Goal: Task Accomplishment & Management: Use online tool/utility

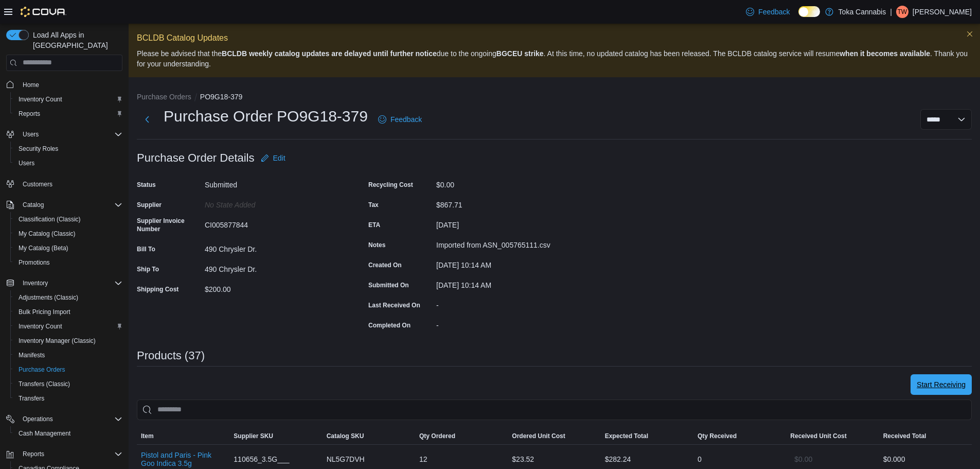
click at [954, 388] on span "Start Receiving" at bounding box center [941, 384] width 49 height 10
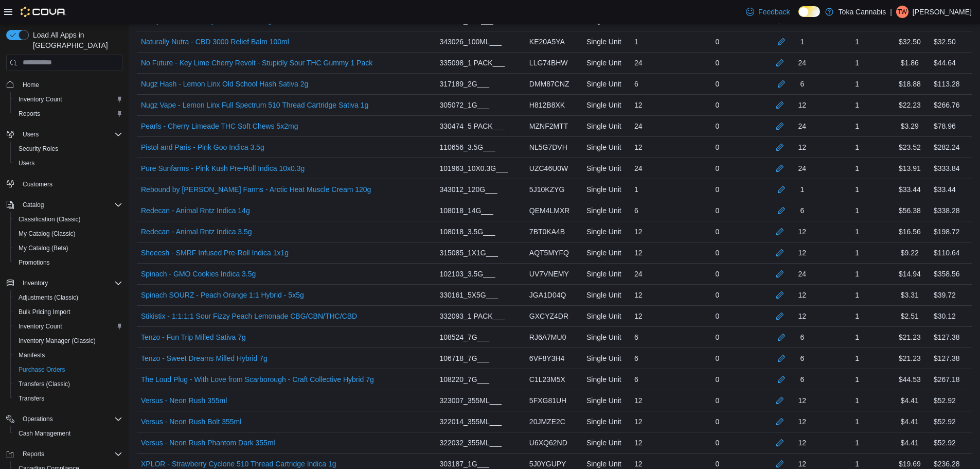
scroll to position [859, 0]
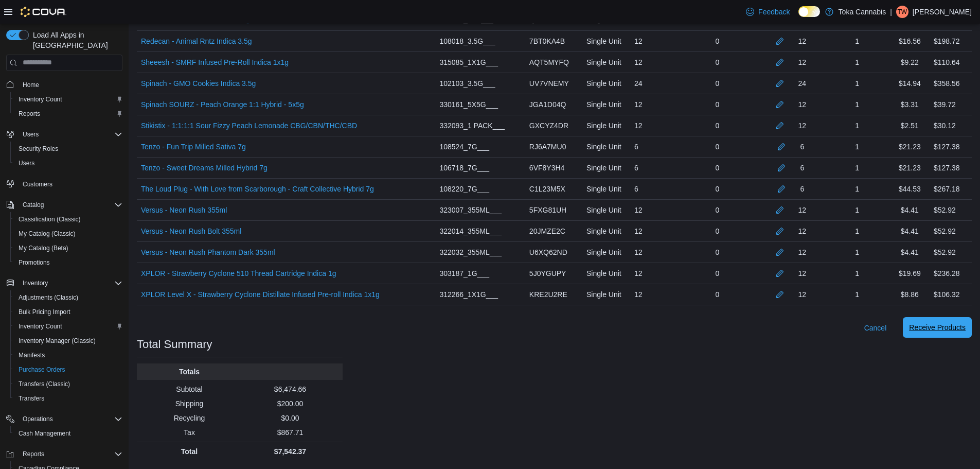
click at [950, 318] on span "Receive Products" at bounding box center [937, 327] width 57 height 21
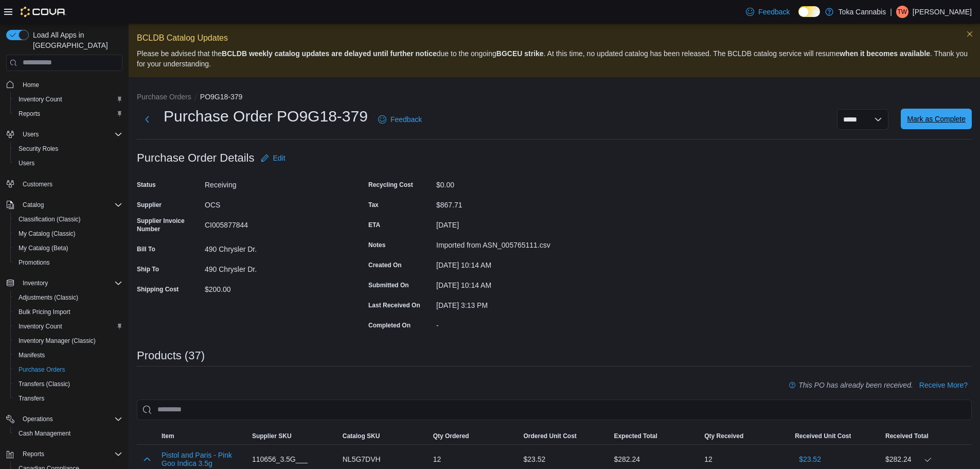
click at [941, 123] on span "Mark as Complete" at bounding box center [936, 119] width 59 height 10
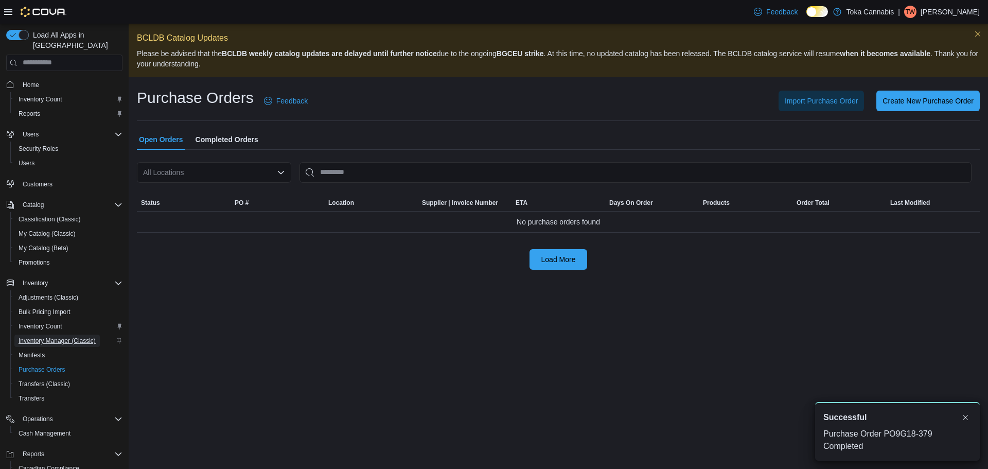
click at [50, 336] on span "Inventory Manager (Classic)" at bounding box center [57, 340] width 77 height 8
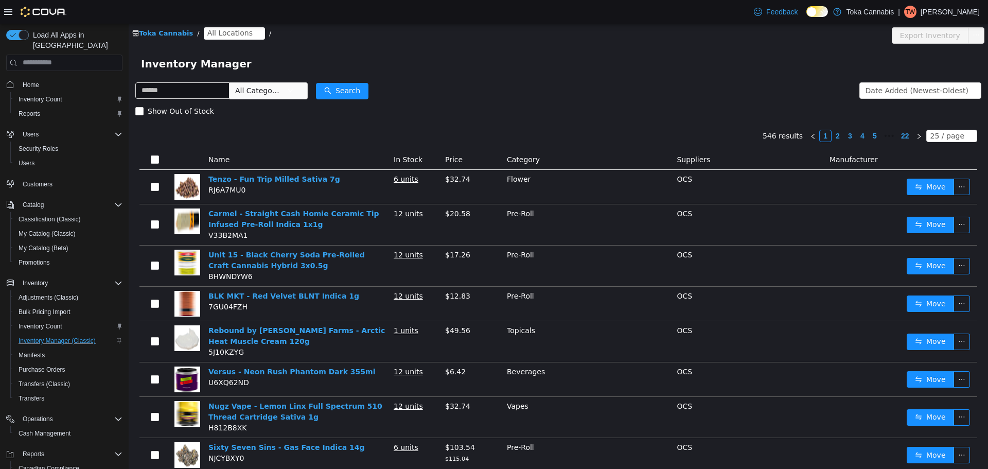
click at [233, 30] on span "All Locations" at bounding box center [229, 32] width 45 height 11
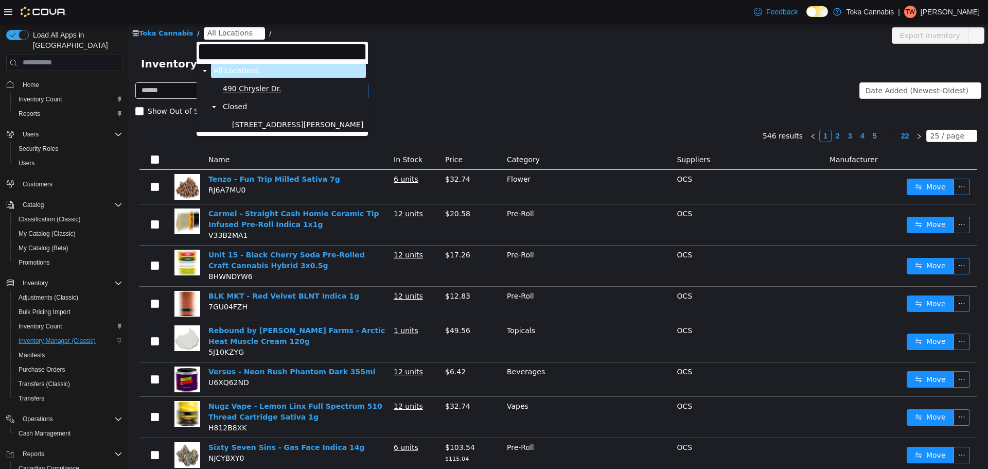
click at [241, 88] on span "490 Chrysler Dr." at bounding box center [252, 88] width 59 height 9
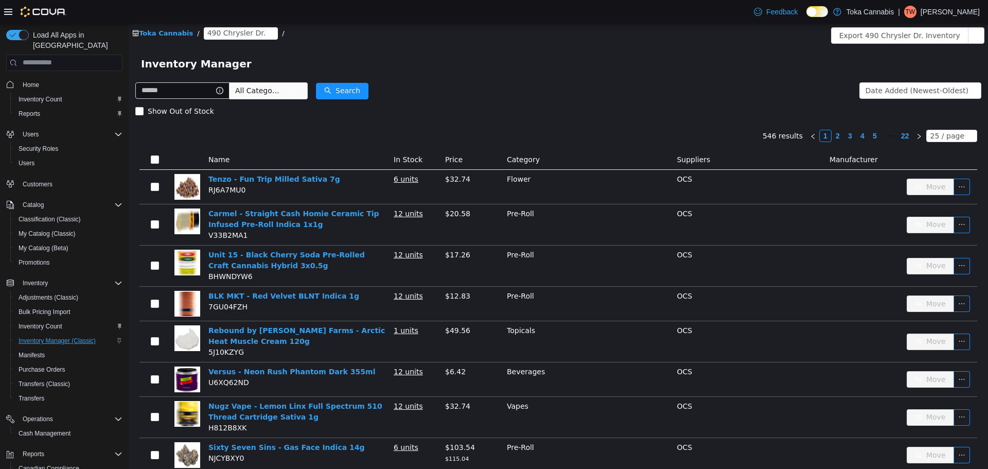
click at [309, 32] on div "Toka Cannabis / 490 Chrysler Dr. /" at bounding box center [487, 33] width 710 height 12
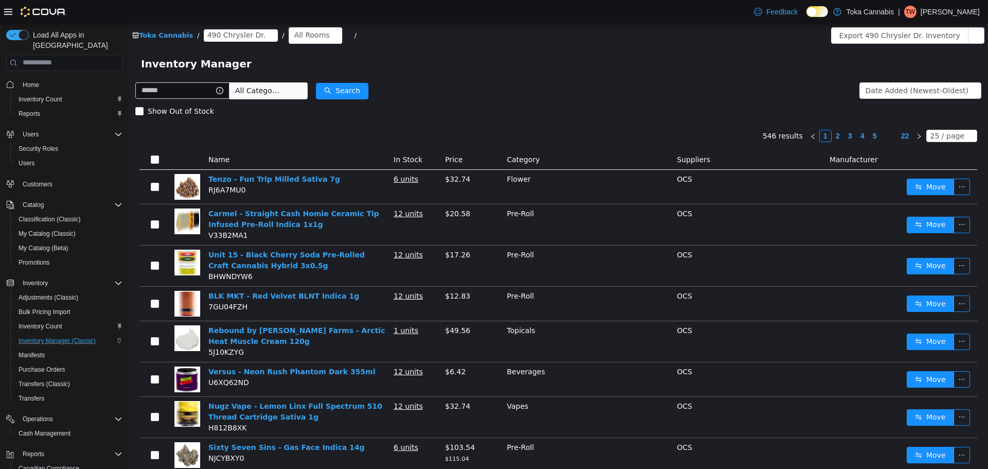
click at [330, 34] on icon "icon: close-circle" at bounding box center [333, 35] width 6 height 6
click at [298, 37] on div "All Rooms" at bounding box center [311, 34] width 35 height 15
click at [295, 107] on li "Receiving" at bounding box center [305, 105] width 62 height 16
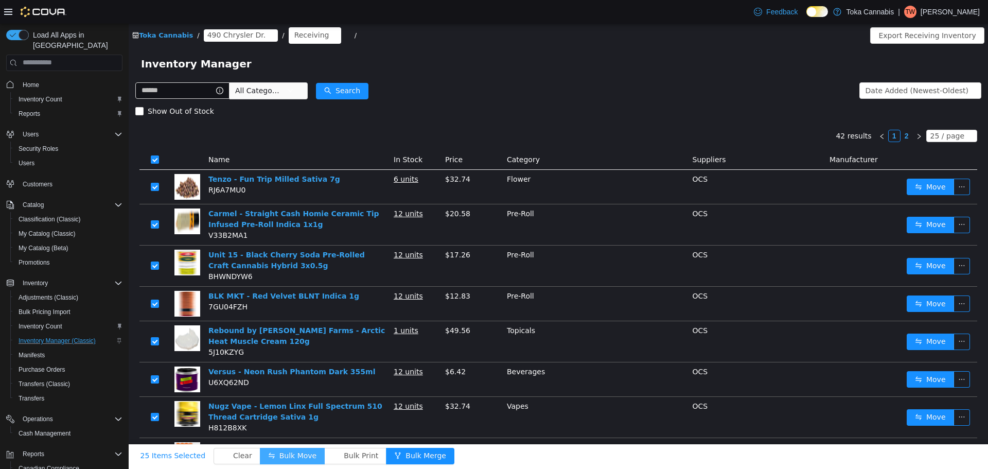
click at [283, 448] on button "Bulk Move" at bounding box center [292, 455] width 65 height 16
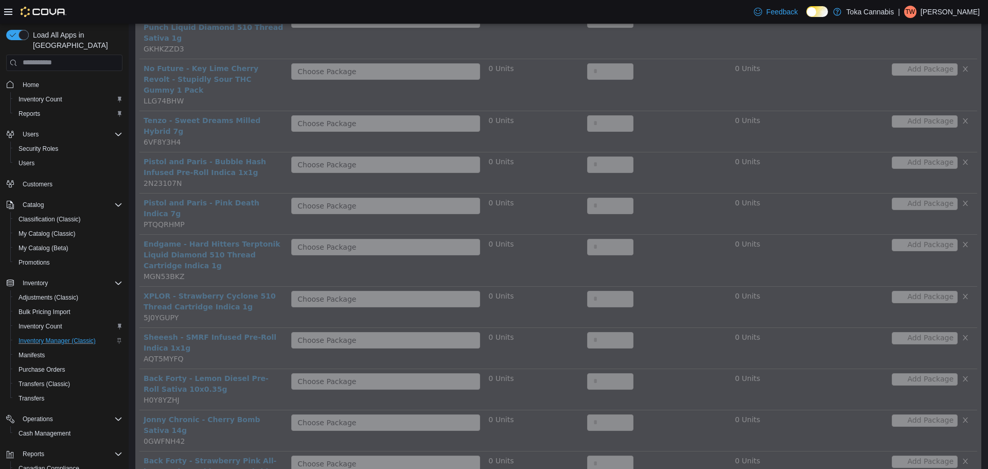
scroll to position [711, 0]
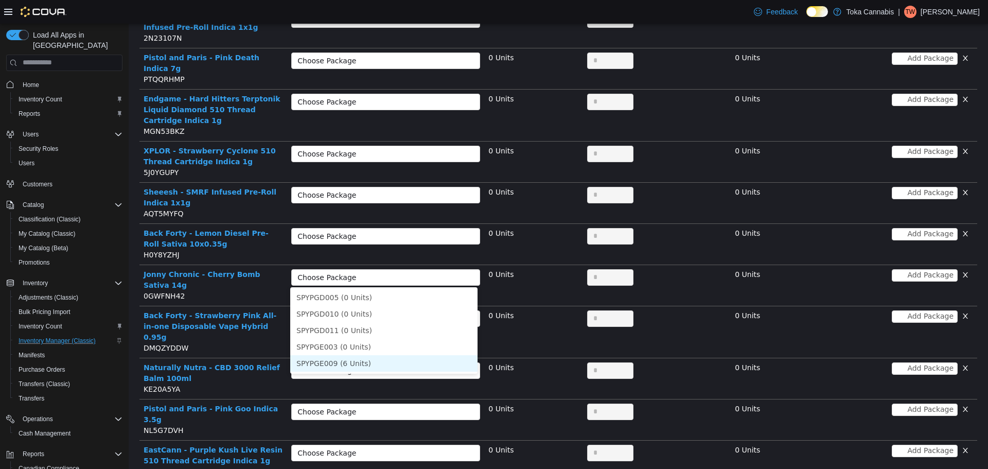
click at [376, 362] on li "SPYPGE009 (6 Units)" at bounding box center [383, 362] width 187 height 16
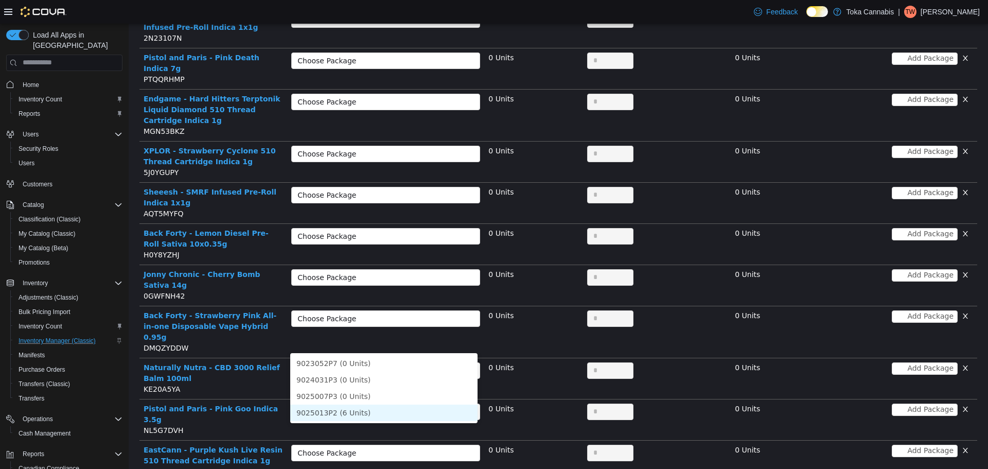
click at [368, 408] on li "9025013P2 (6 Units)" at bounding box center [383, 412] width 187 height 16
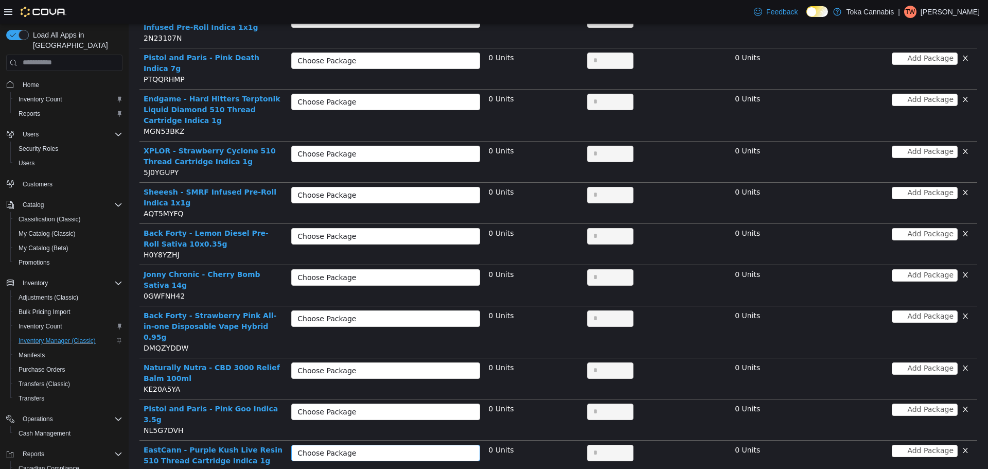
click at [394, 447] on div "Choose Package" at bounding box center [379, 452] width 165 height 10
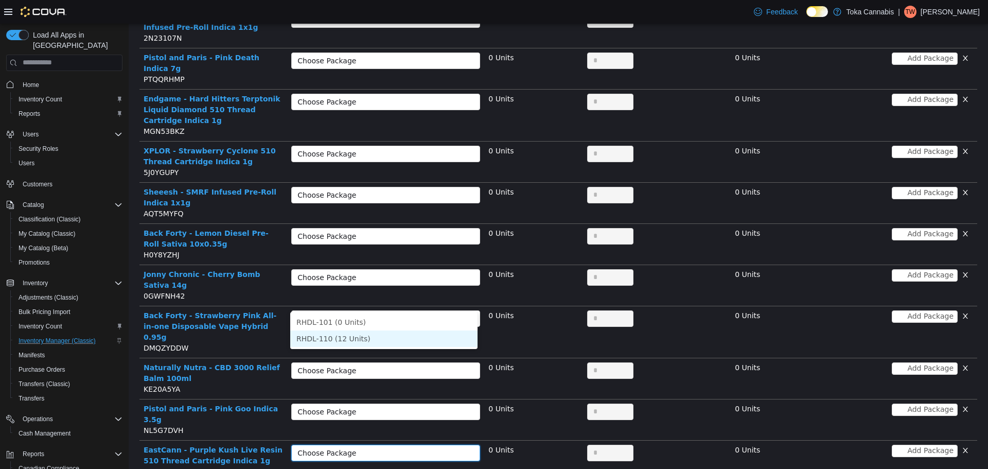
click at [372, 335] on li "RHDL-110 (12 Units)" at bounding box center [383, 338] width 187 height 16
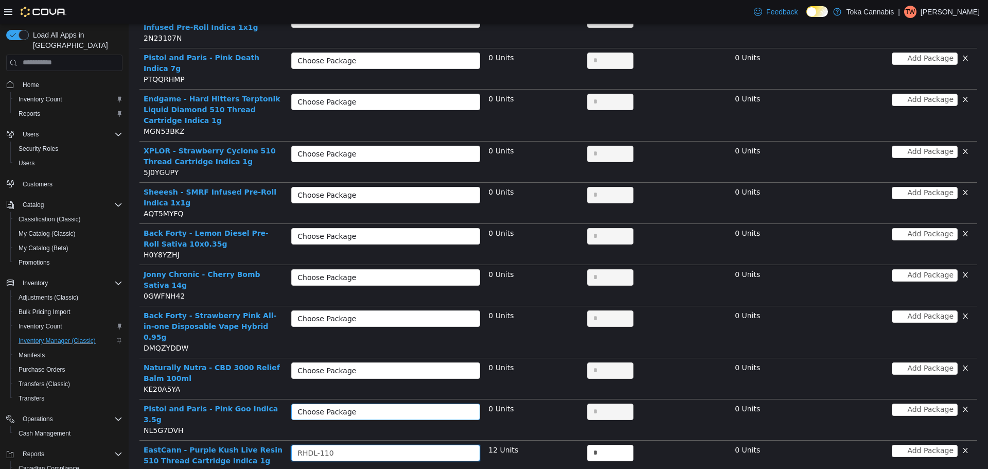
click at [442, 406] on div "Choose Package" at bounding box center [379, 411] width 165 height 10
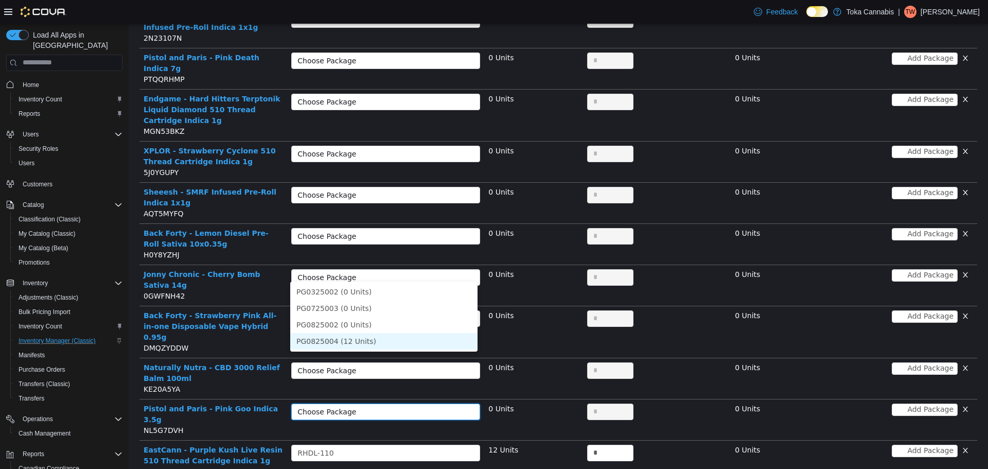
click at [391, 333] on li "PG0825004 (12 Units)" at bounding box center [383, 340] width 187 height 16
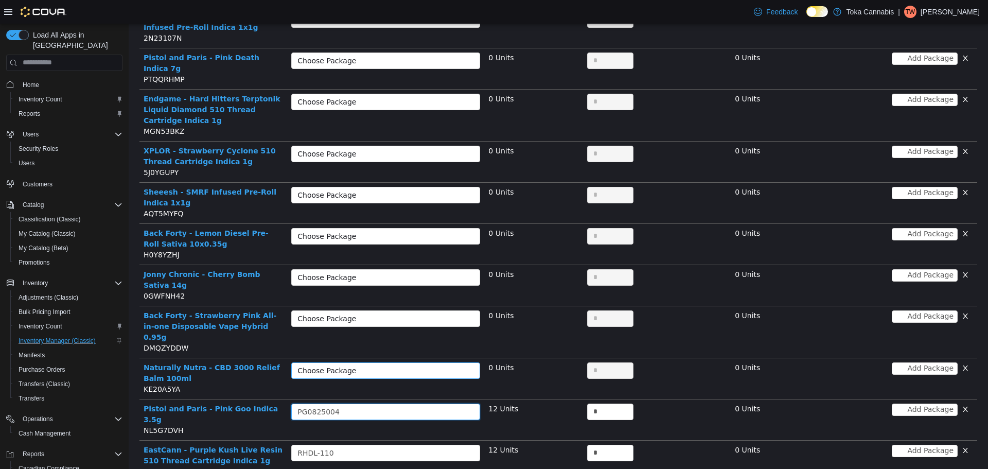
click at [402, 365] on div "Choose Package" at bounding box center [379, 370] width 165 height 10
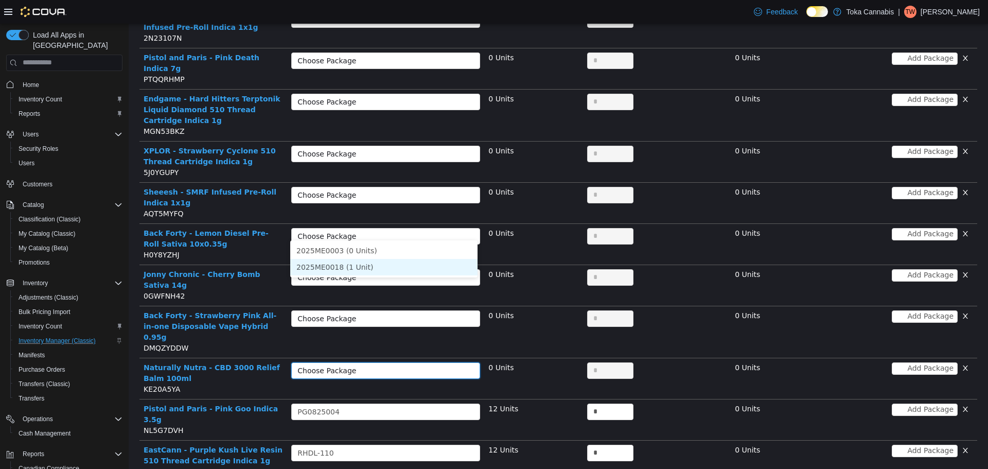
click at [373, 263] on li "2025ME0018 (1 Unit)" at bounding box center [383, 266] width 187 height 16
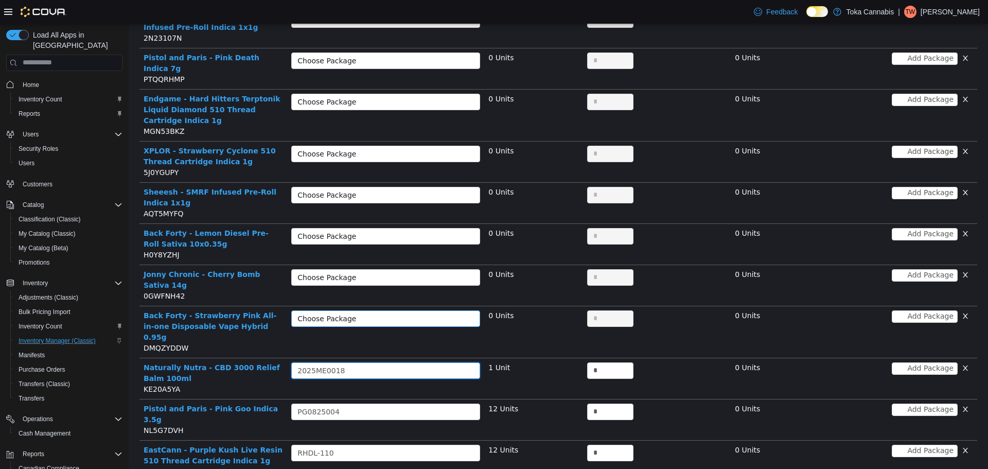
click at [403, 313] on div "Choose Package" at bounding box center [379, 318] width 165 height 10
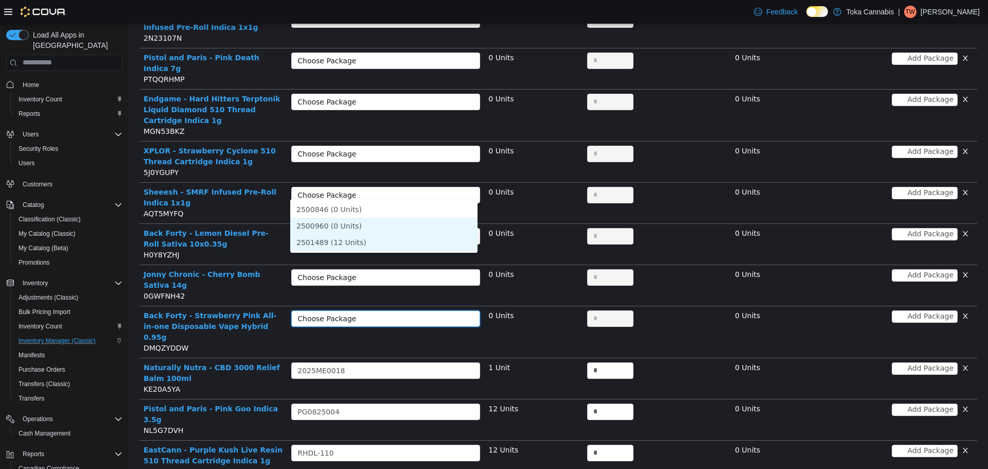
drag, startPoint x: 355, startPoint y: 235, endPoint x: 359, endPoint y: 227, distance: 8.3
click at [355, 235] on li "2501489 (12 Units)" at bounding box center [383, 242] width 187 height 16
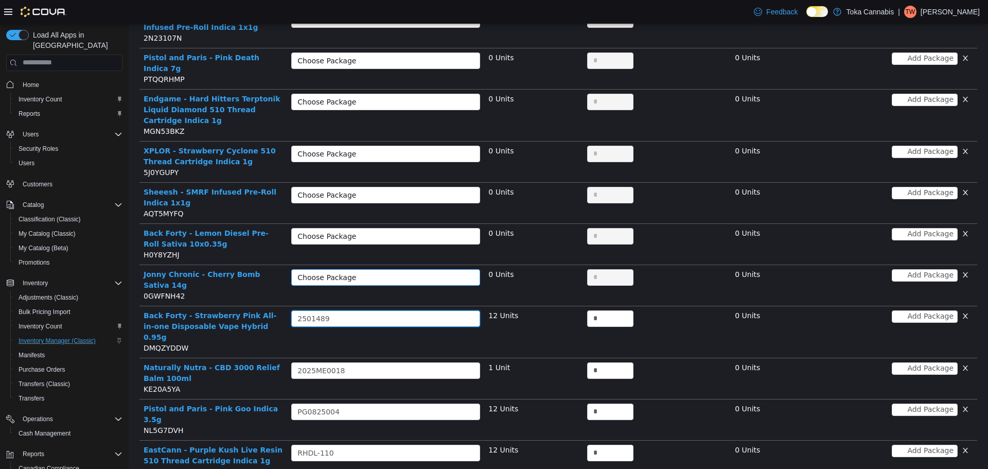
click at [397, 272] on div "Choose Package" at bounding box center [379, 277] width 165 height 10
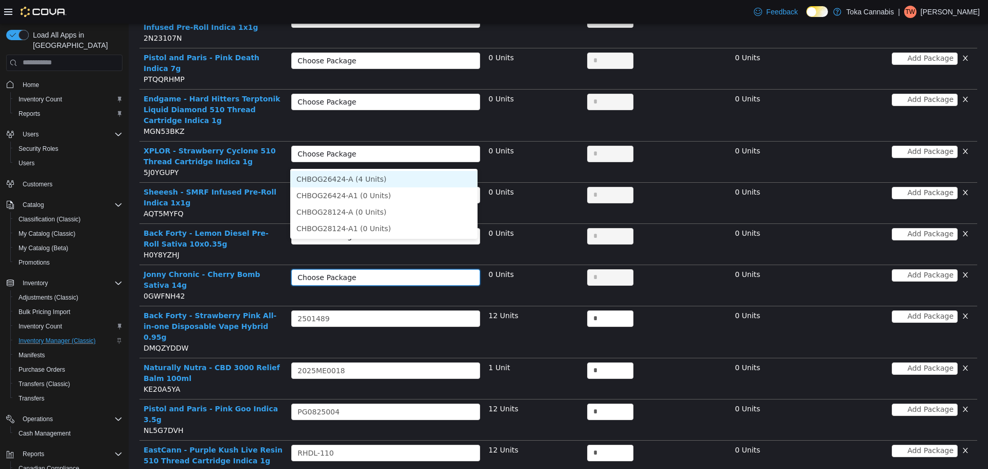
click at [388, 180] on li "CHBOG26424-A (4 Units)" at bounding box center [383, 178] width 187 height 16
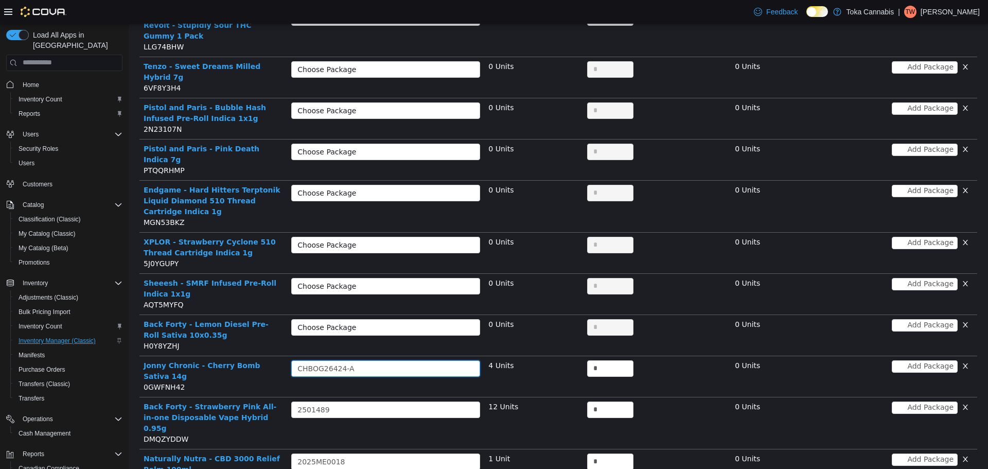
scroll to position [557, 0]
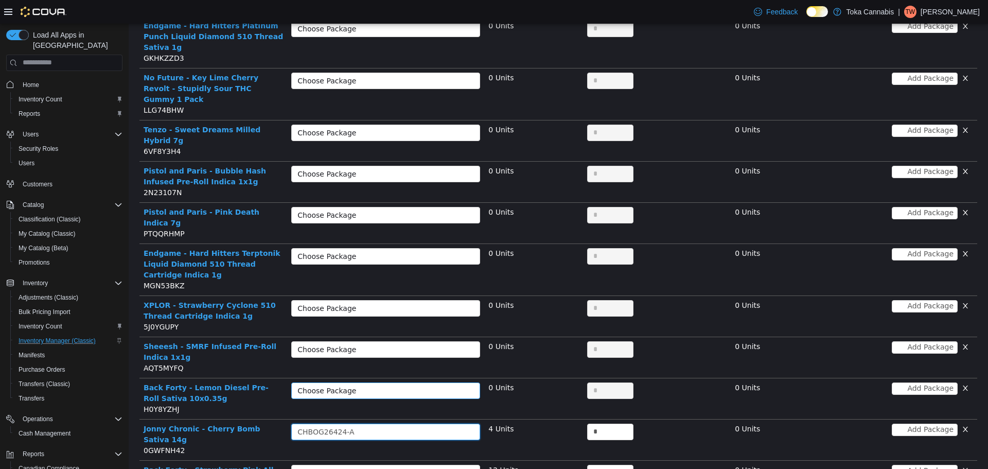
click at [445, 385] on div "Choose Package" at bounding box center [379, 390] width 165 height 10
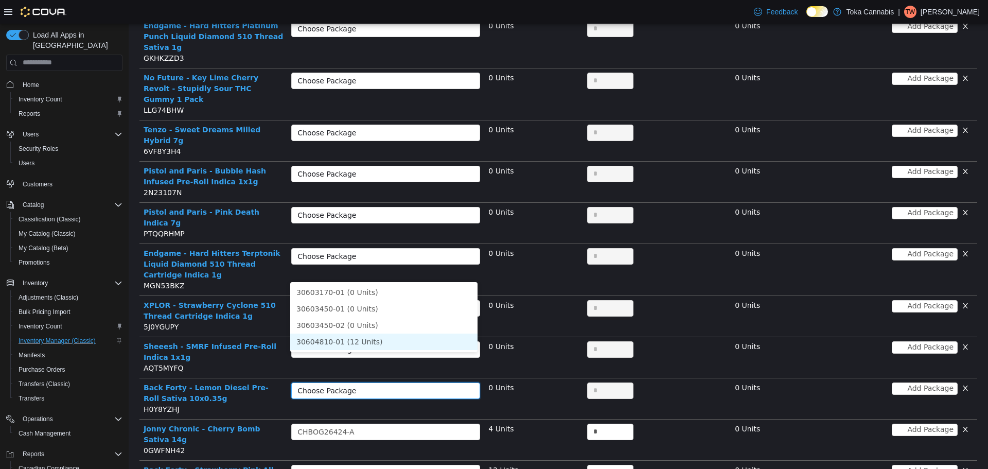
click at [358, 339] on li "30604810-01 (12 Units)" at bounding box center [383, 341] width 187 height 16
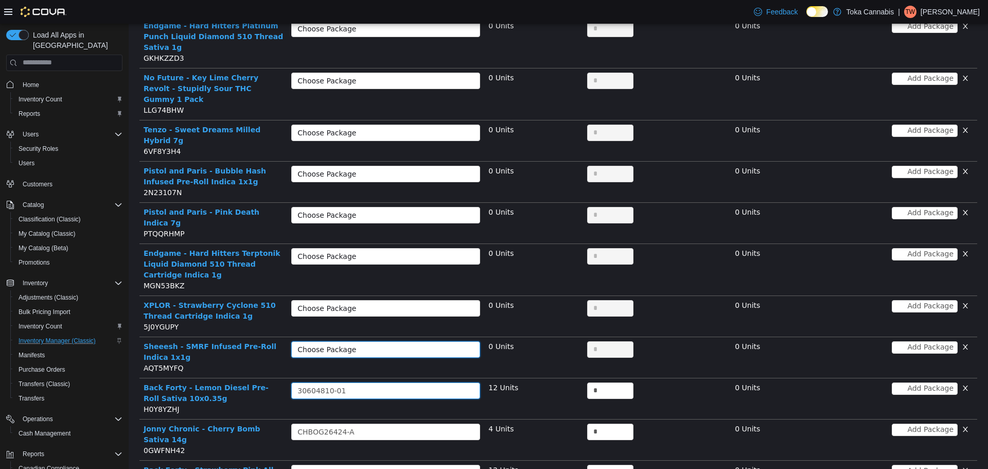
click at [392, 341] on div "Choose Package" at bounding box center [382, 348] width 170 height 15
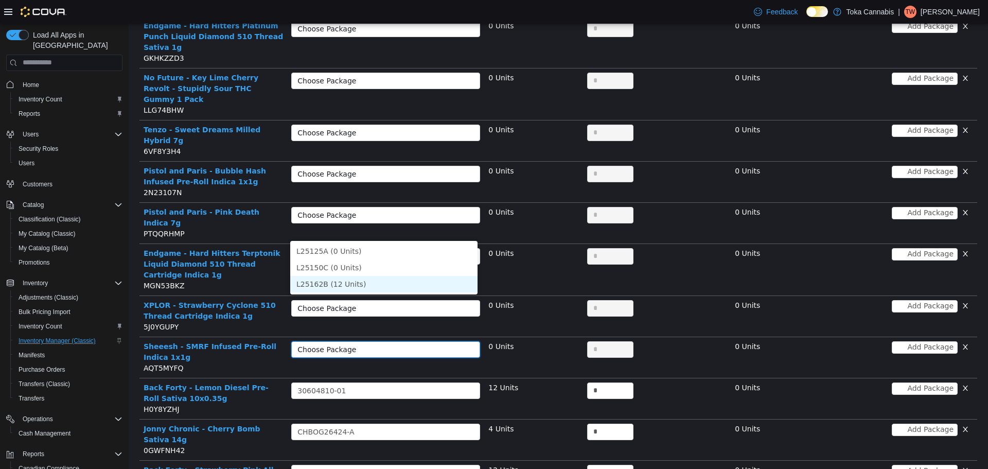
click at [363, 279] on li "L25162B (12 Units)" at bounding box center [383, 283] width 187 height 16
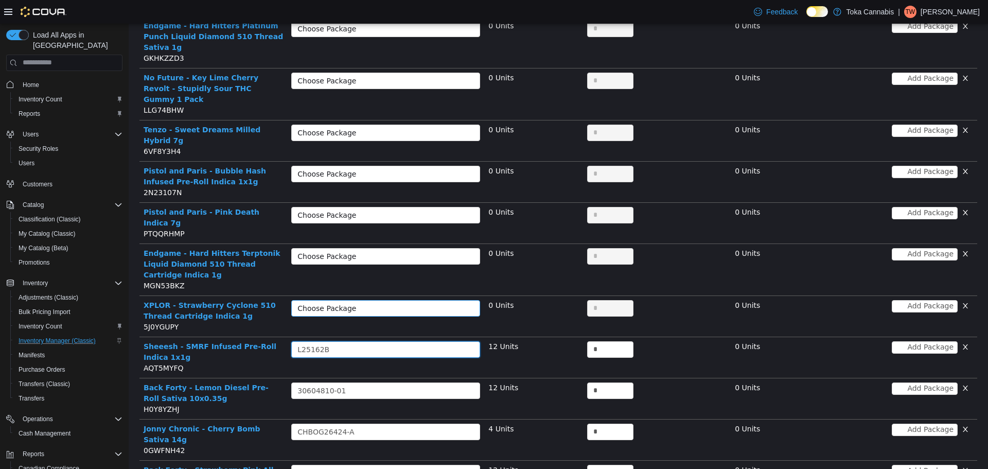
click at [402, 302] on div "Choose Package" at bounding box center [379, 307] width 165 height 10
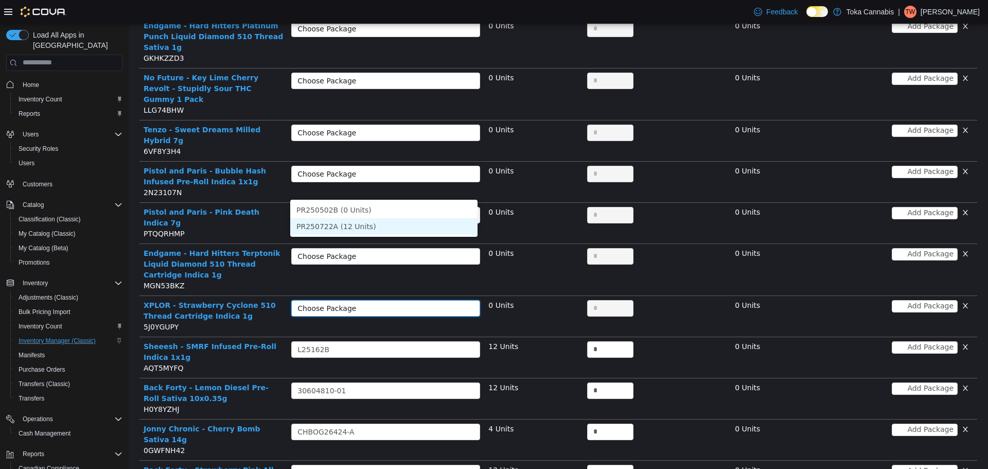
click at [363, 229] on li "PR250722A (12 Units)" at bounding box center [383, 226] width 187 height 16
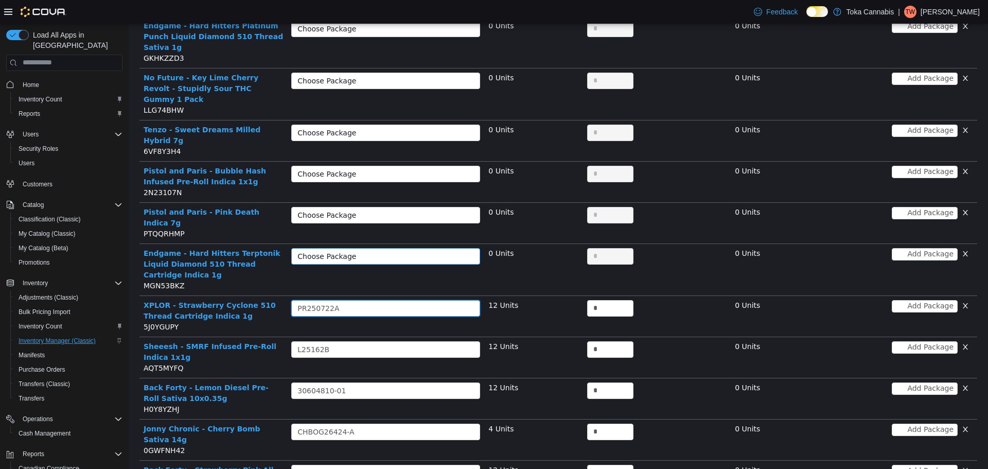
click at [395, 251] on div "Choose Package" at bounding box center [379, 256] width 165 height 10
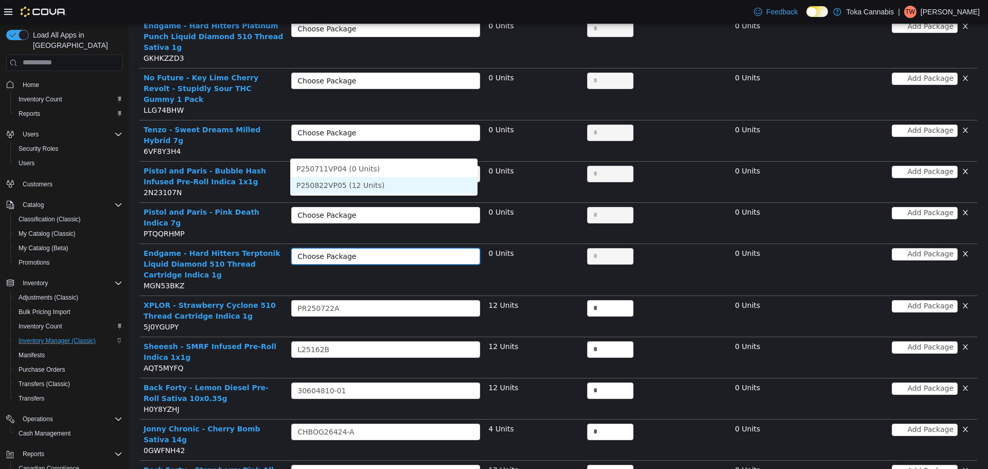
click at [375, 182] on li "P250822VP05 (12 Units)" at bounding box center [383, 184] width 187 height 16
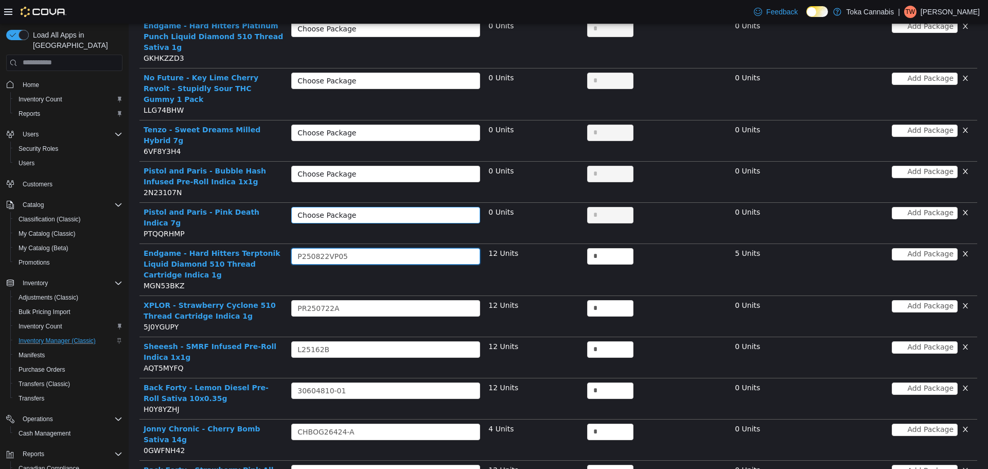
click at [399, 209] on div "Choose Package" at bounding box center [379, 214] width 165 height 10
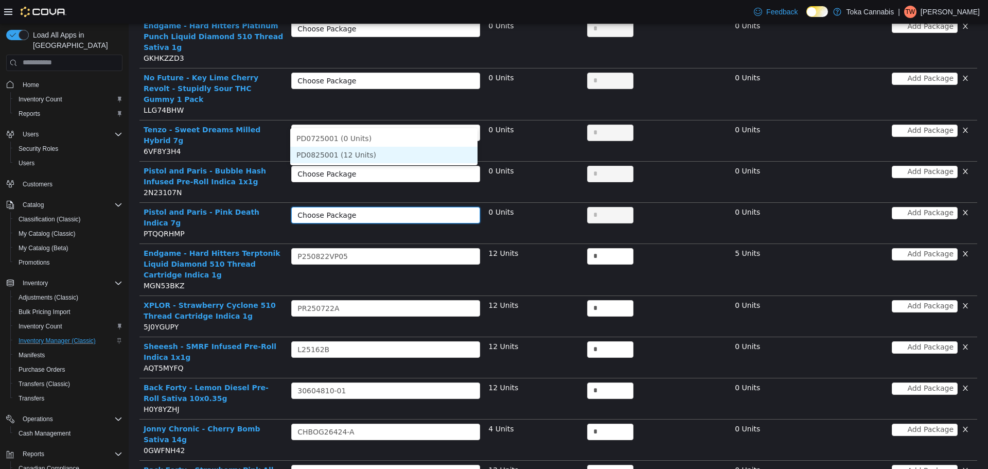
click at [379, 153] on li "PD0825001 (12 Units)" at bounding box center [383, 154] width 187 height 16
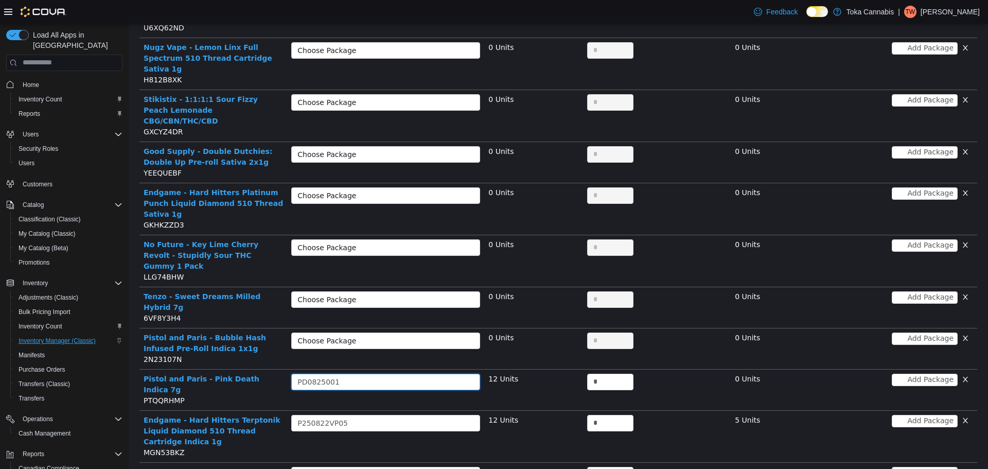
scroll to position [351, 0]
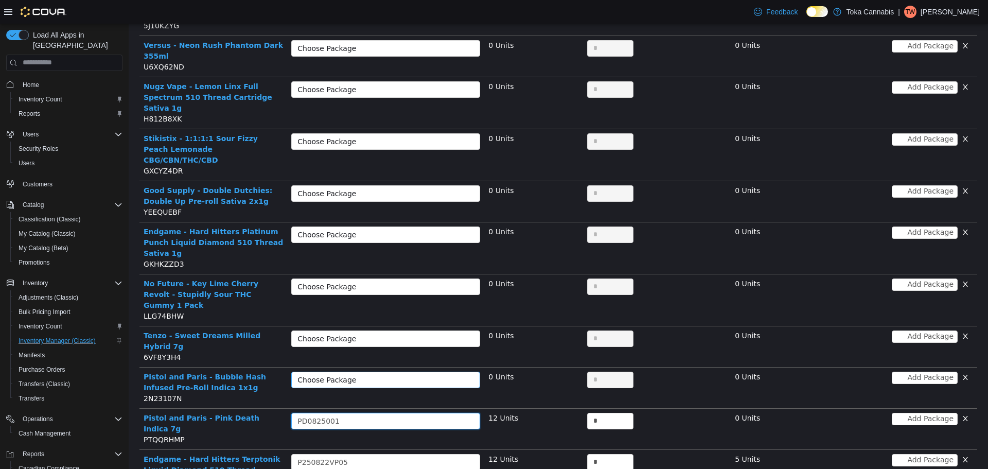
click at [443, 374] on div "Choose Package" at bounding box center [379, 379] width 165 height 10
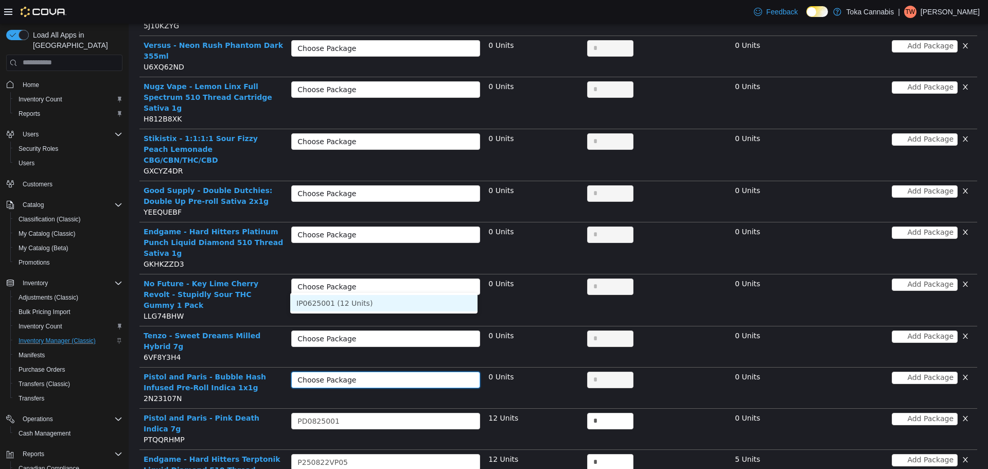
click at [373, 307] on li "IP0625001 (12 Units)" at bounding box center [383, 302] width 187 height 16
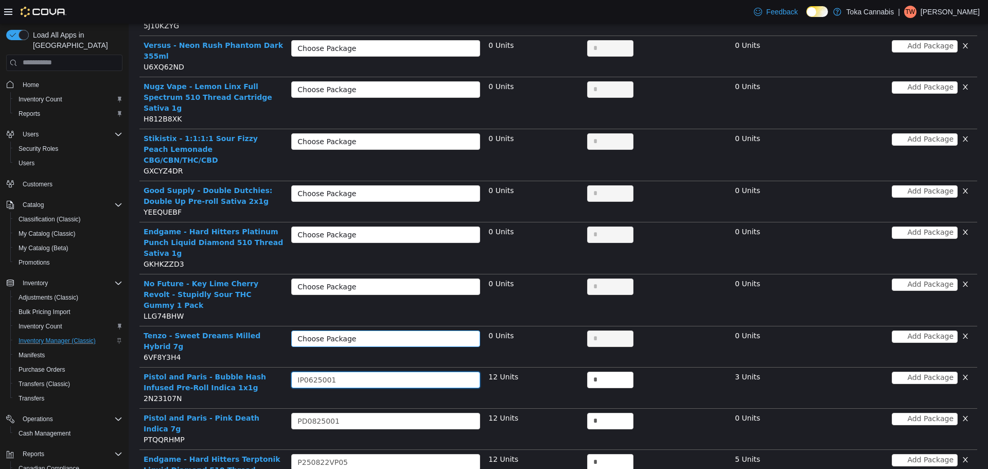
click at [401, 333] on div "Choose Package" at bounding box center [379, 338] width 165 height 10
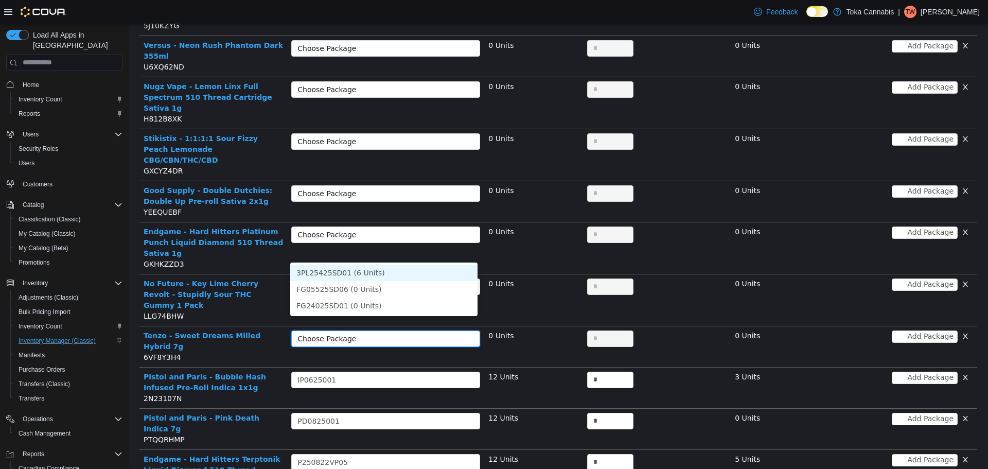
click at [382, 272] on li "3PL25425SD01 (6 Units)" at bounding box center [383, 272] width 187 height 16
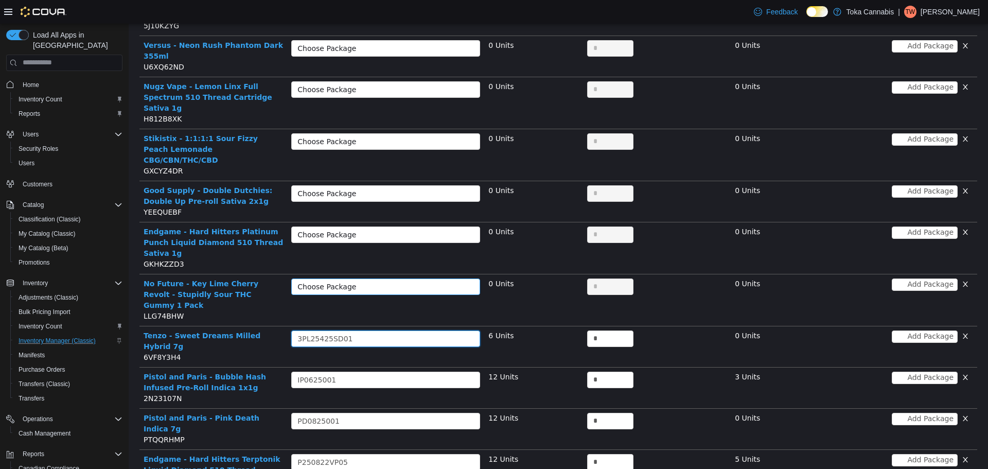
click at [399, 281] on div "Choose Package" at bounding box center [379, 286] width 165 height 10
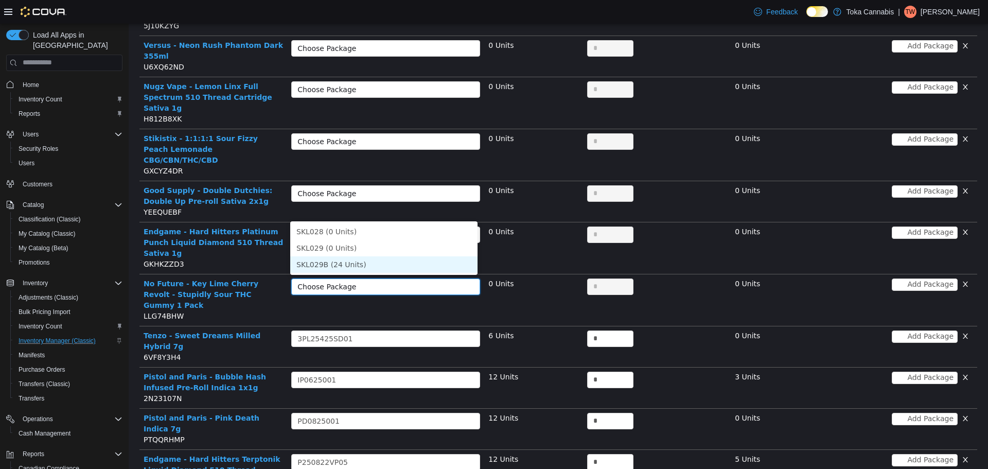
click at [370, 265] on li "SKL029B (24 Units)" at bounding box center [383, 264] width 187 height 16
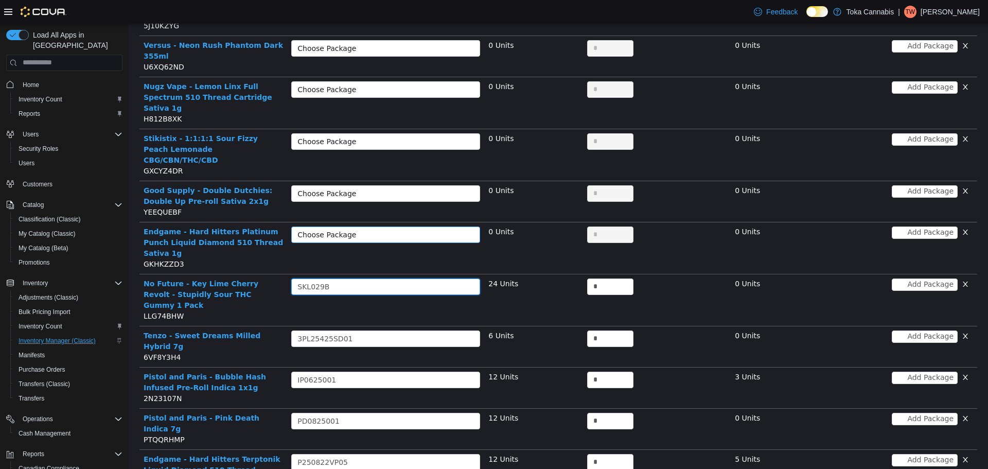
click at [394, 229] on div "Choose Package" at bounding box center [379, 234] width 165 height 10
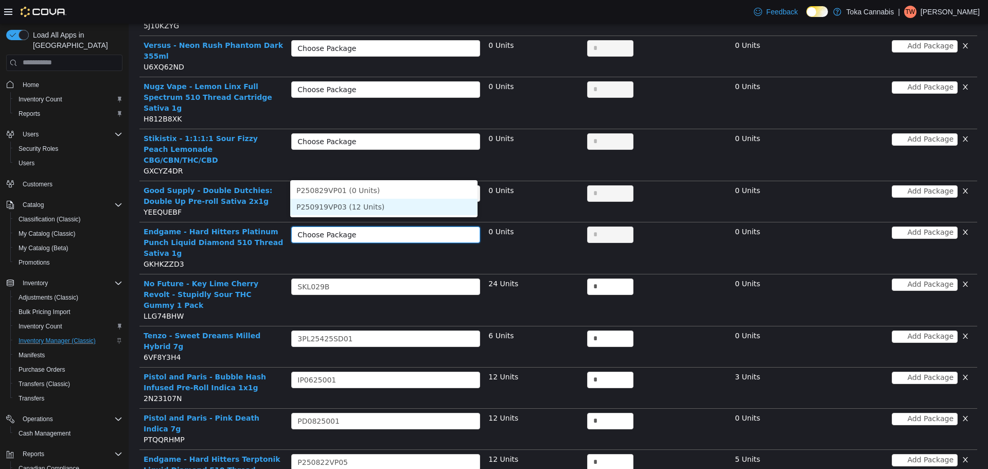
click at [367, 207] on li "P250919VP03 (12 Units)" at bounding box center [383, 206] width 187 height 16
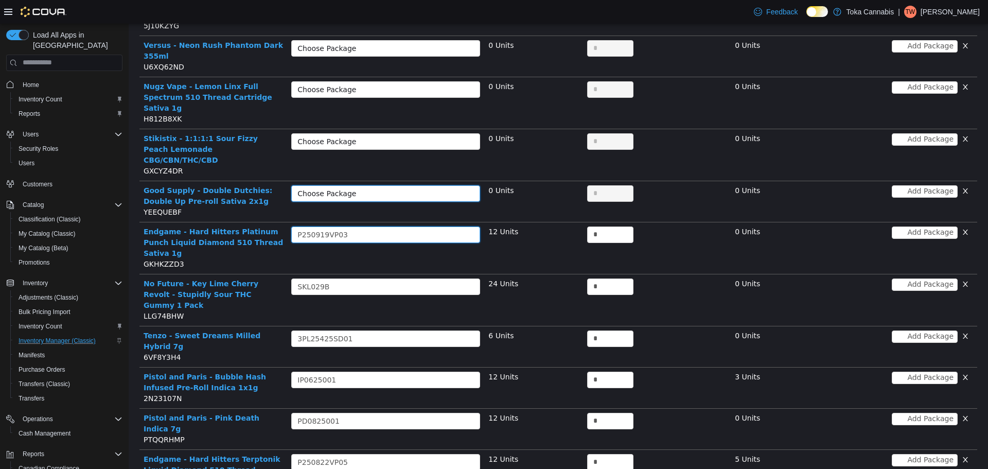
click at [399, 185] on div "Choose Package" at bounding box center [382, 192] width 170 height 15
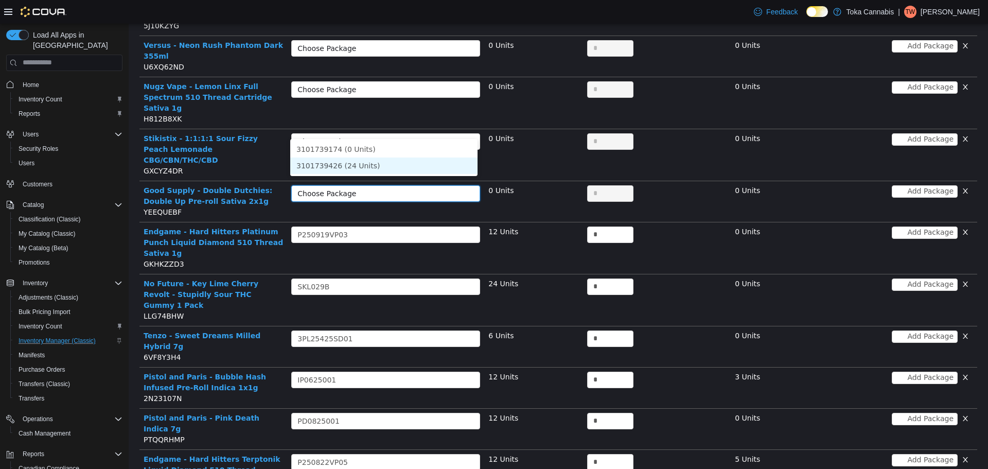
click at [387, 163] on li "3101739426 (24 Units)" at bounding box center [383, 165] width 187 height 16
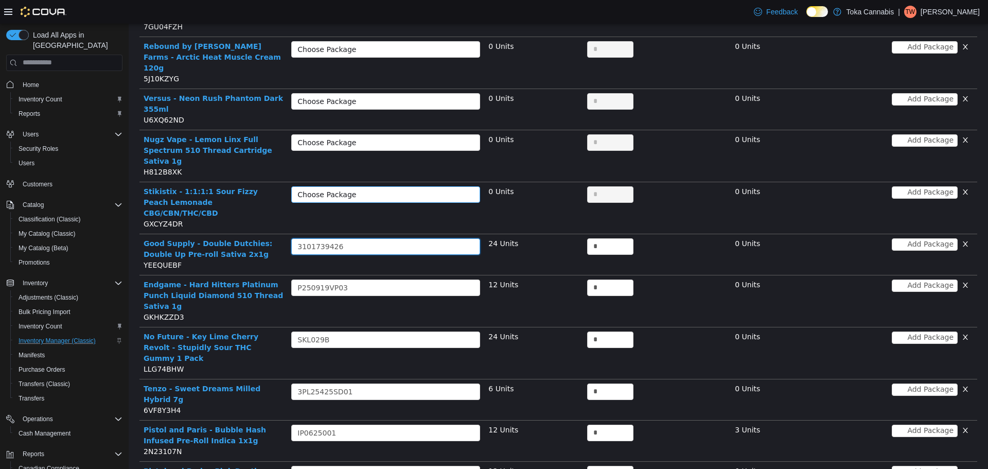
scroll to position [248, 0]
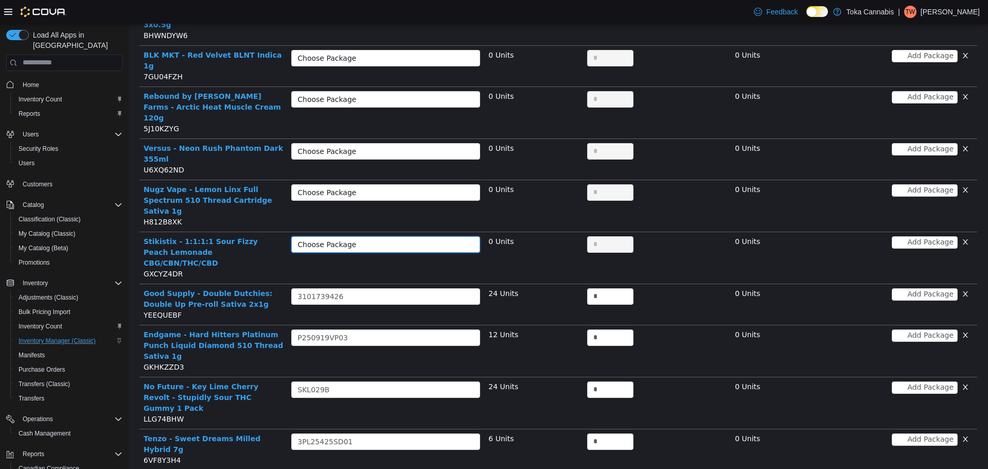
click at [419, 236] on div "Choose Package" at bounding box center [382, 243] width 170 height 15
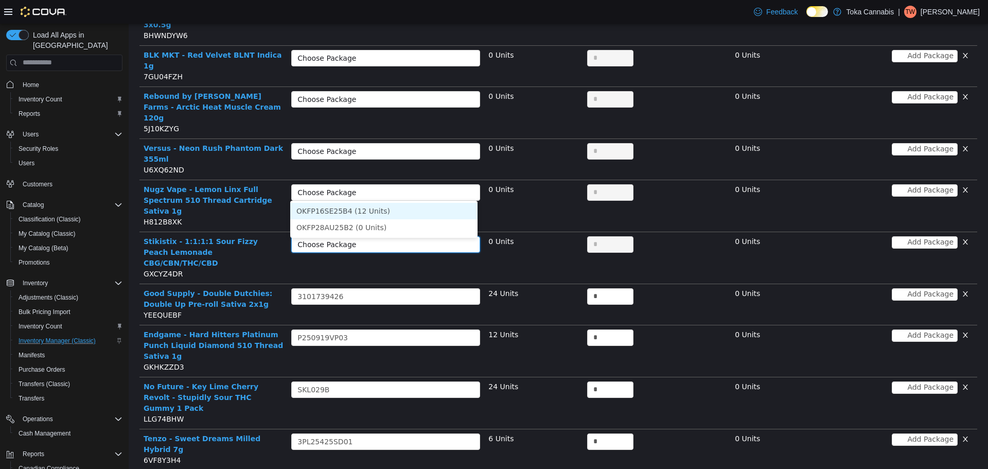
click at [390, 214] on li "OKFP16SE25B4 (12 Units)" at bounding box center [383, 210] width 187 height 16
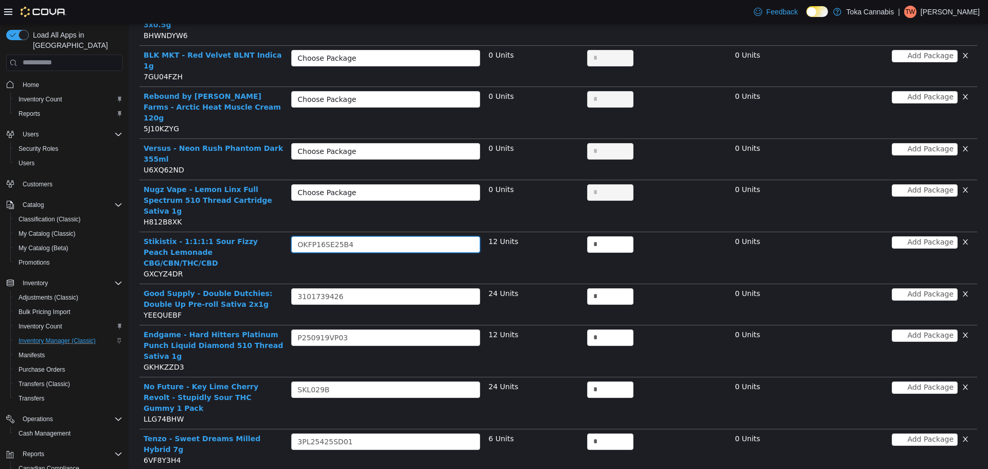
click at [397, 184] on div "Choose Package" at bounding box center [385, 194] width 189 height 21
click at [409, 187] on div "Choose Package" at bounding box center [379, 192] width 165 height 10
click at [375, 166] on li "6525146P2 (12 Units)" at bounding box center [383, 169] width 187 height 16
click at [404, 146] on div "Choose Package" at bounding box center [379, 151] width 165 height 10
click at [389, 121] on li "SFG000427 (12 Units)" at bounding box center [383, 128] width 187 height 16
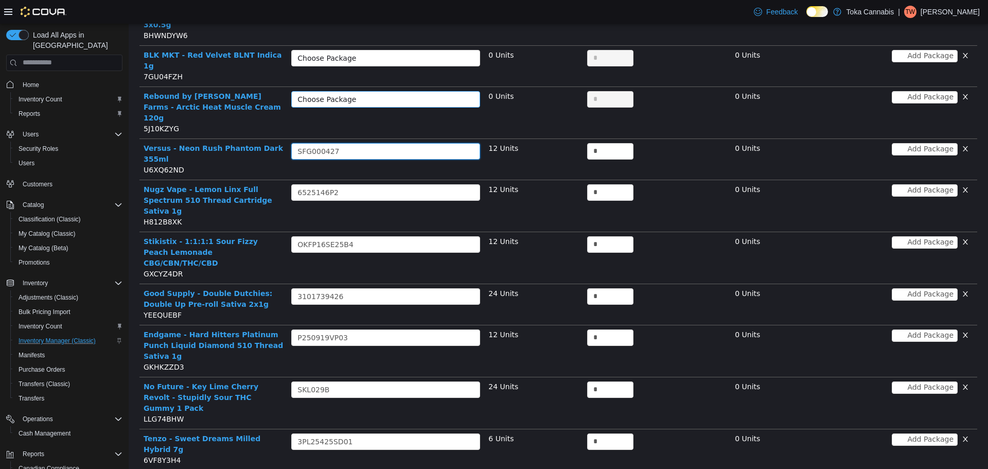
click at [399, 94] on div "Choose Package" at bounding box center [379, 99] width 165 height 10
click at [380, 84] on li "CB18 (1 Unit)" at bounding box center [383, 87] width 187 height 16
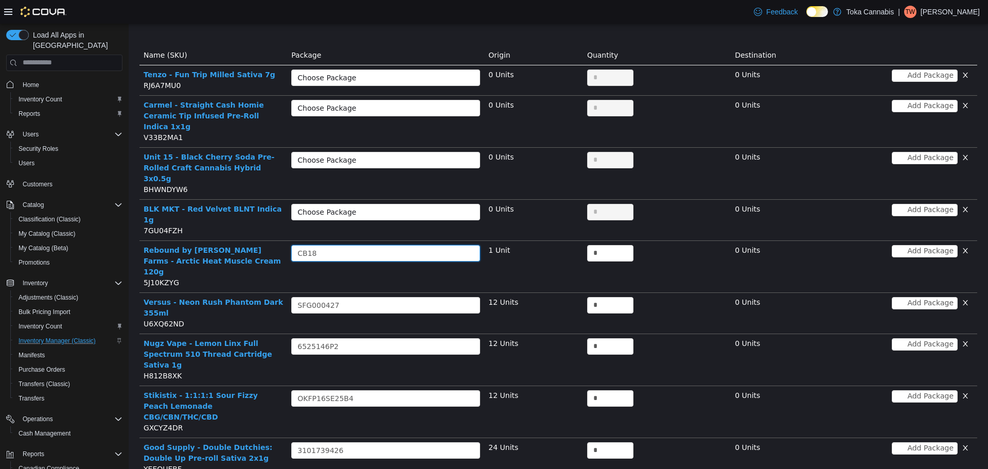
scroll to position [94, 0]
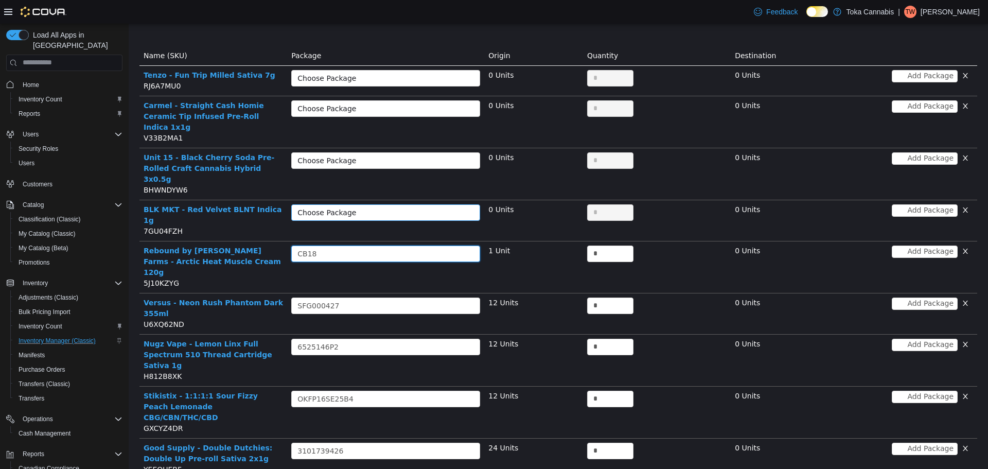
click at [379, 207] on div "Choose Package" at bounding box center [379, 212] width 165 height 10
click at [345, 213] on li "3PL24725RED01 (12 Units)" at bounding box center [383, 211] width 187 height 16
click at [393, 155] on div "Choose Package" at bounding box center [379, 160] width 165 height 10
click at [380, 167] on li "UN15-25-0030PR (12 Units)" at bounding box center [383, 170] width 187 height 16
click at [404, 109] on div "Choose Package" at bounding box center [379, 108] width 165 height 10
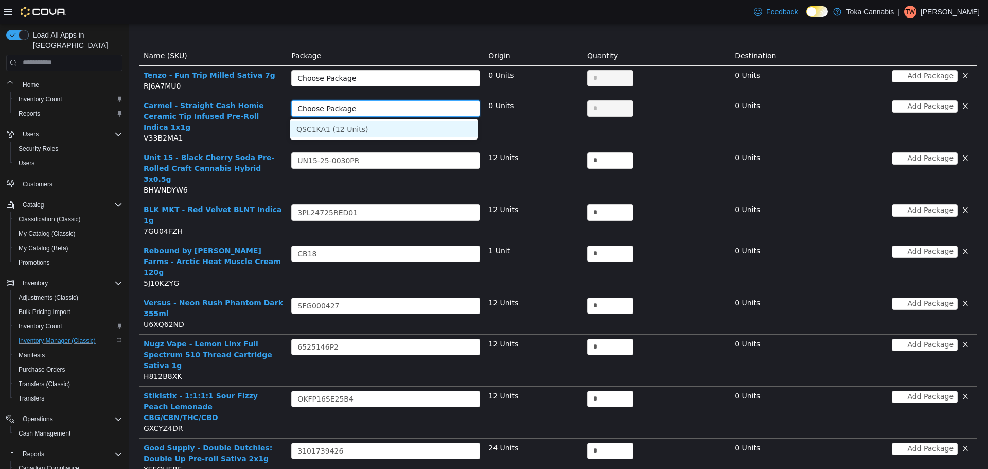
click at [385, 134] on li "QSC1KA1 (12 Units)" at bounding box center [383, 128] width 187 height 16
click at [401, 77] on div "Choose Package" at bounding box center [379, 78] width 165 height 10
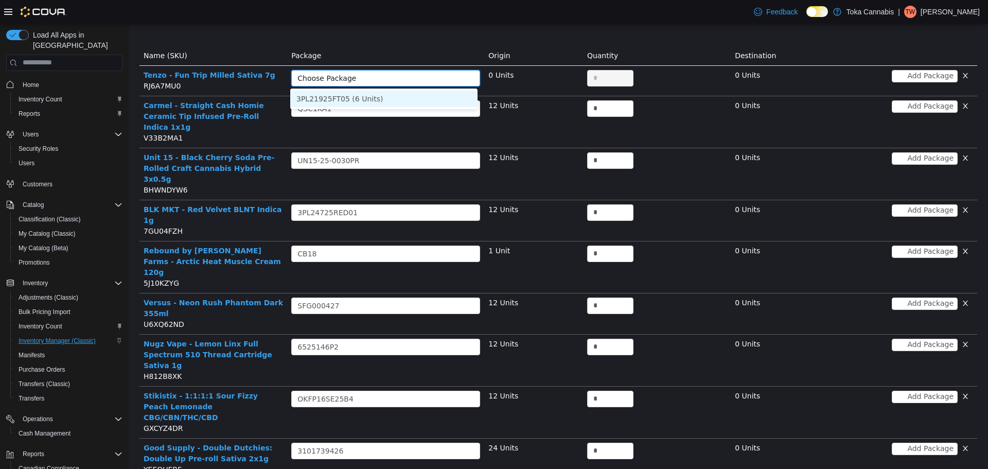
click at [380, 95] on li "3PL21925FT05 (6 Units)" at bounding box center [383, 98] width 187 height 16
click at [591, 77] on input "*" at bounding box center [609, 77] width 45 height 15
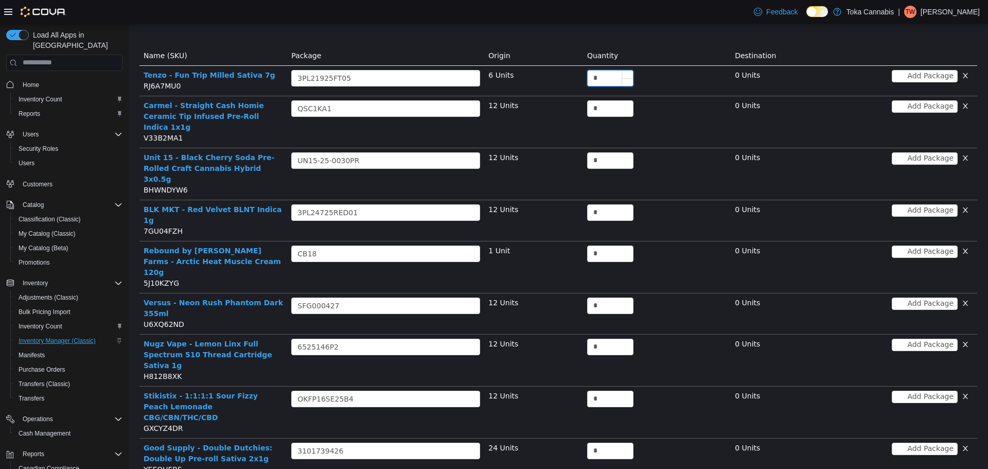
click at [591, 77] on input "*" at bounding box center [609, 77] width 45 height 15
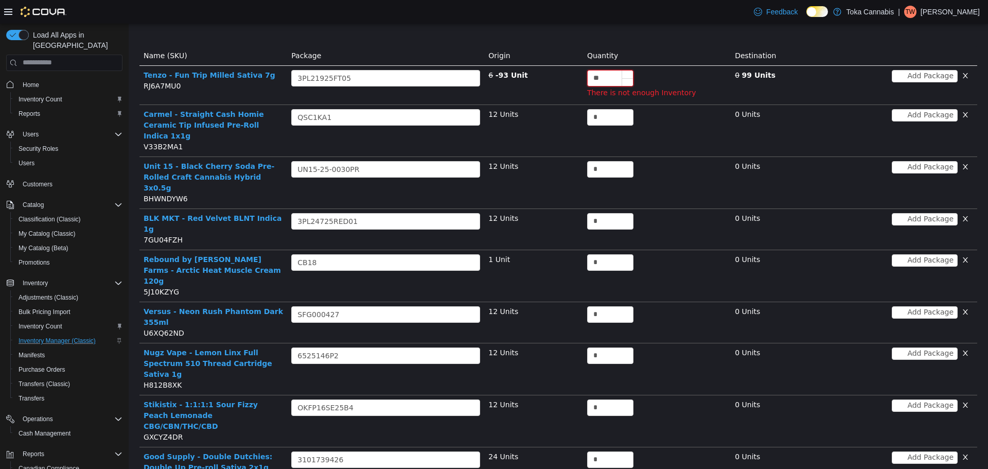
click at [591, 77] on input "**" at bounding box center [609, 77] width 45 height 15
type input "*"
click at [599, 119] on input "*" at bounding box center [609, 116] width 45 height 15
paste input "*"
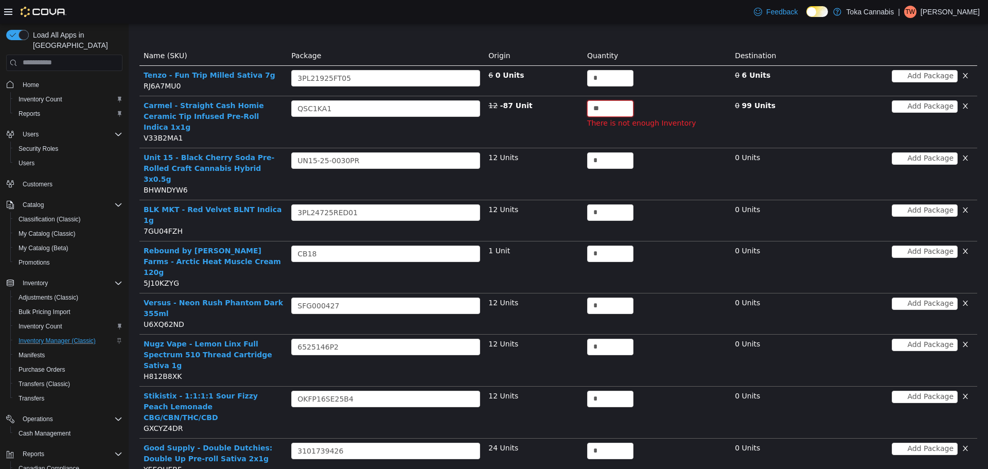
click at [609, 158] on div "*" at bounding box center [656, 162] width 139 height 21
type input "**"
click at [607, 152] on input "*" at bounding box center [609, 159] width 45 height 15
paste input "*"
type input "**"
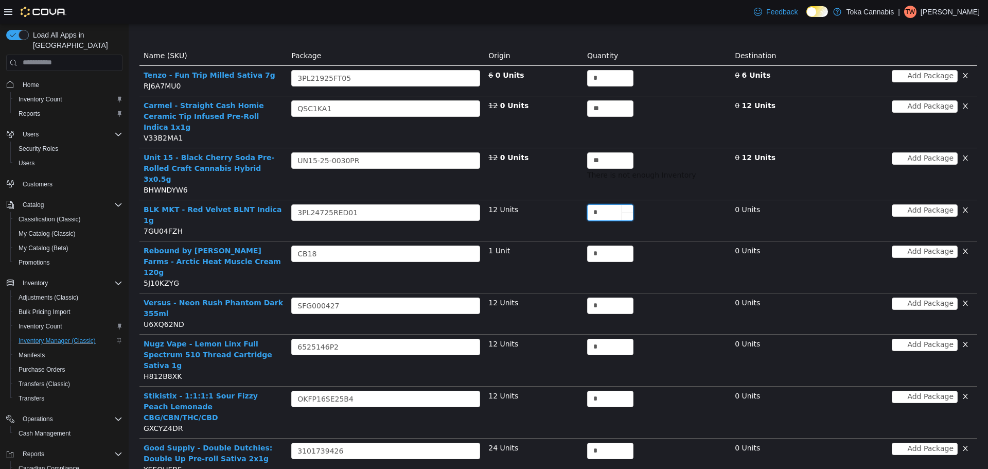
click at [602, 204] on input "*" at bounding box center [609, 211] width 45 height 15
paste input "*"
type input "**"
click at [602, 245] on input "*" at bounding box center [609, 252] width 45 height 15
paste input "*"
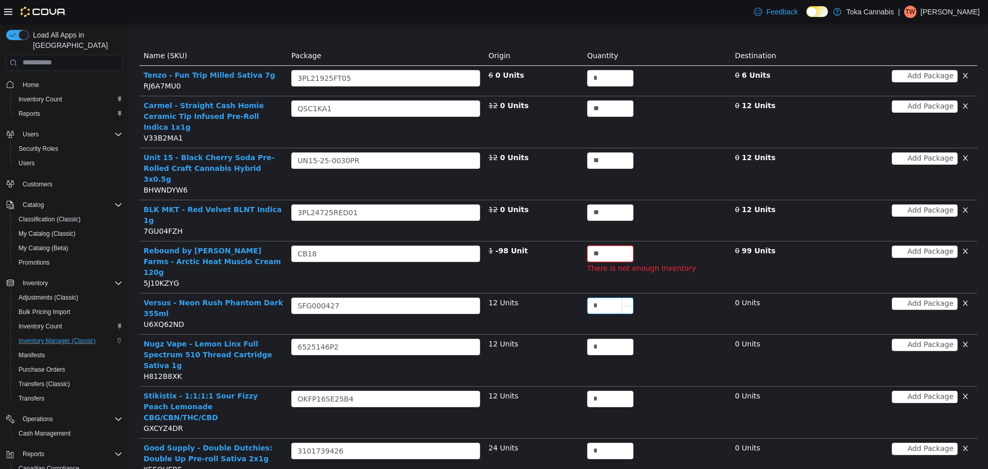
click at [604, 297] on input "*" at bounding box center [609, 304] width 45 height 15
type input "*"
paste input "*"
type input "**"
click at [601, 338] on input "*" at bounding box center [609, 345] width 45 height 15
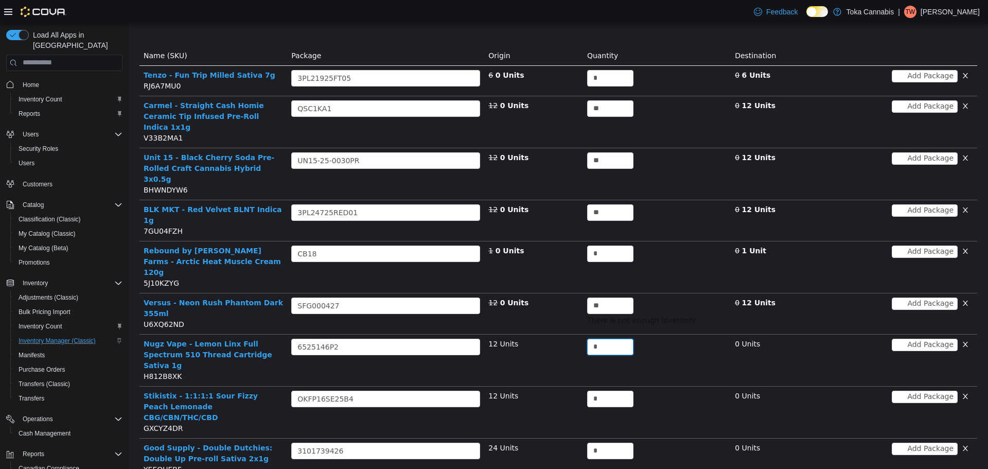
paste input "*"
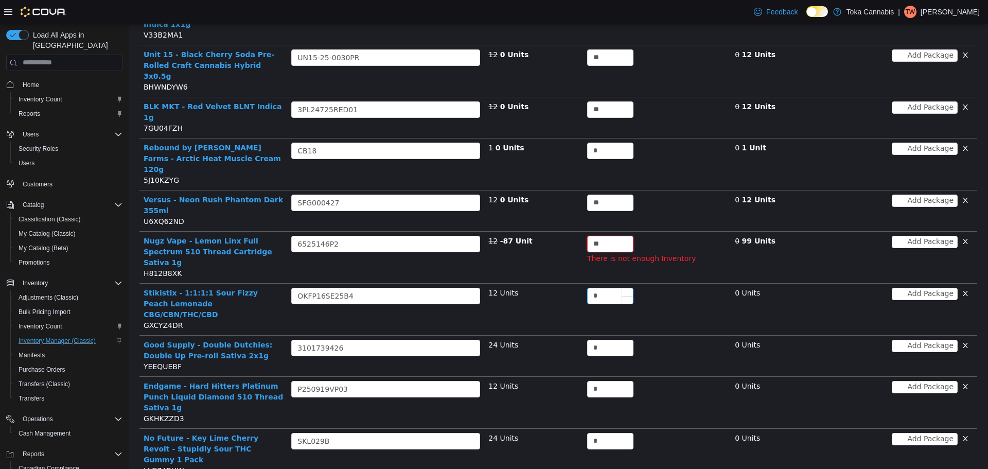
type input "**"
click at [597, 288] on input "*" at bounding box center [609, 295] width 45 height 15
paste input "*"
type input "**"
click at [611, 340] on input "*" at bounding box center [609, 347] width 45 height 15
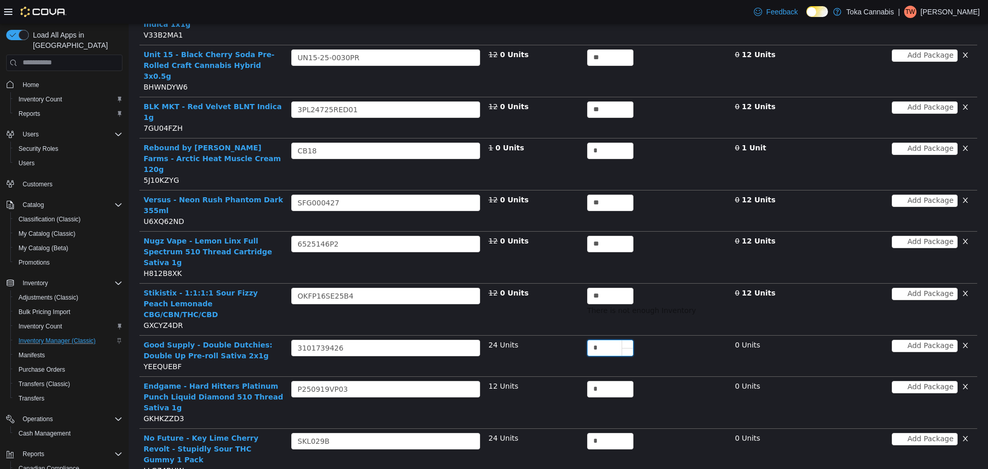
paste input "*"
type input "**"
click at [607, 381] on input "*" at bounding box center [609, 388] width 45 height 15
paste input "*"
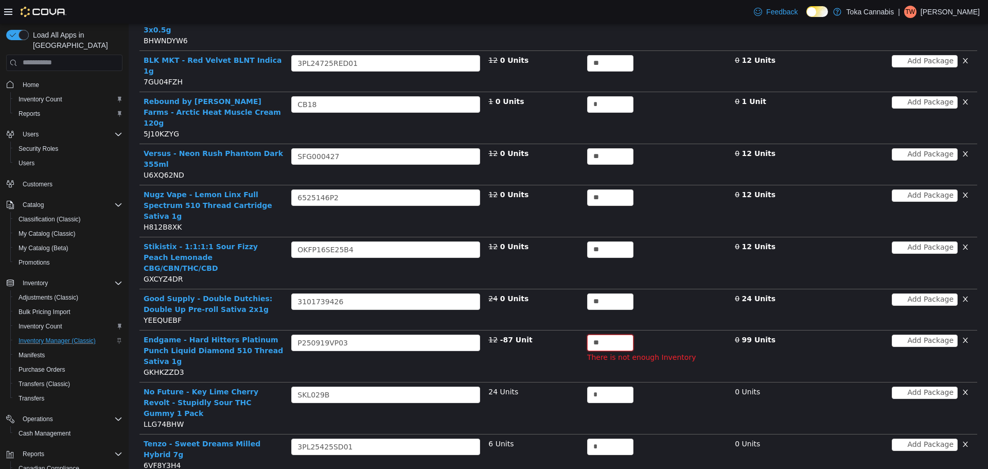
scroll to position [299, 0]
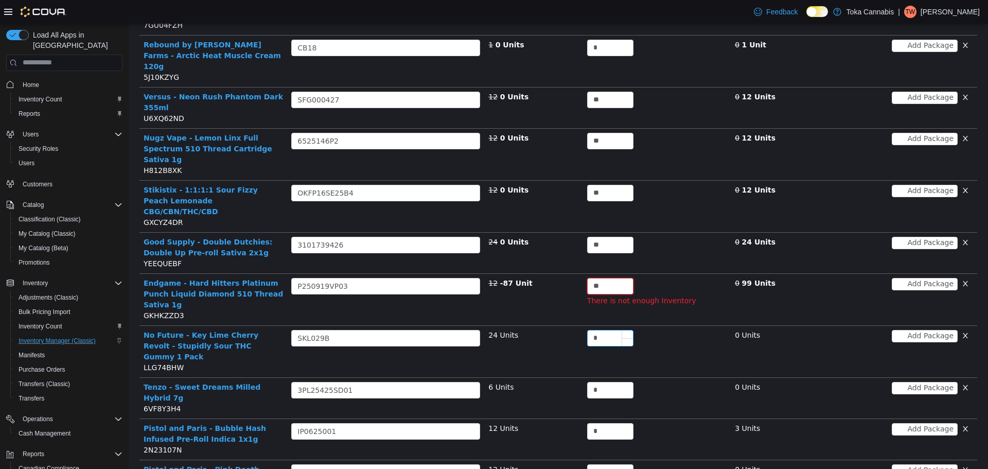
type input "**"
click at [598, 330] on input "*" at bounding box center [609, 337] width 45 height 15
paste input "*"
type input "**"
click at [601, 382] on input "*" at bounding box center [609, 389] width 45 height 15
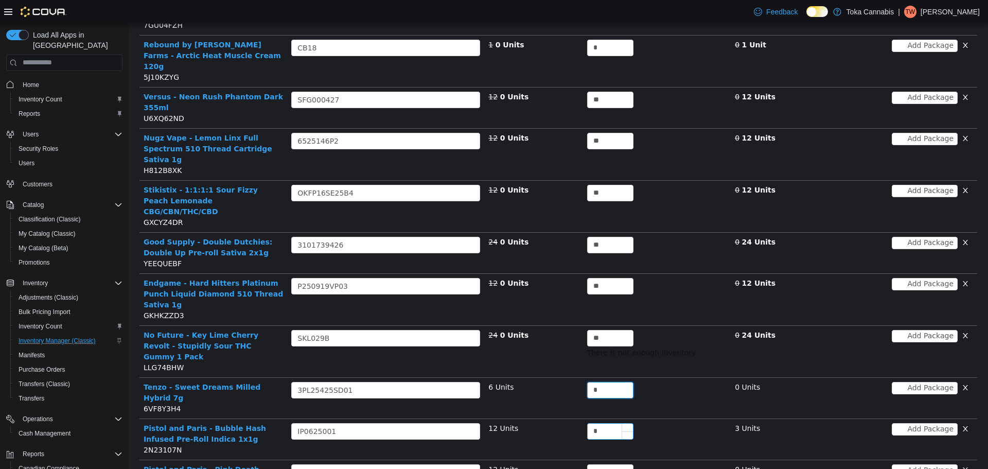
paste input "*"
type input "*"
click at [601, 423] on input "*" at bounding box center [609, 430] width 45 height 15
paste input "*"
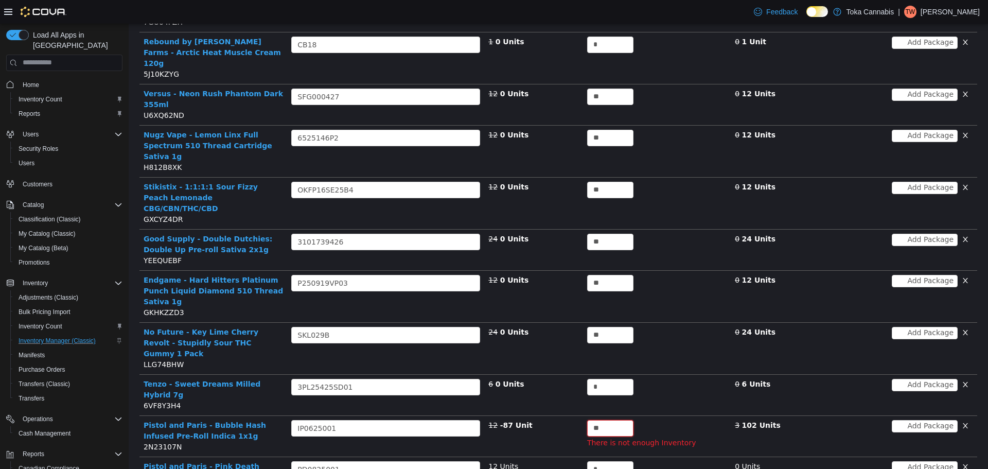
scroll to position [454, 0]
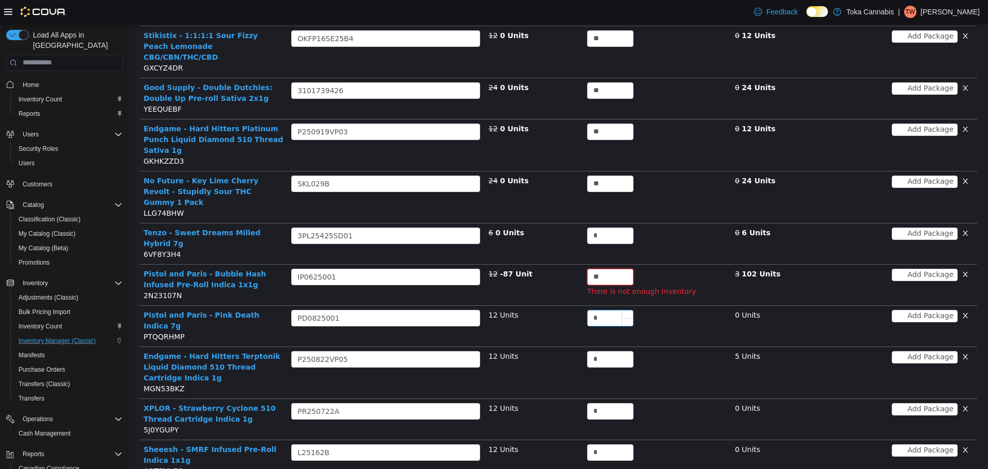
type input "**"
click at [596, 310] on input "*" at bounding box center [609, 317] width 45 height 15
paste input "*"
type input "**"
click at [607, 351] on input "*" at bounding box center [609, 358] width 45 height 15
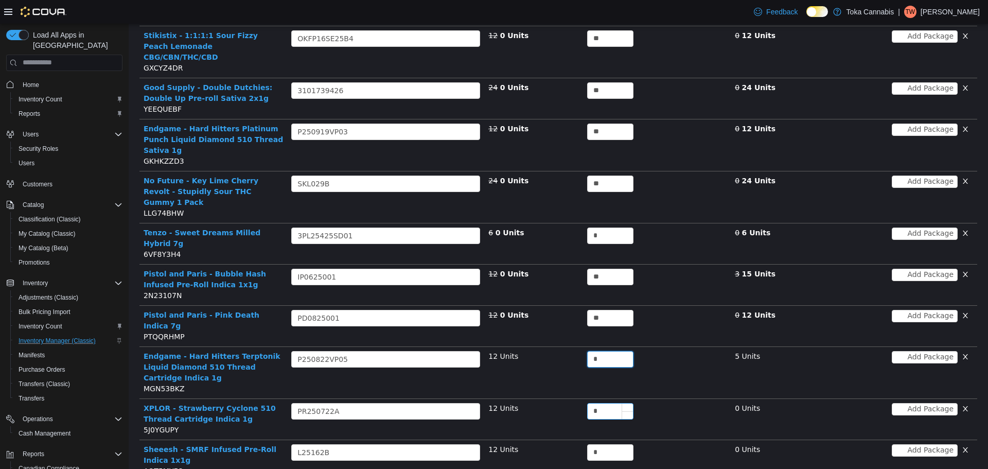
paste input "*"
type input "**"
click at [605, 403] on input "*" at bounding box center [609, 410] width 45 height 15
paste input "*"
type input "**"
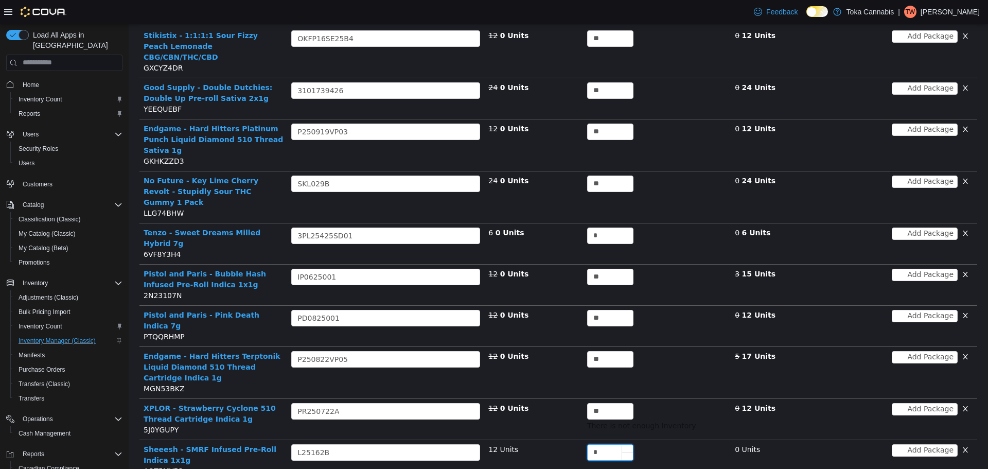
click at [600, 444] on input "*" at bounding box center [609, 451] width 45 height 15
paste input "*"
type input "**"
paste input "*"
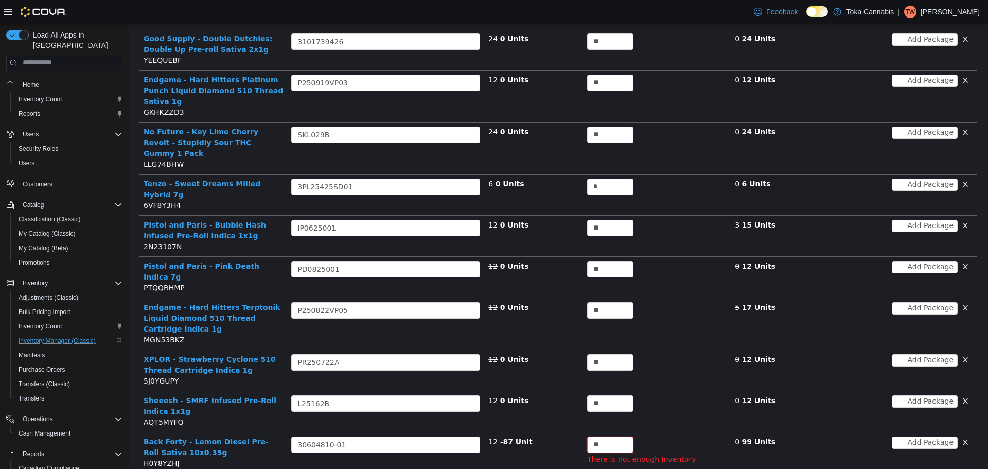
scroll to position [557, 0]
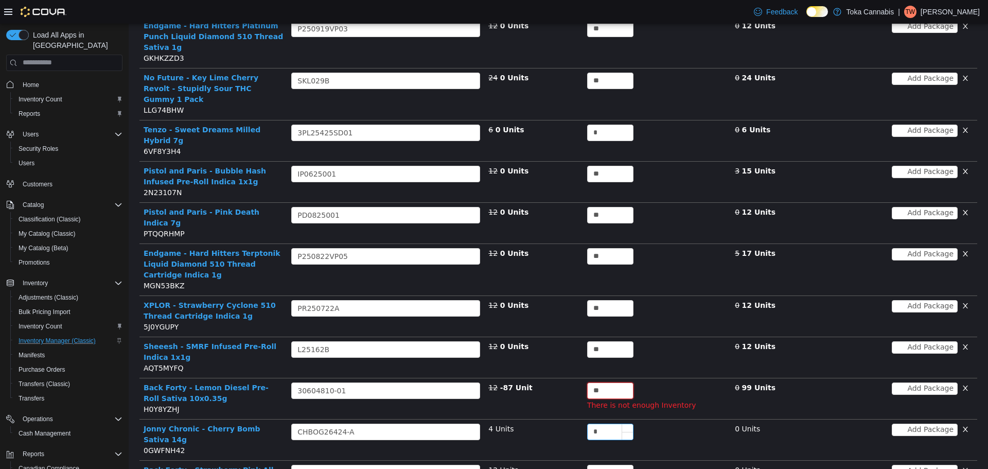
type input "**"
click at [599, 423] on input "*" at bounding box center [609, 430] width 45 height 15
paste input "*"
type input "*"
click at [600, 465] on input "*" at bounding box center [609, 472] width 45 height 15
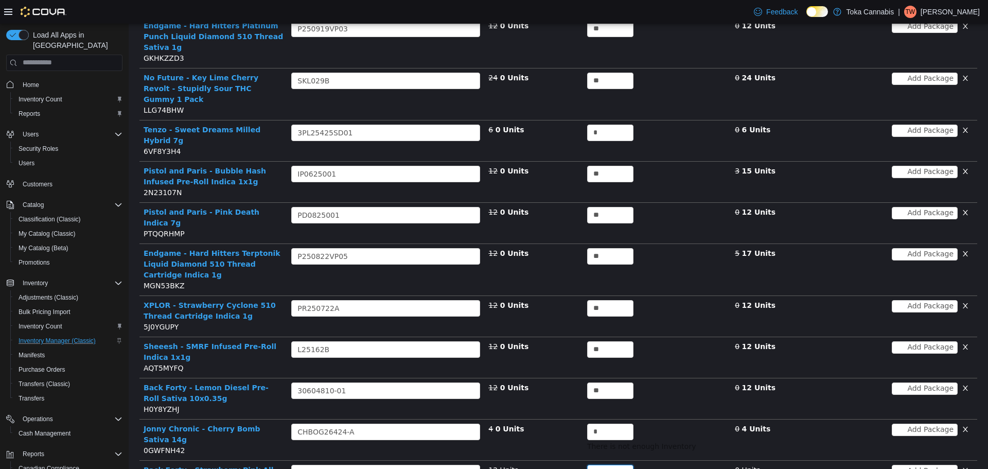
paste input "*"
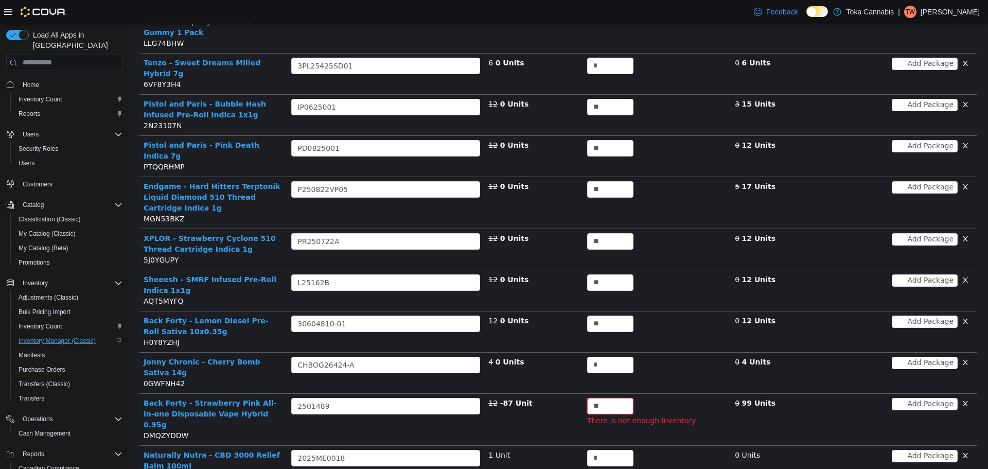
scroll to position [711, 0]
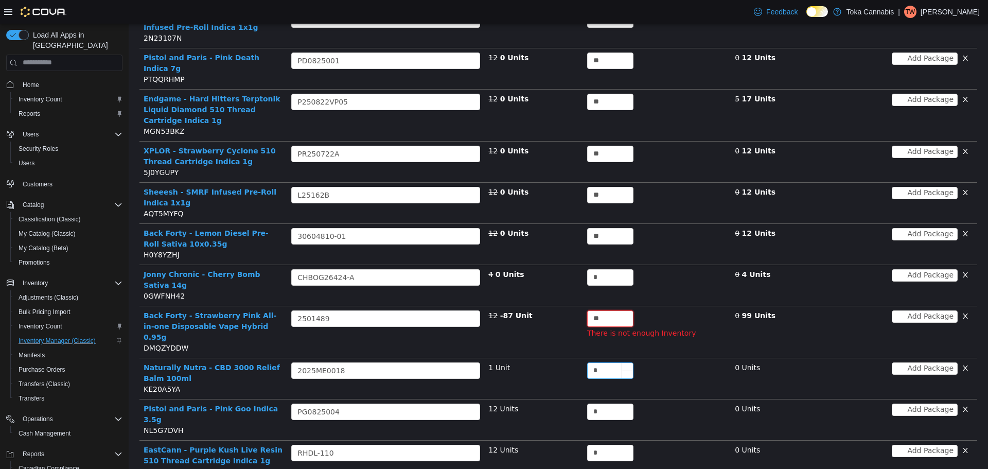
type input "**"
click at [598, 362] on input "*" at bounding box center [609, 369] width 45 height 15
paste input "*"
type input "*"
click at [605, 403] on input "*" at bounding box center [609, 410] width 45 height 15
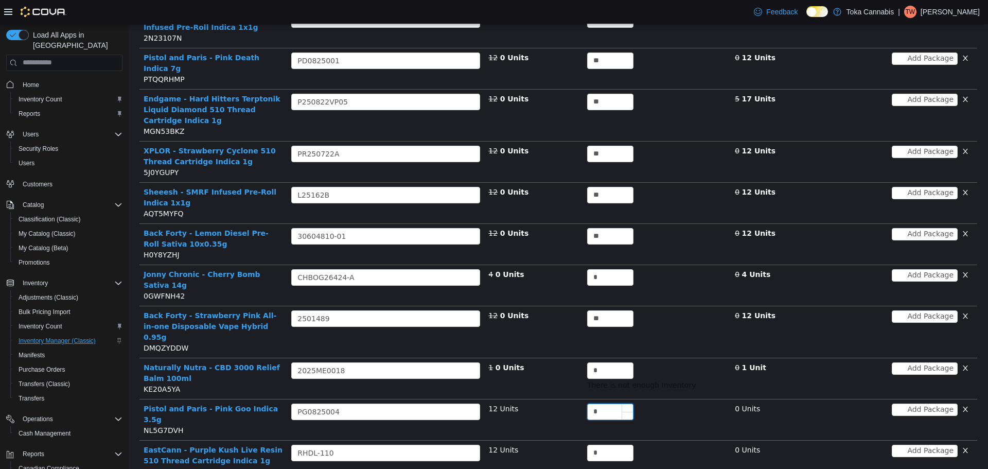
paste input "*"
type input "**"
click at [598, 444] on input "*" at bounding box center [609, 451] width 45 height 15
paste input "*"
type input "**"
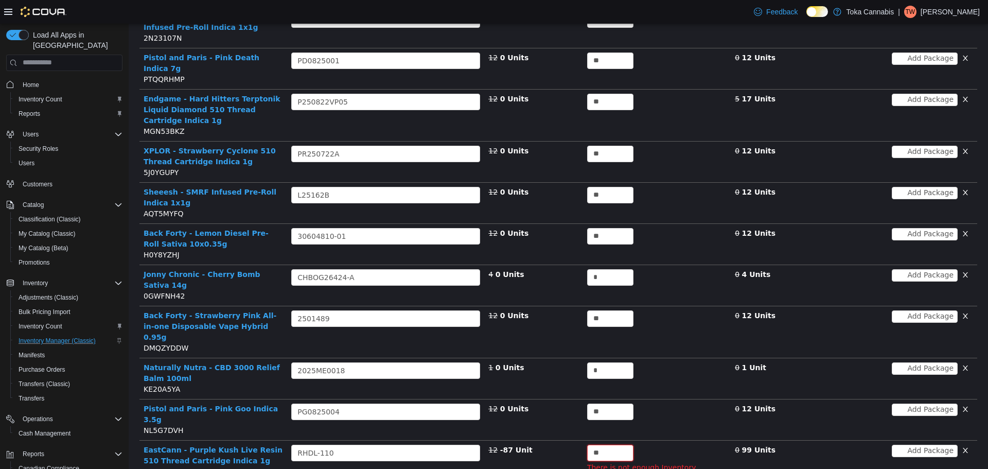
paste input "*"
type input "*"
paste input "*"
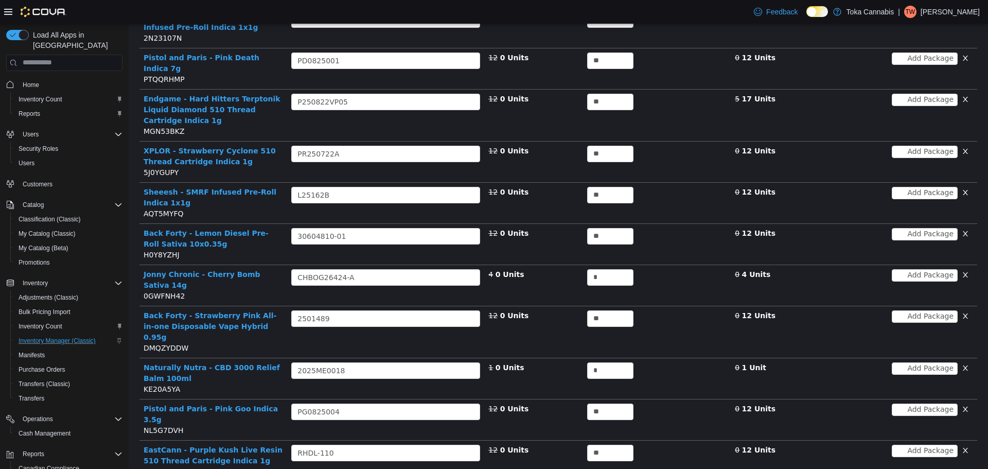
type input "*"
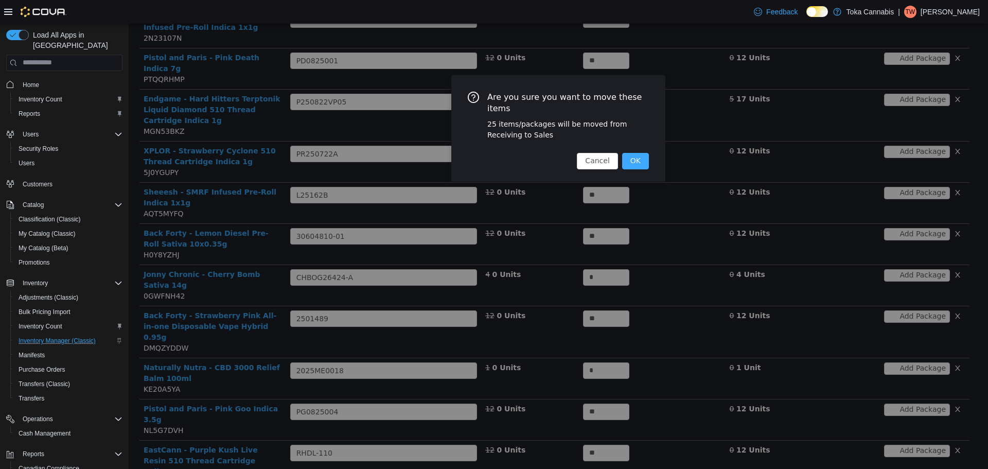
click at [634, 152] on button "OK" at bounding box center [635, 160] width 27 height 16
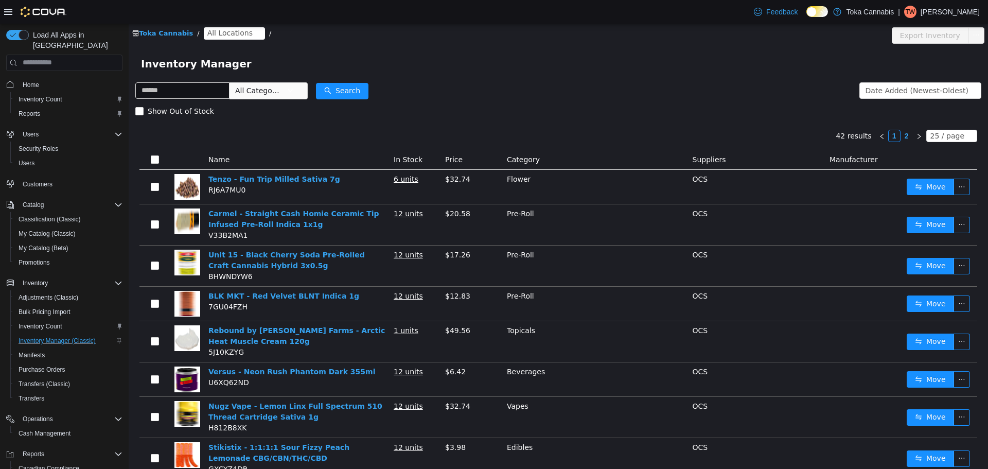
click at [228, 33] on span "All Locations" at bounding box center [229, 32] width 45 height 11
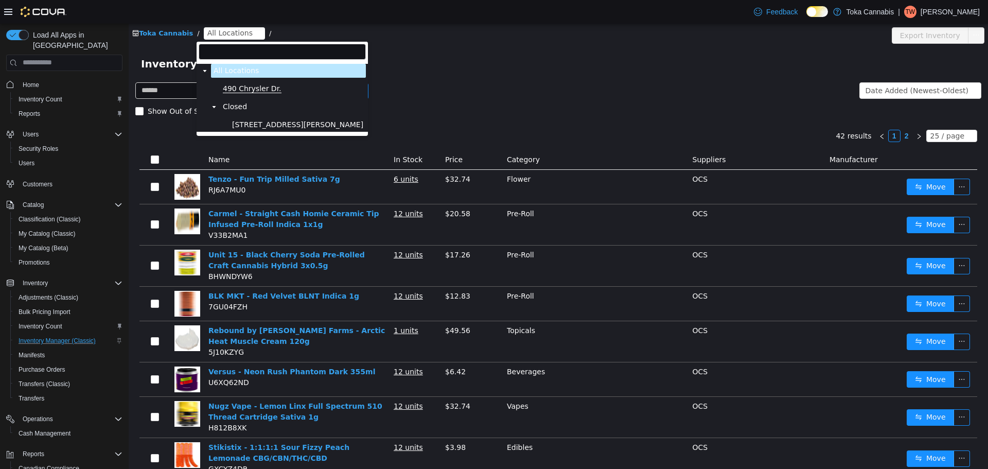
click at [250, 88] on span "490 Chrysler Dr." at bounding box center [252, 88] width 59 height 9
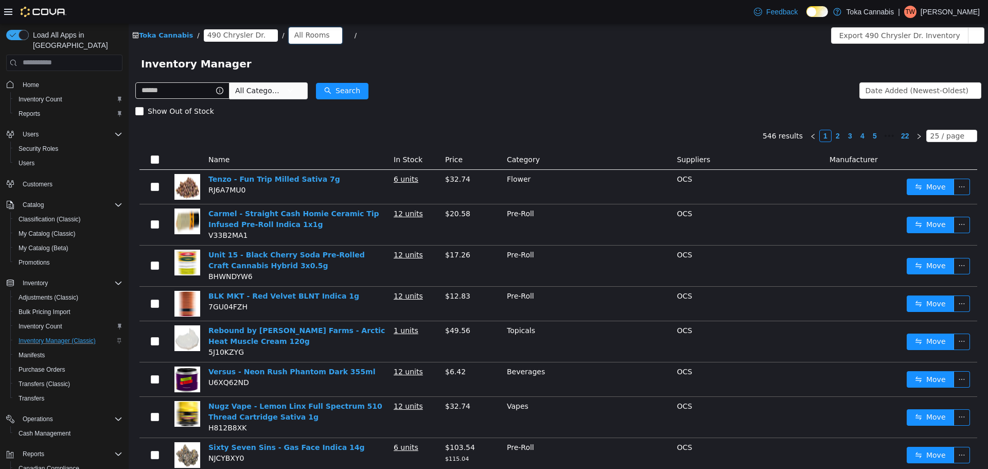
click at [294, 38] on div "All Rooms" at bounding box center [311, 34] width 35 height 15
click at [309, 103] on div "Show Out of Stock" at bounding box center [558, 110] width 846 height 21
click at [297, 30] on div "All Rooms" at bounding box center [311, 34] width 35 height 15
click at [310, 109] on li "Receiving" at bounding box center [305, 105] width 62 height 16
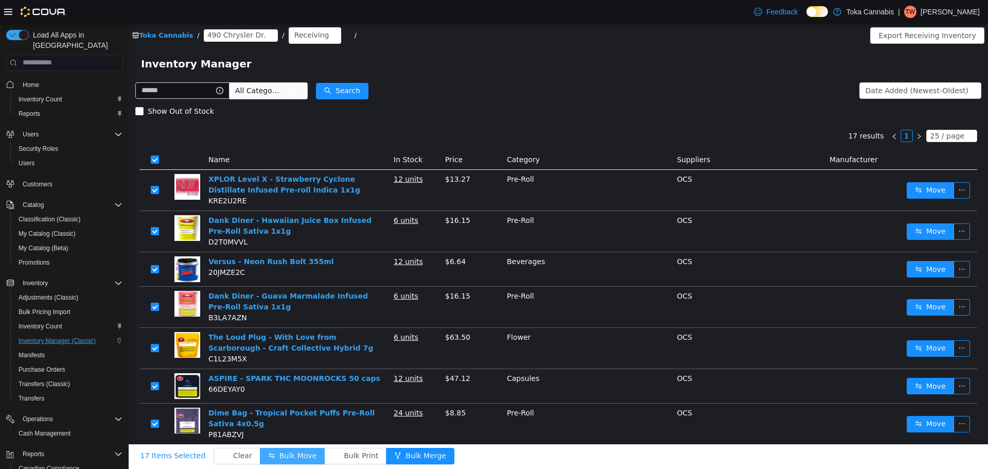
click at [275, 448] on button "Bulk Move" at bounding box center [292, 455] width 65 height 16
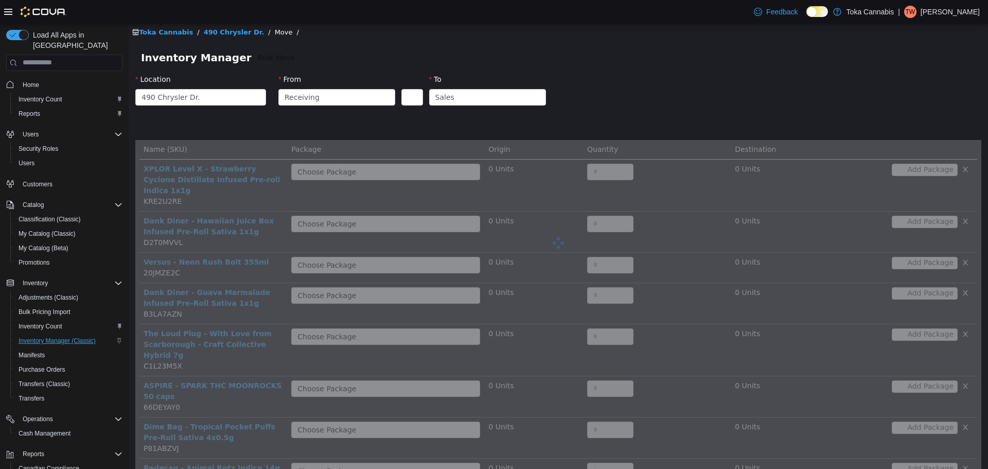
scroll to position [393, 0]
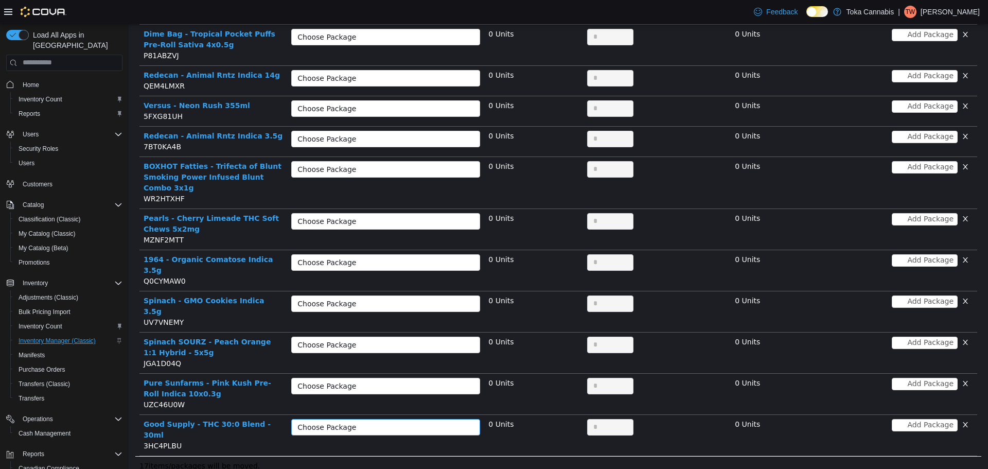
click at [448, 421] on div "Choose Package" at bounding box center [379, 426] width 165 height 10
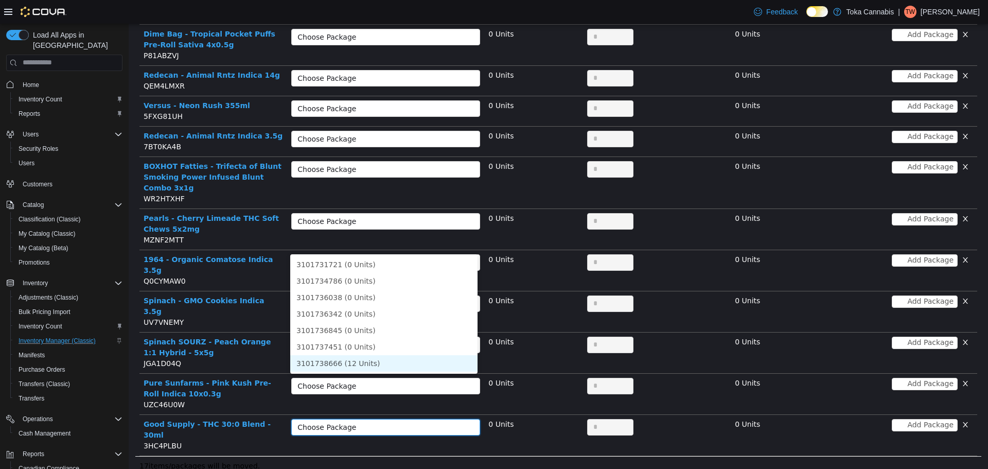
click at [381, 363] on li "3101738666 (12 Units)" at bounding box center [383, 362] width 187 height 16
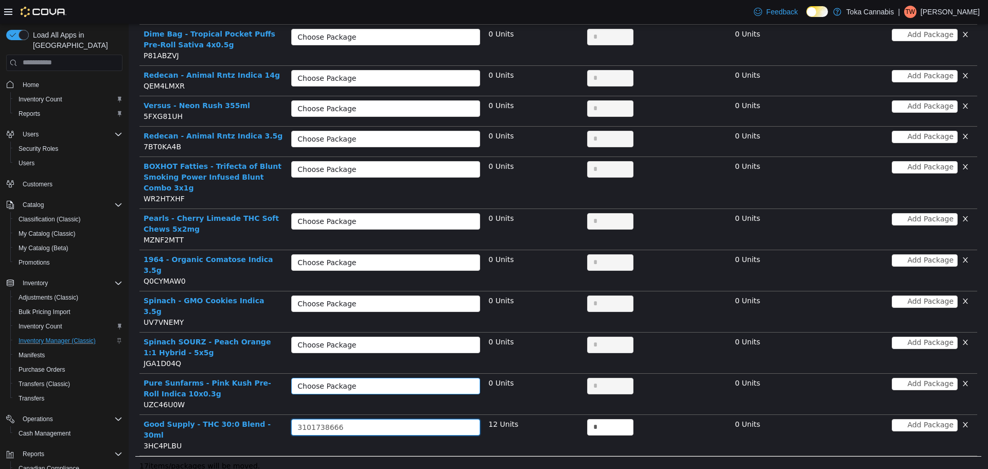
click at [415, 380] on div "Choose Package" at bounding box center [379, 385] width 165 height 10
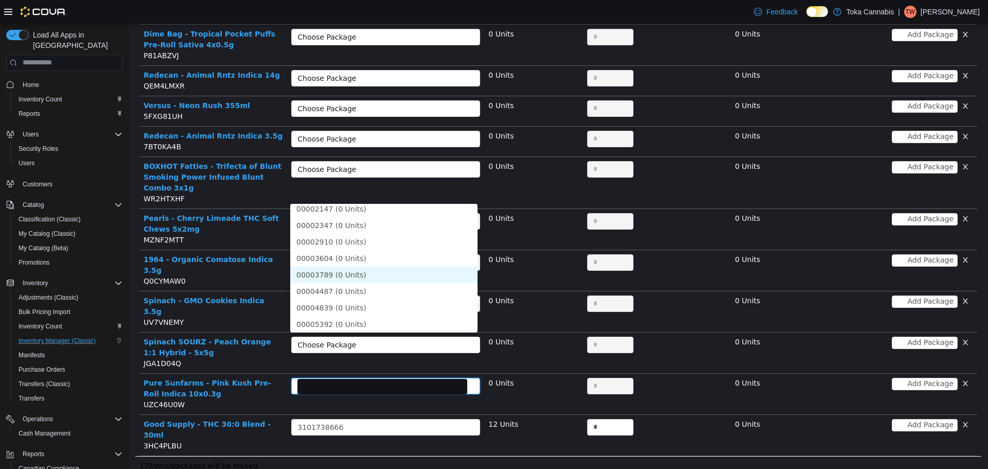
scroll to position [314, 0]
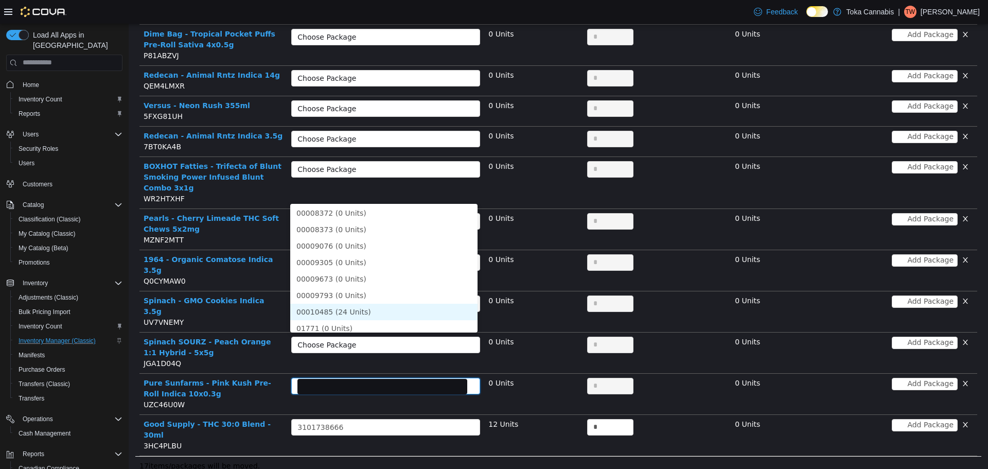
click at [363, 310] on li "00010485 (24 Units)" at bounding box center [383, 311] width 187 height 16
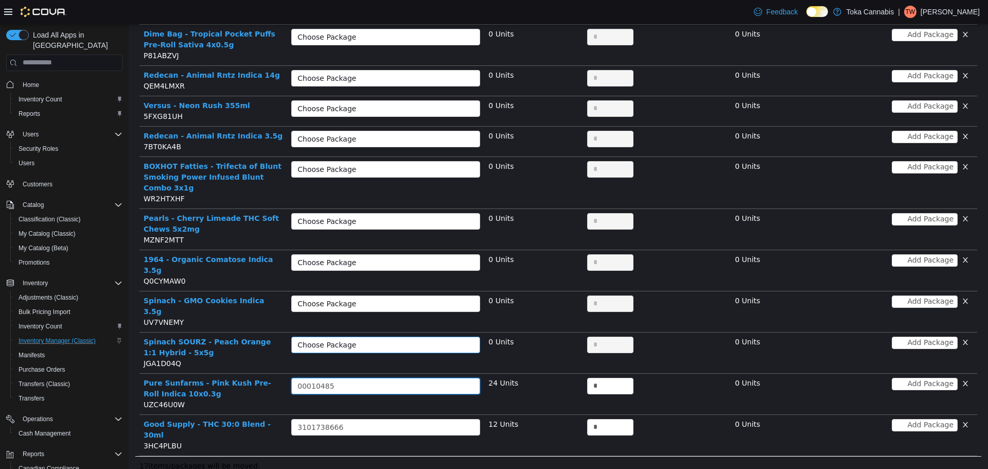
click at [379, 339] on div "Choose Package" at bounding box center [379, 344] width 165 height 10
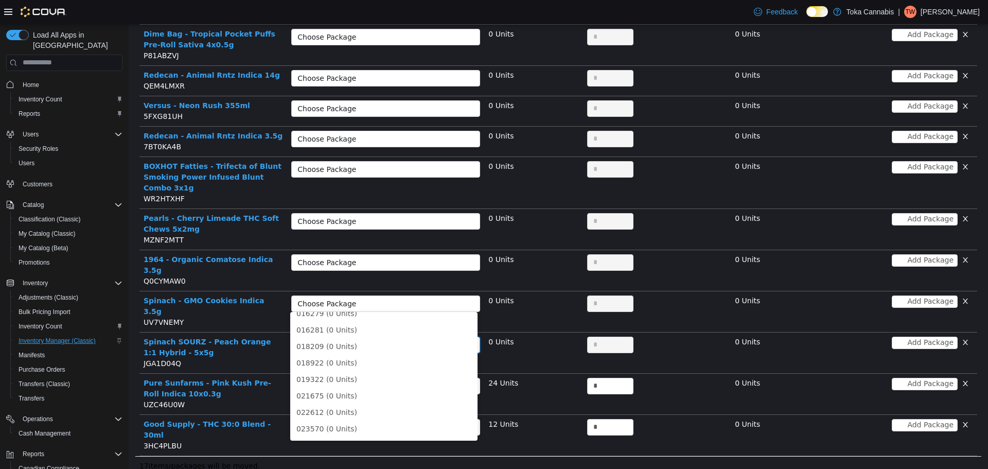
scroll to position [188, 0]
click at [355, 396] on li "025103 (12 Units)" at bounding box center [383, 396] width 187 height 16
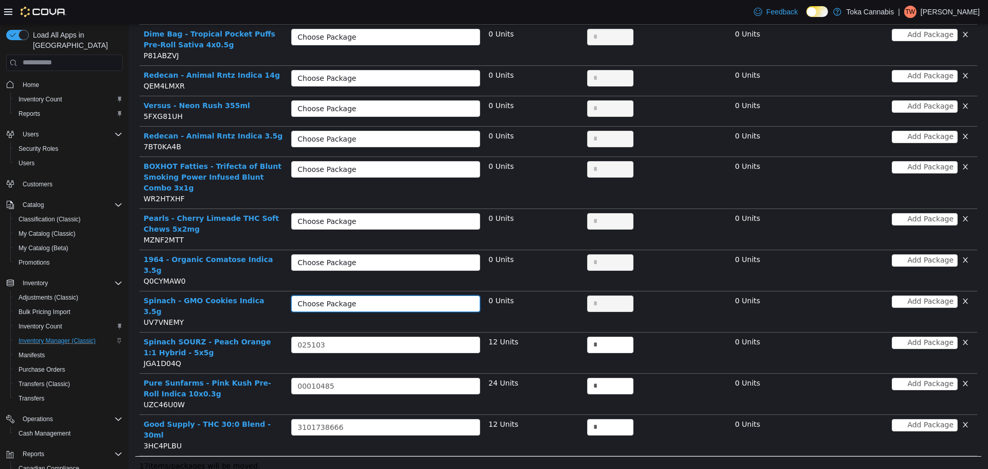
click at [371, 295] on div "Choose Package" at bounding box center [382, 302] width 170 height 15
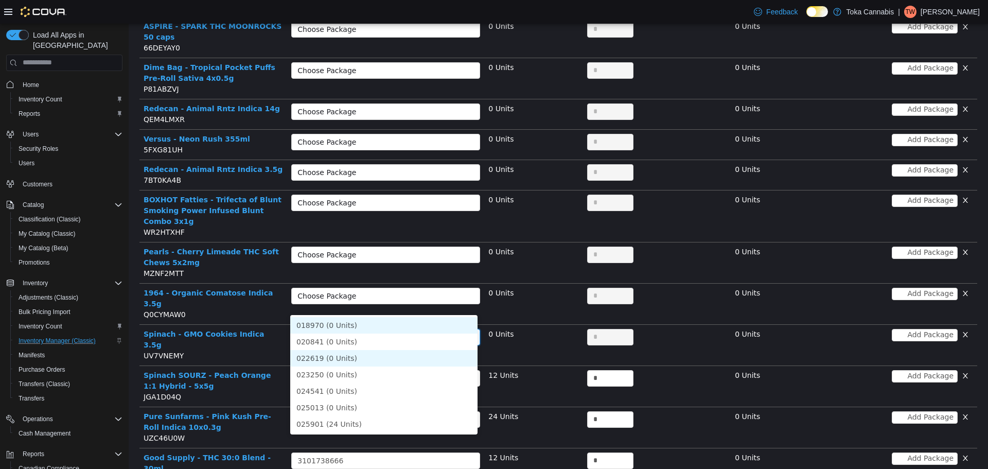
scroll to position [341, 0]
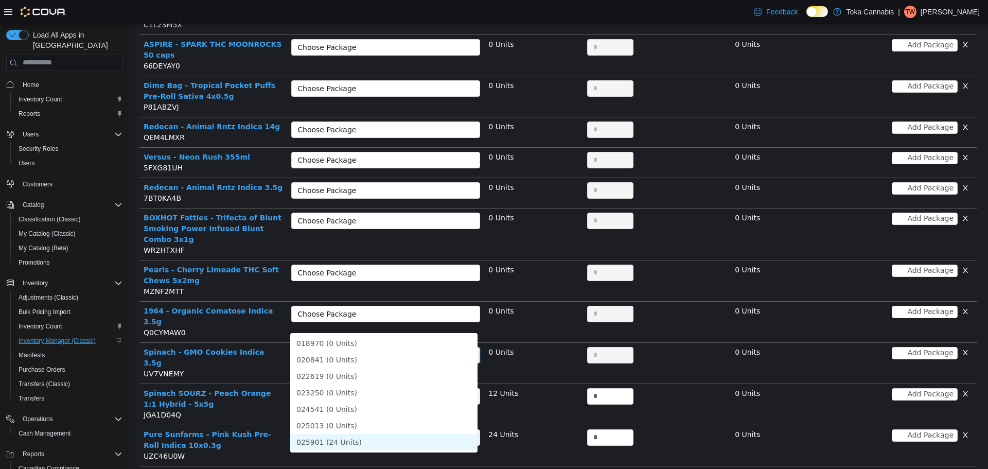
click at [345, 440] on li "025901 (24 Units)" at bounding box center [383, 441] width 187 height 16
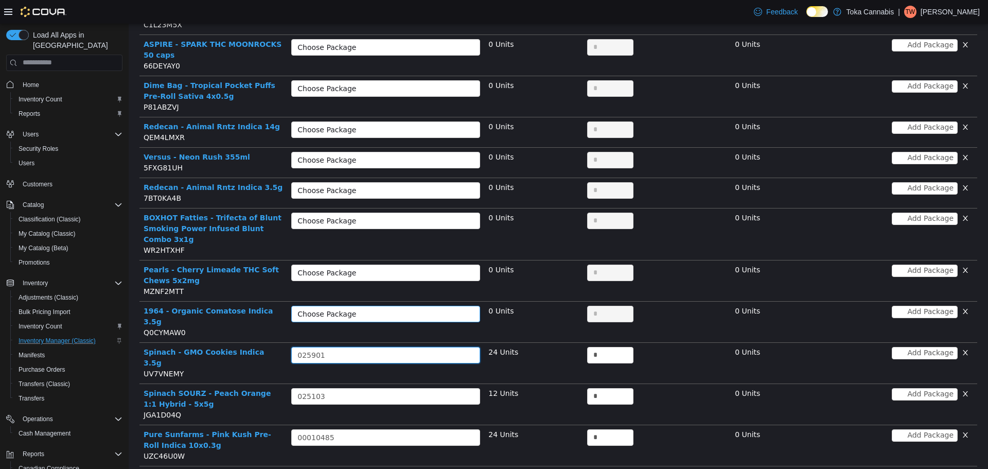
click at [380, 308] on div "Choose Package" at bounding box center [379, 313] width 165 height 10
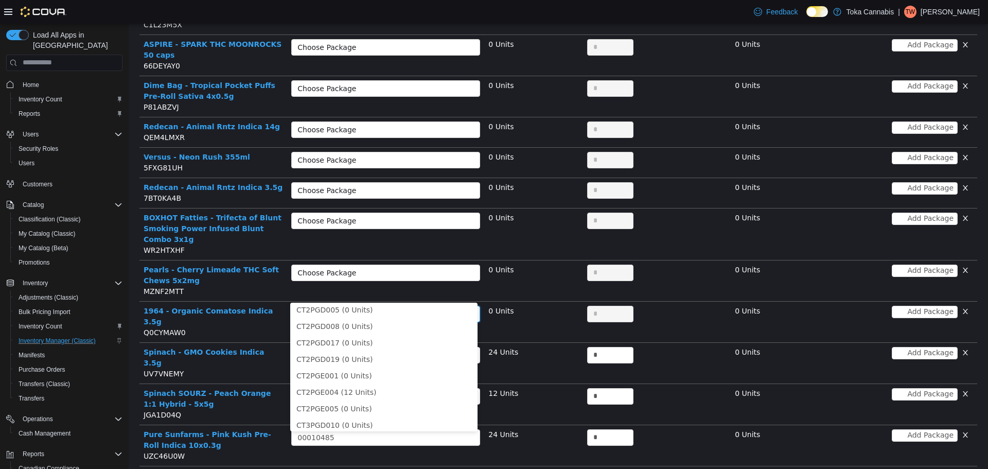
scroll to position [2, 0]
click at [355, 388] on li "CT2PGE004 (12 Units)" at bounding box center [383, 392] width 187 height 16
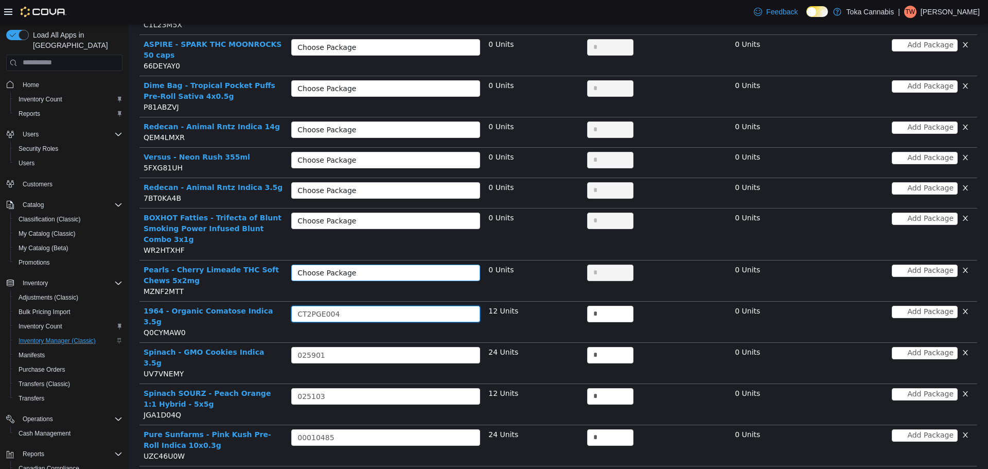
click at [366, 267] on div "Choose Package" at bounding box center [379, 272] width 165 height 10
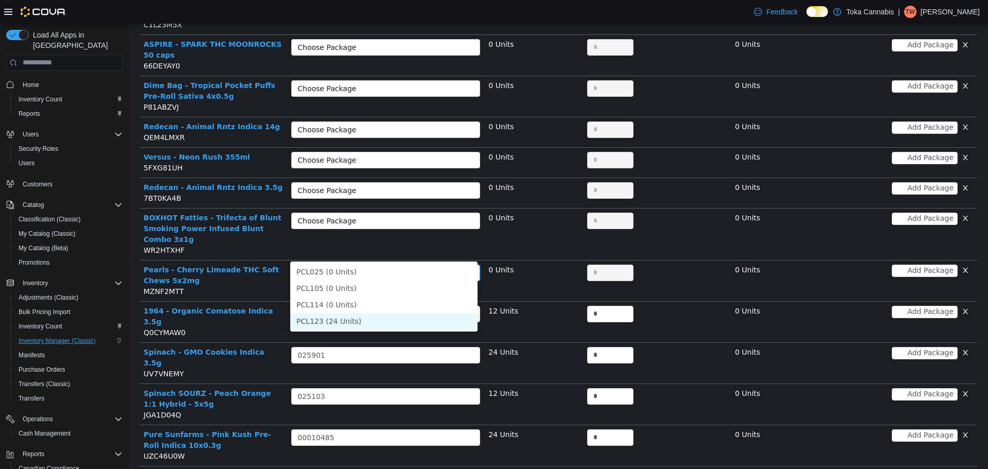
click at [356, 321] on li "PCL123 (24 Units)" at bounding box center [383, 320] width 187 height 16
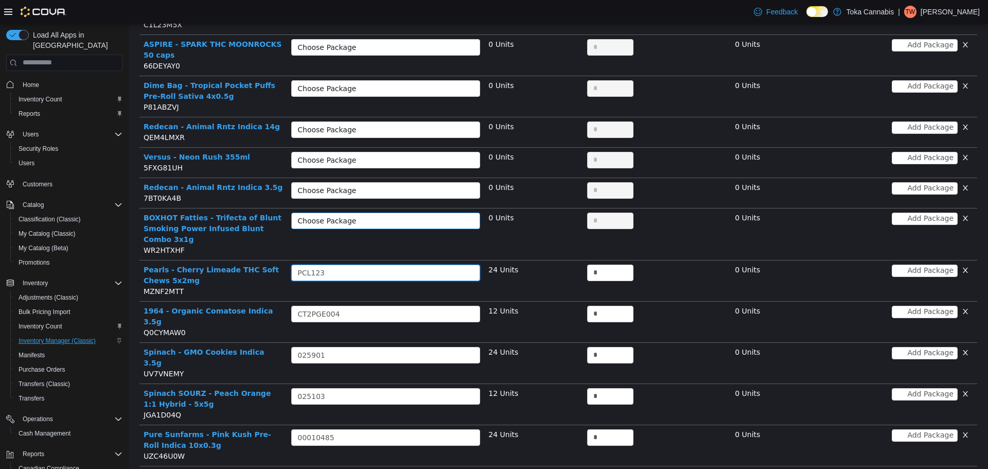
click at [384, 215] on div "Choose Package" at bounding box center [379, 220] width 165 height 10
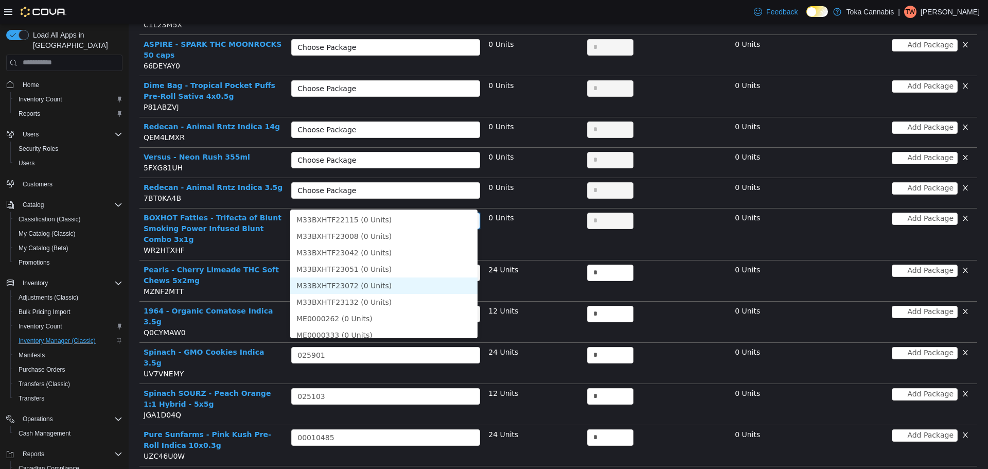
scroll to position [90, 0]
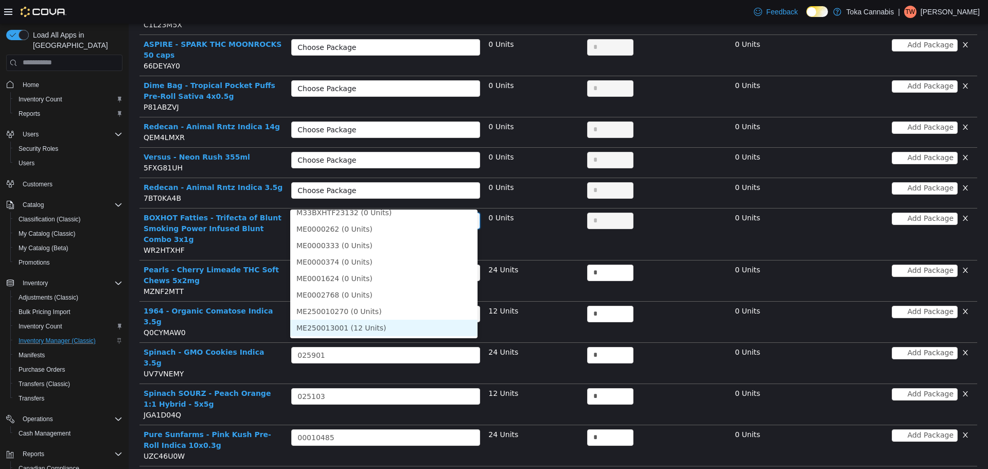
click at [366, 320] on li "ME250013001 (12 Units)" at bounding box center [383, 327] width 187 height 16
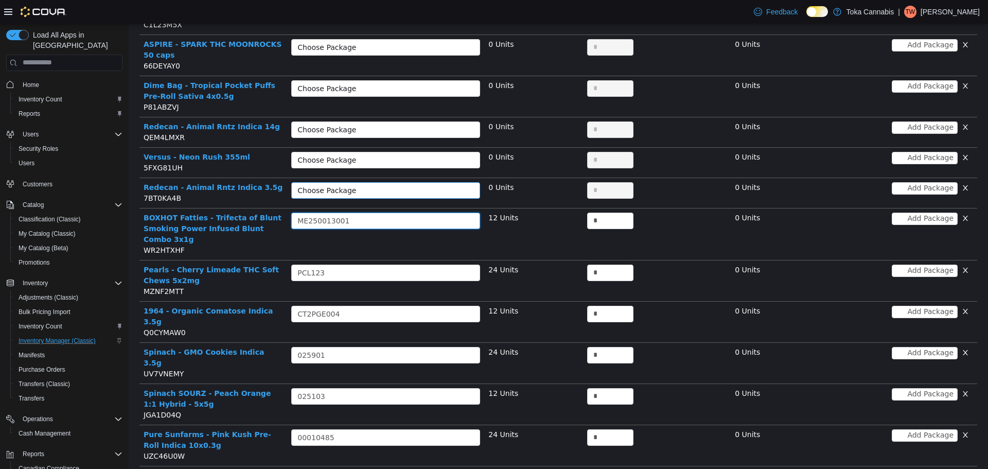
click at [379, 185] on div "Choose Package" at bounding box center [379, 190] width 165 height 10
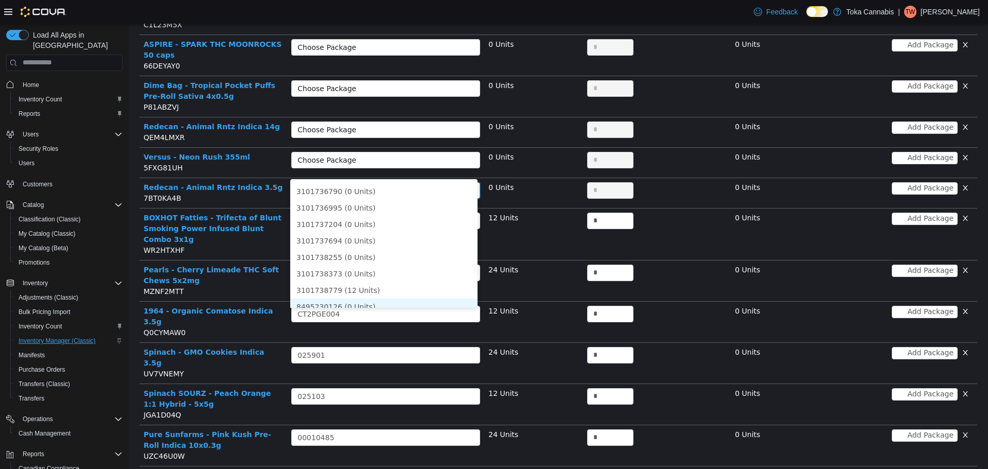
scroll to position [367, 0]
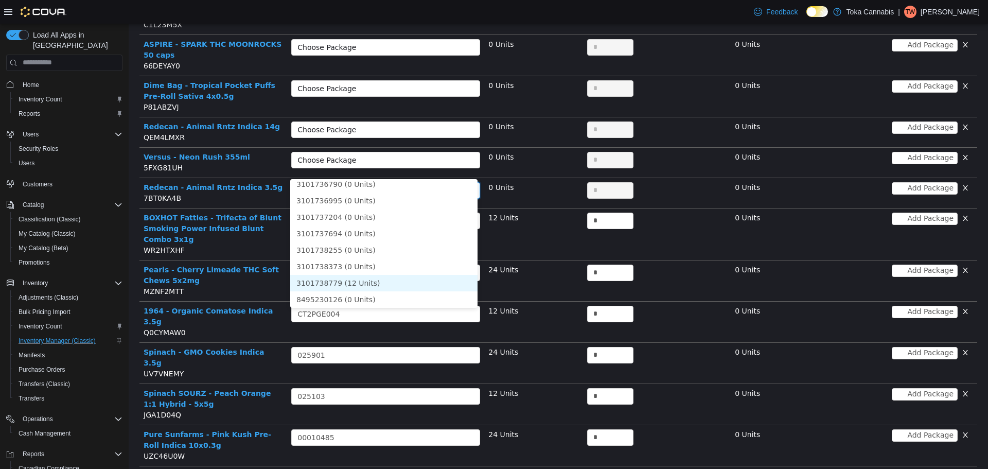
click at [368, 275] on li "3101738779 (12 Units)" at bounding box center [383, 282] width 187 height 16
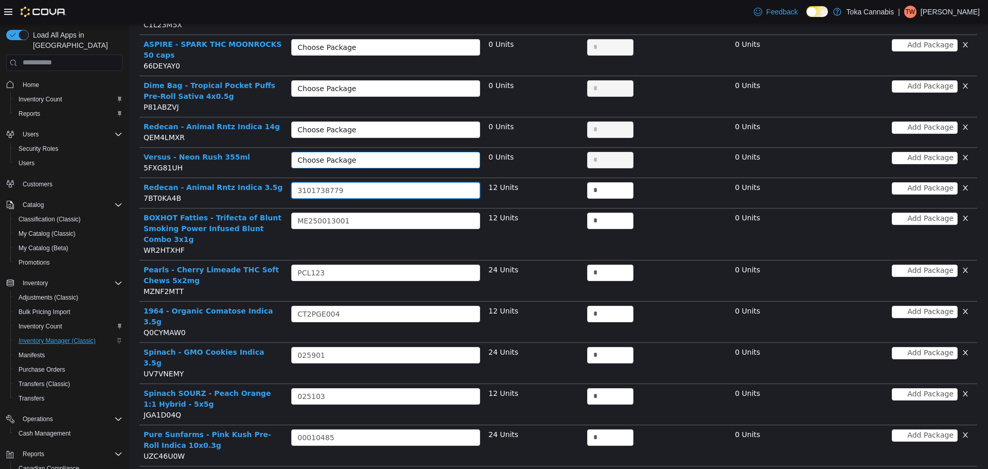
click at [380, 154] on div "Choose Package" at bounding box center [379, 159] width 165 height 10
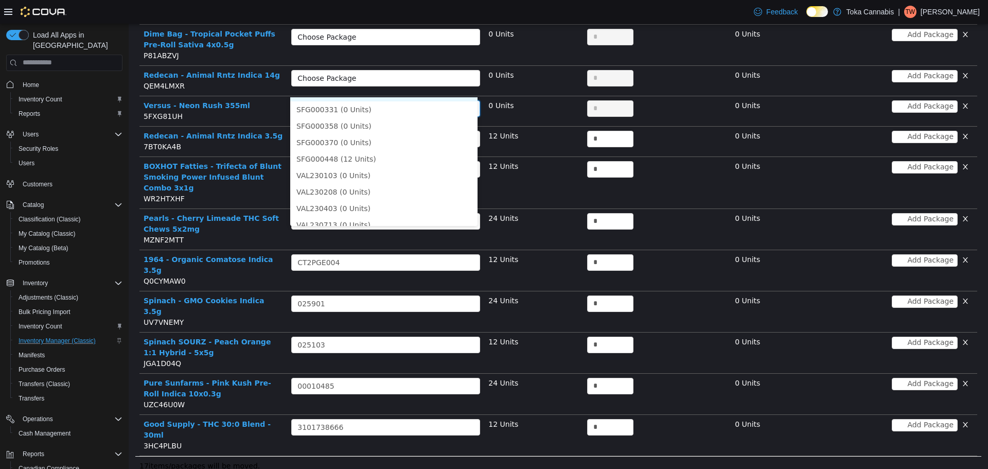
scroll to position [103, 0]
click at [366, 136] on li "SFG000448 (12 Units)" at bounding box center [383, 136] width 187 height 16
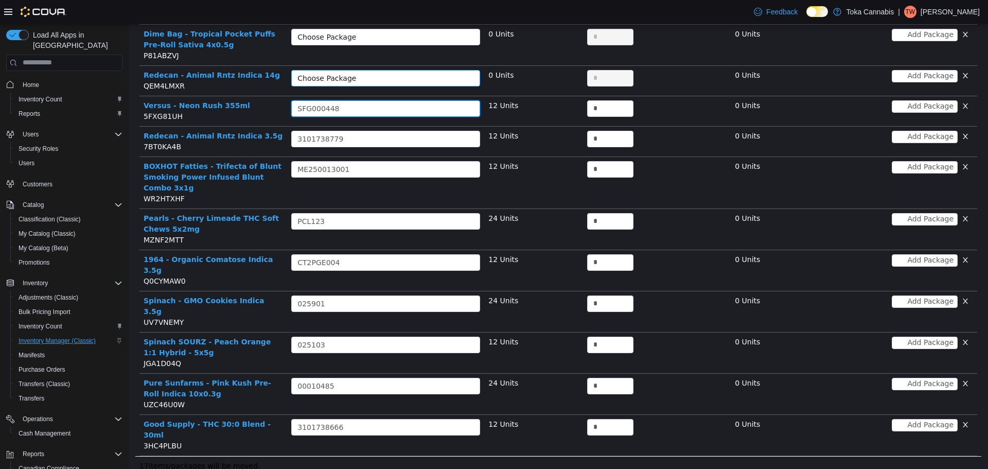
click at [406, 73] on div "Choose Package" at bounding box center [379, 78] width 165 height 10
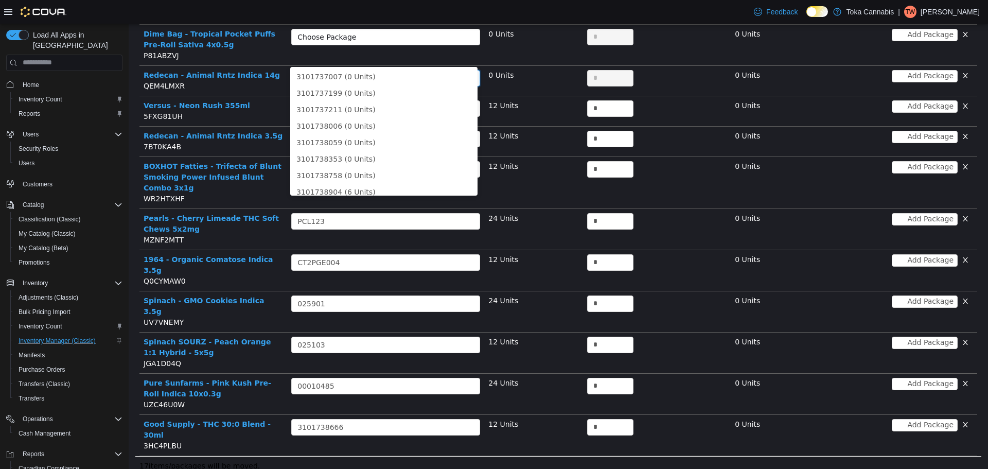
scroll to position [271, 0]
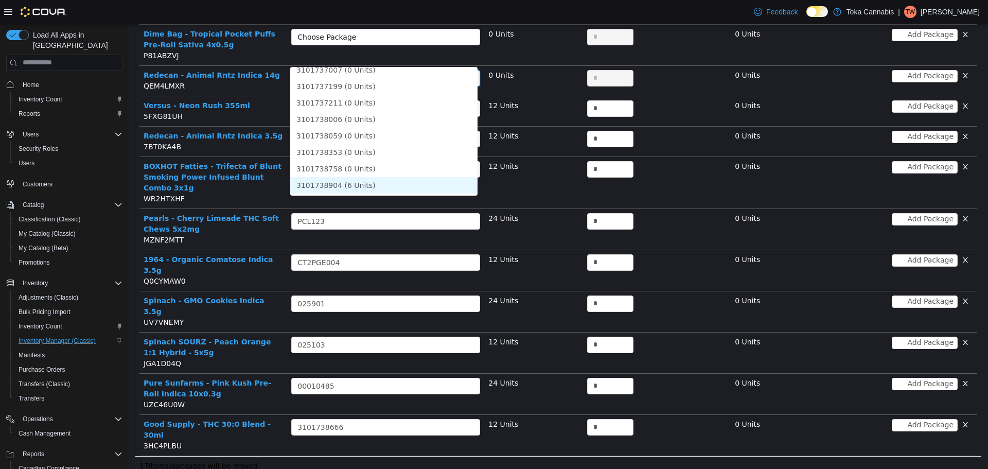
click at [359, 178] on li "3101738904 (6 Units)" at bounding box center [383, 184] width 187 height 16
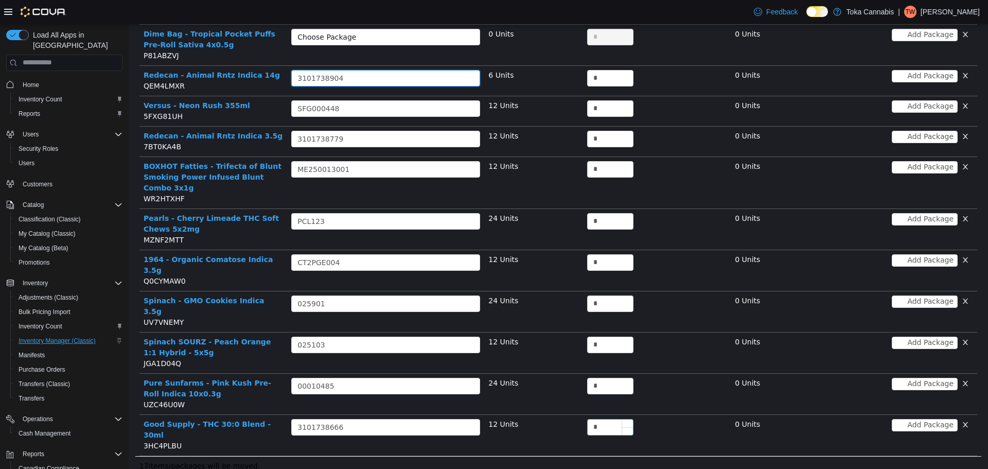
click at [592, 419] on input "*" at bounding box center [609, 426] width 45 height 15
paste input "*"
type input "**"
click at [604, 378] on input "*" at bounding box center [609, 385] width 45 height 15
paste input "*"
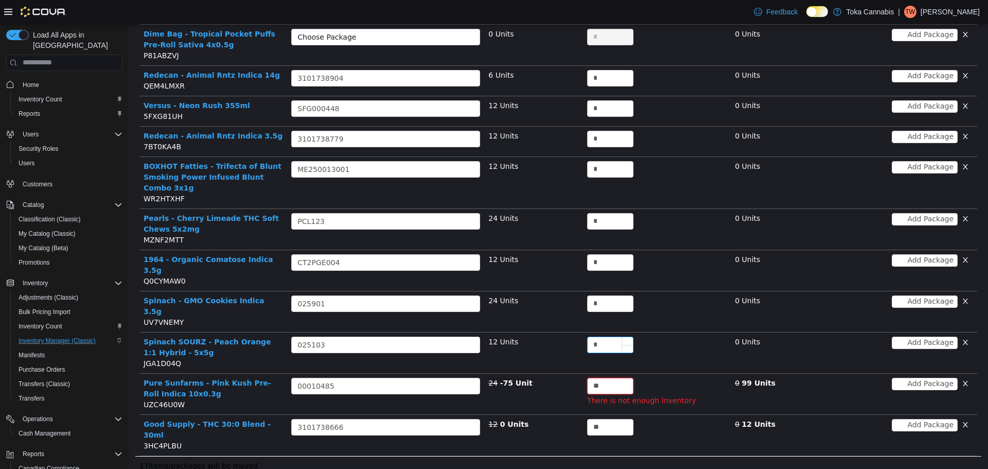
type input "**"
click at [601, 336] on input "*" at bounding box center [609, 343] width 45 height 15
paste input "*"
type input "**"
click at [605, 295] on input "*" at bounding box center [609, 302] width 45 height 15
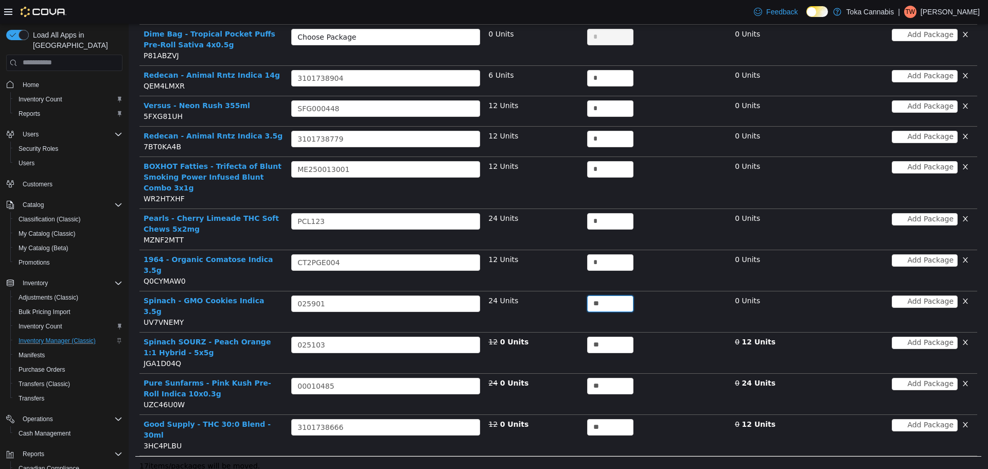
drag, startPoint x: 605, startPoint y: 274, endPoint x: 509, endPoint y: 268, distance: 95.9
click at [509, 291] on tr "Spinach - GMO Cookies Indica 3.5g UV7VNEMY Choose Package 025901 24 Units ** 0 …" at bounding box center [557, 311] width 837 height 41
paste input
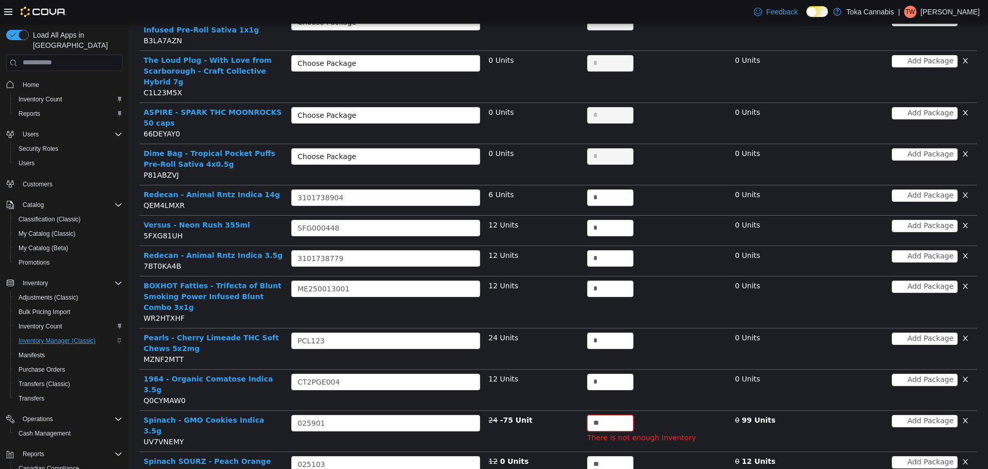
scroll to position [187, 0]
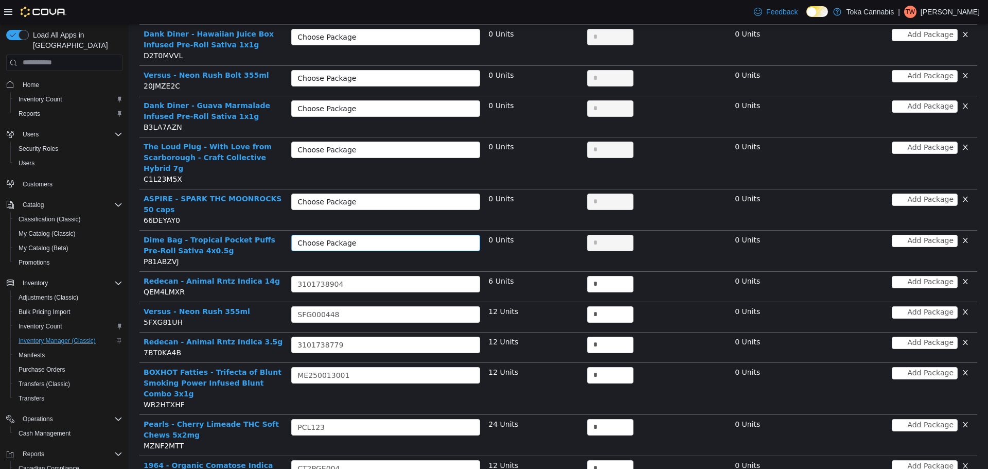
click at [431, 237] on div "Choose Package" at bounding box center [379, 242] width 165 height 10
type input "**"
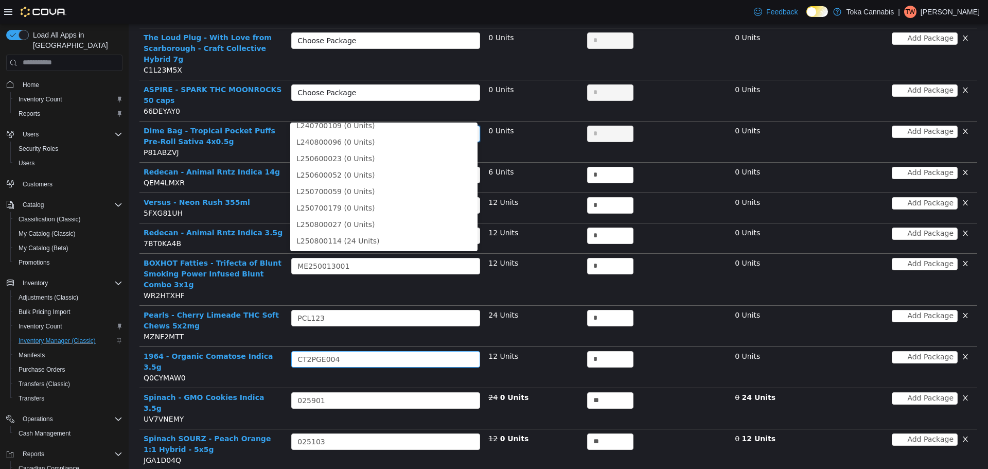
scroll to position [238, 0]
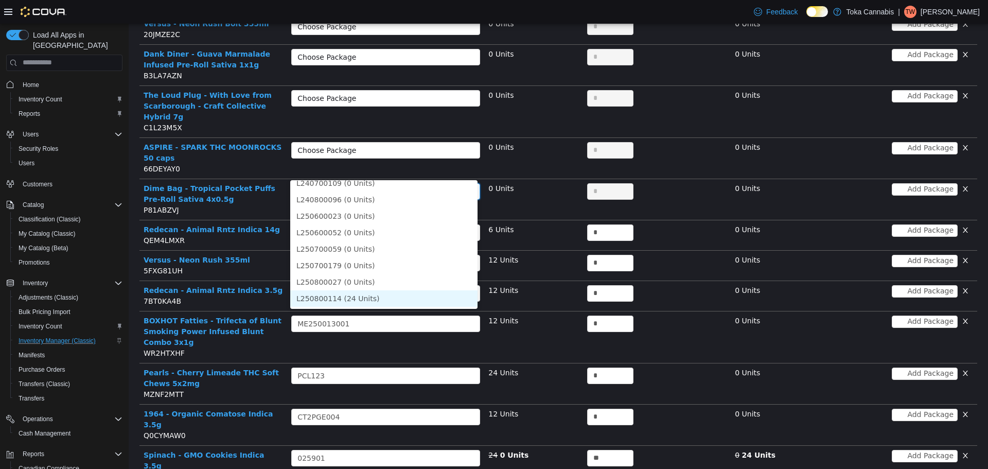
click at [361, 295] on li "L250800114 (24 Units)" at bounding box center [383, 298] width 187 height 16
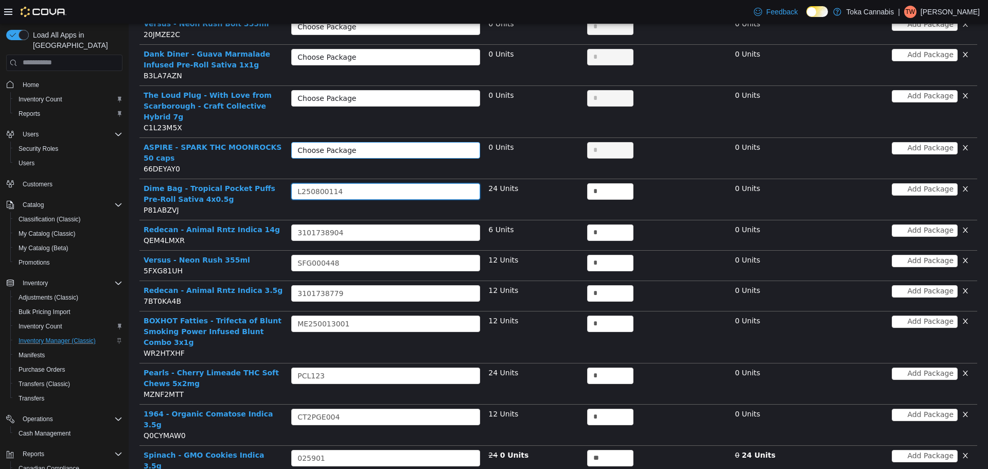
click at [383, 145] on div "Choose Package" at bounding box center [379, 150] width 165 height 10
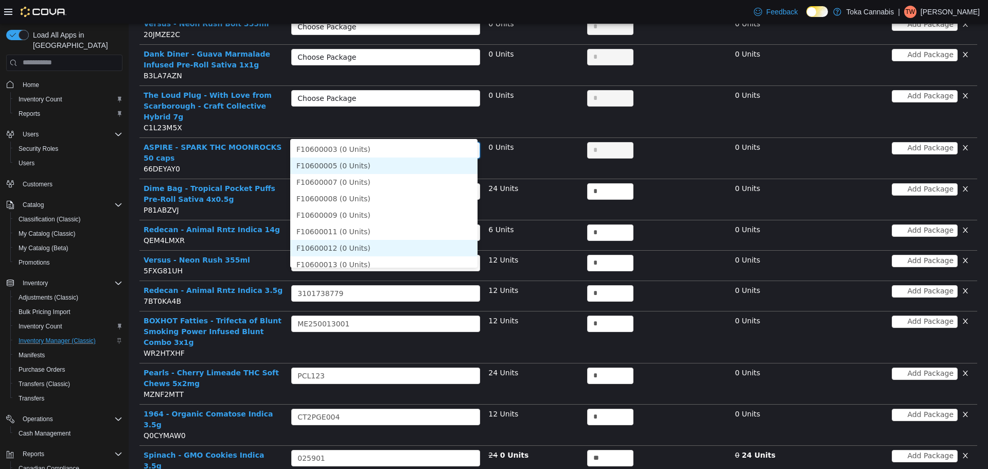
scroll to position [73, 0]
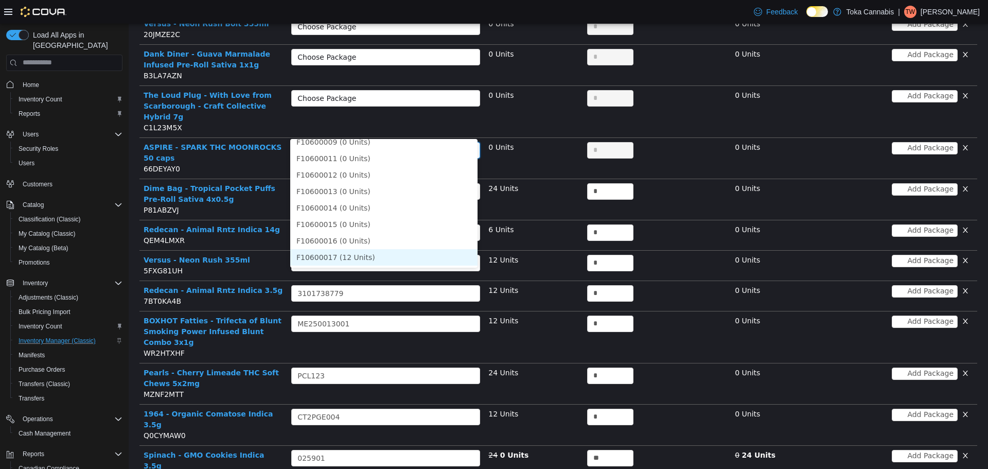
click at [367, 256] on li "F10600017 (12 Units)" at bounding box center [383, 256] width 187 height 16
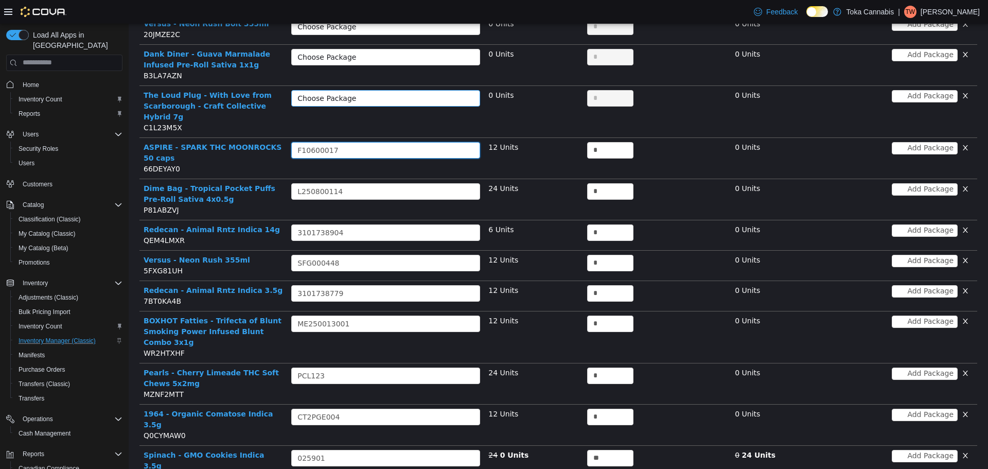
click at [380, 93] on div "Choose Package" at bounding box center [379, 98] width 165 height 10
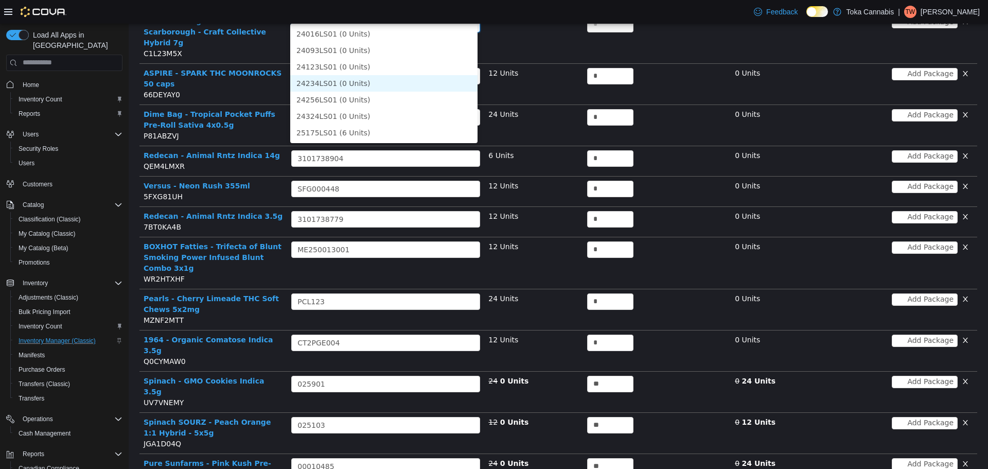
scroll to position [393, 0]
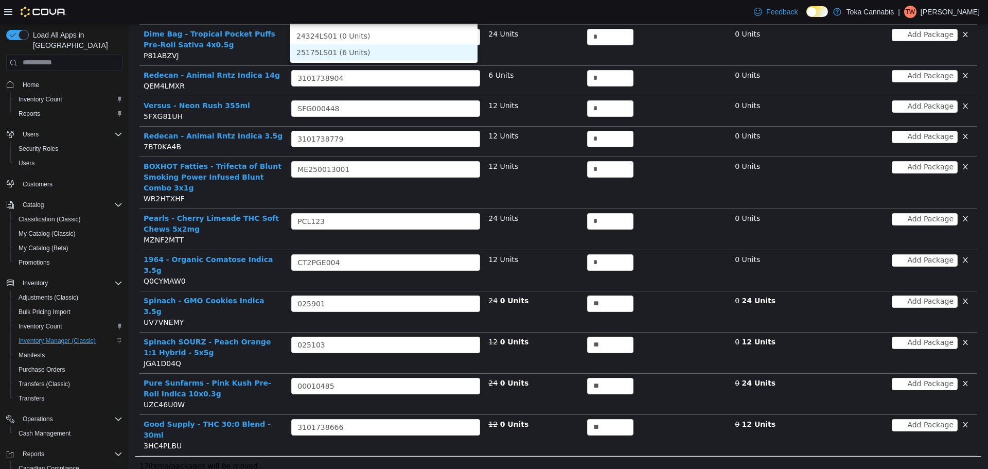
click at [384, 50] on li "25175LS01 (6 Units)" at bounding box center [383, 52] width 187 height 16
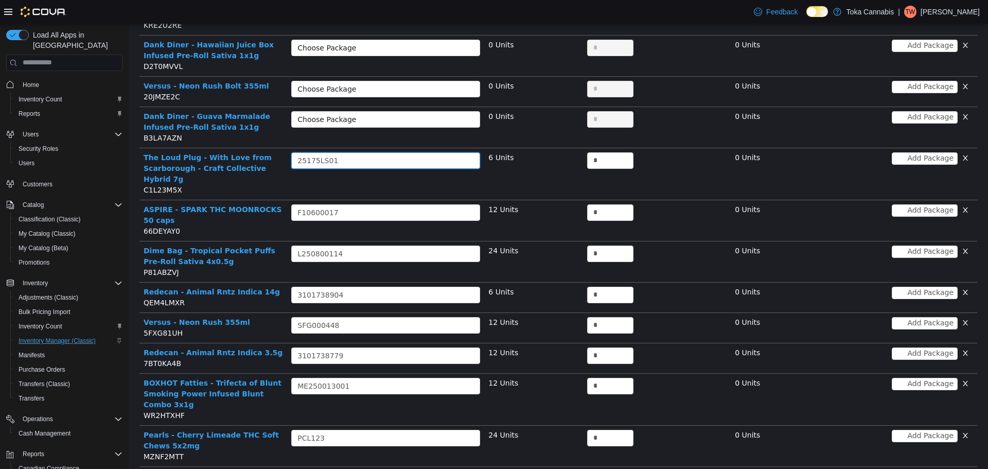
scroll to position [32, 0]
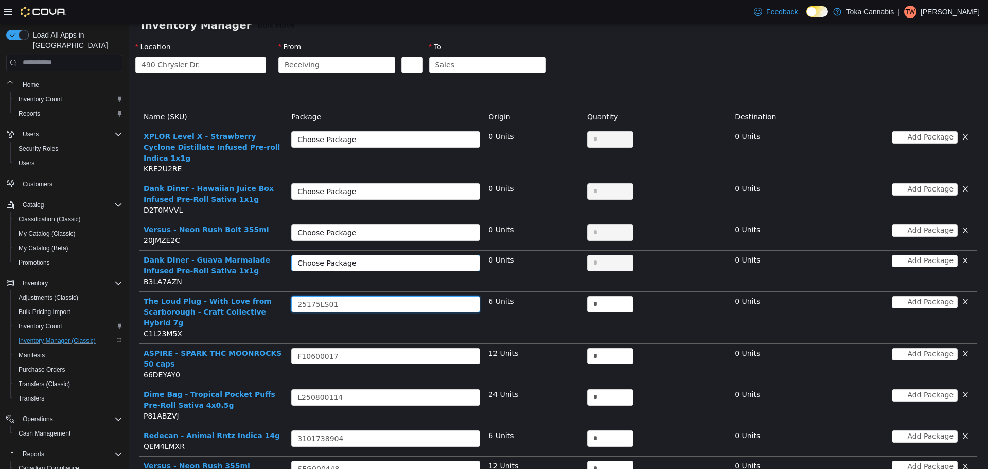
click at [404, 257] on div "Choose Package" at bounding box center [379, 262] width 165 height 10
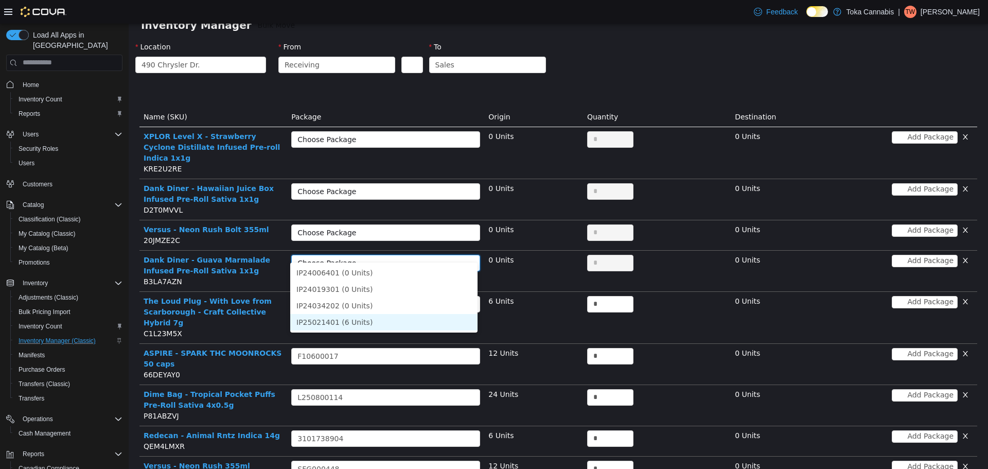
click at [343, 317] on li "IP25021401 (6 Units)" at bounding box center [383, 321] width 187 height 16
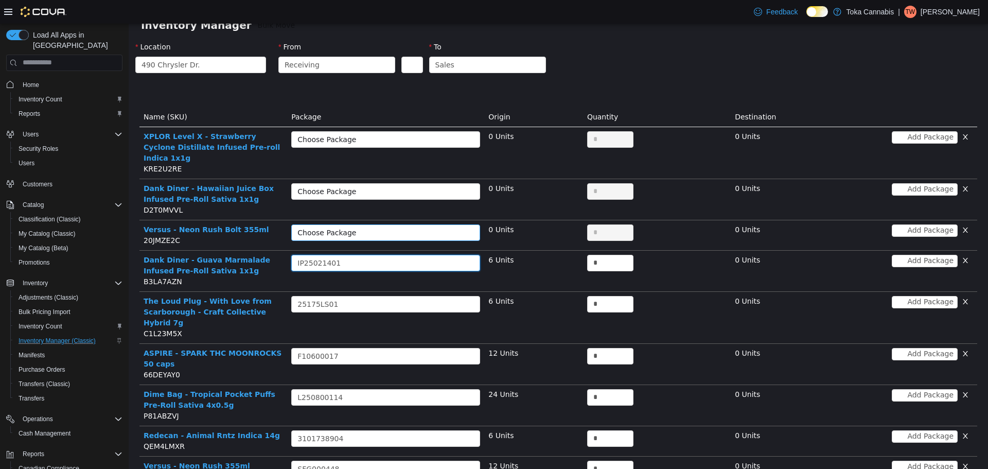
click at [381, 227] on div "Choose Package" at bounding box center [379, 232] width 165 height 10
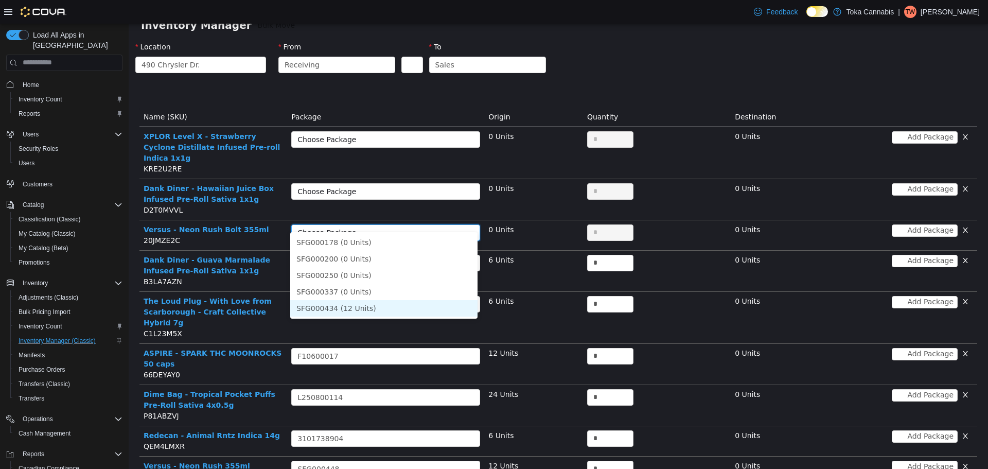
click at [345, 304] on li "SFG000434 (12 Units)" at bounding box center [383, 307] width 187 height 16
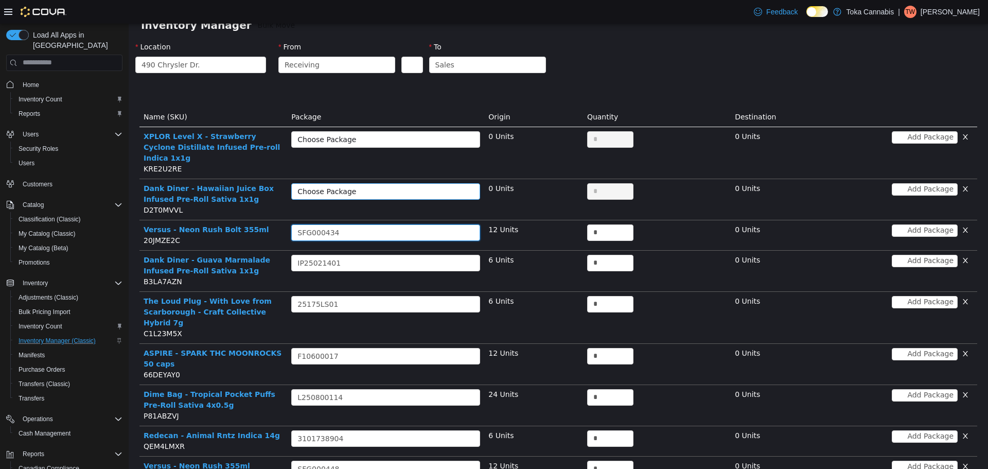
click at [406, 186] on div "Choose Package" at bounding box center [379, 191] width 165 height 10
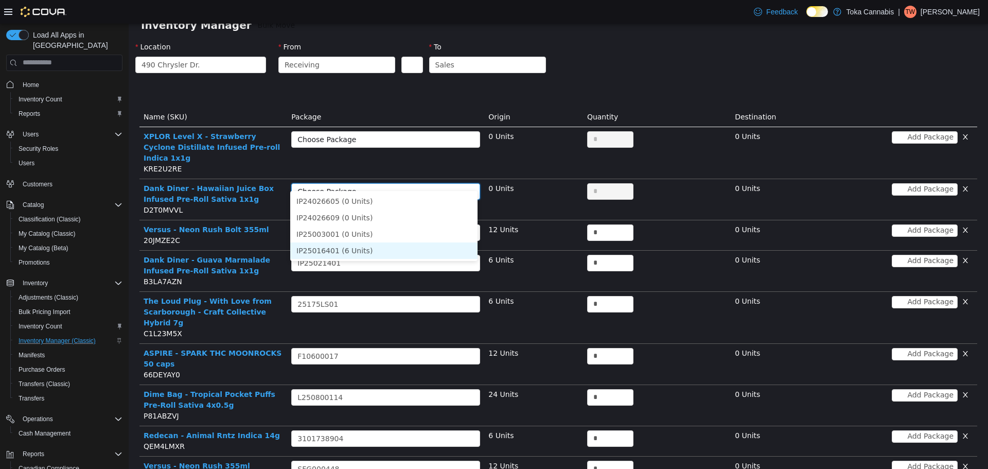
click at [351, 246] on li "IP25016401 (6 Units)" at bounding box center [383, 250] width 187 height 16
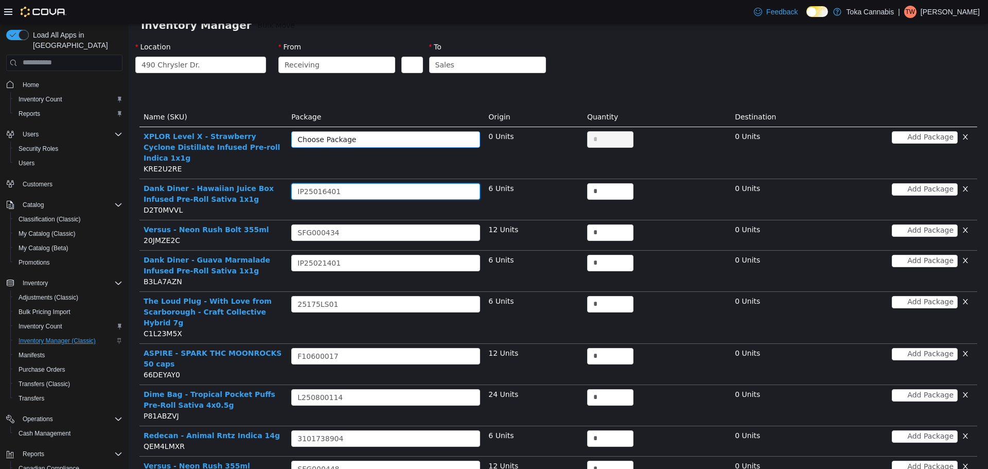
click at [370, 134] on div "Choose Package" at bounding box center [379, 139] width 165 height 10
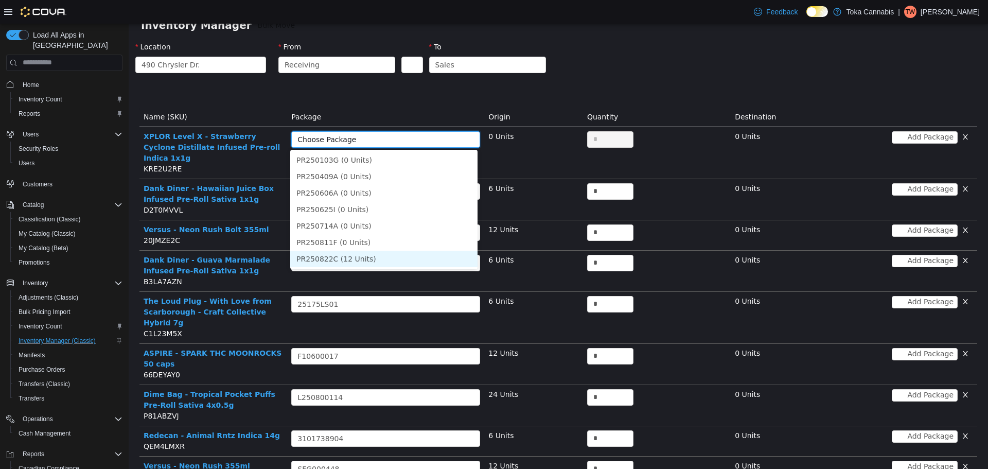
click at [363, 259] on li "PR250822C (12 Units)" at bounding box center [383, 258] width 187 height 16
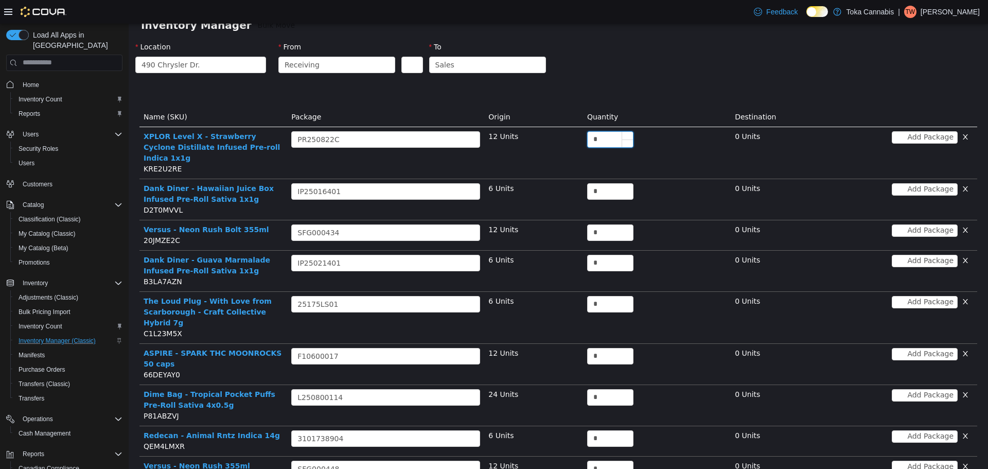
click at [587, 137] on input "*" at bounding box center [609, 138] width 45 height 15
paste input "**"
type input "**"
click at [590, 185] on input "*" at bounding box center [609, 190] width 45 height 15
paste input "**"
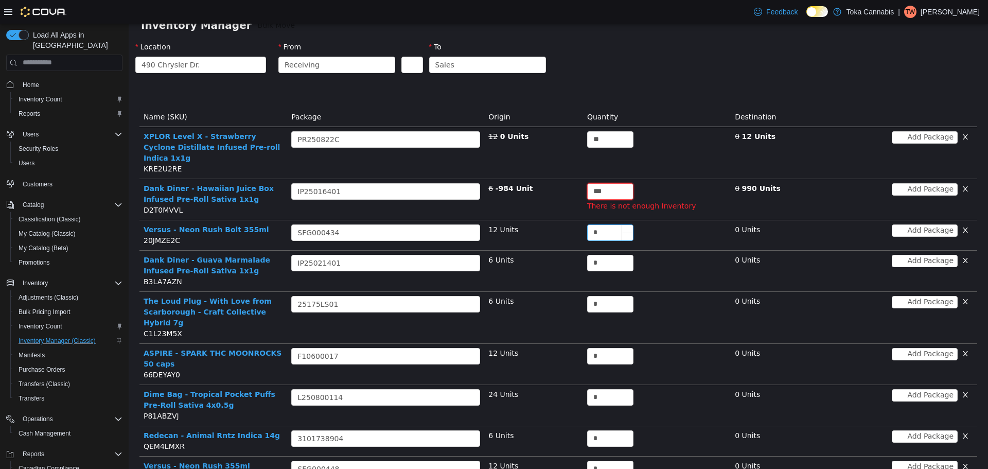
type input "*"
click at [601, 224] on input "*" at bounding box center [609, 231] width 45 height 15
paste input "*"
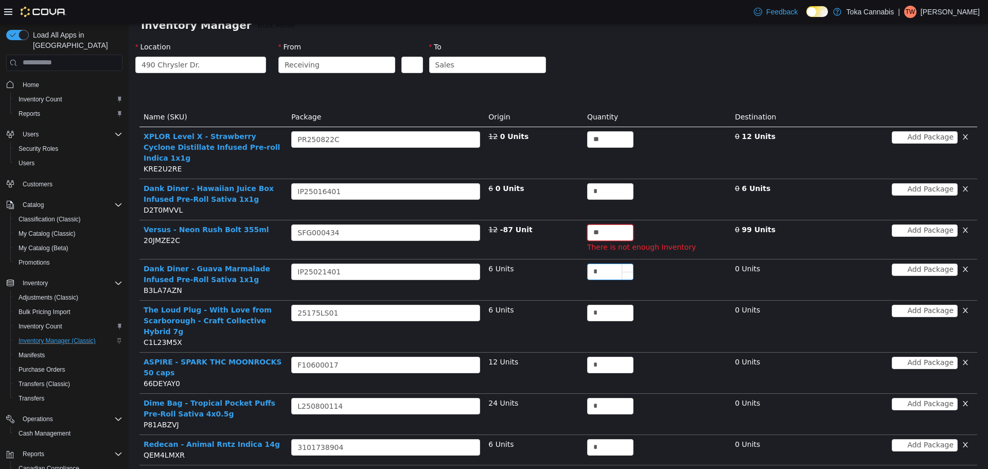
type input "**"
click at [607, 263] on input "*" at bounding box center [609, 270] width 45 height 15
paste input "*"
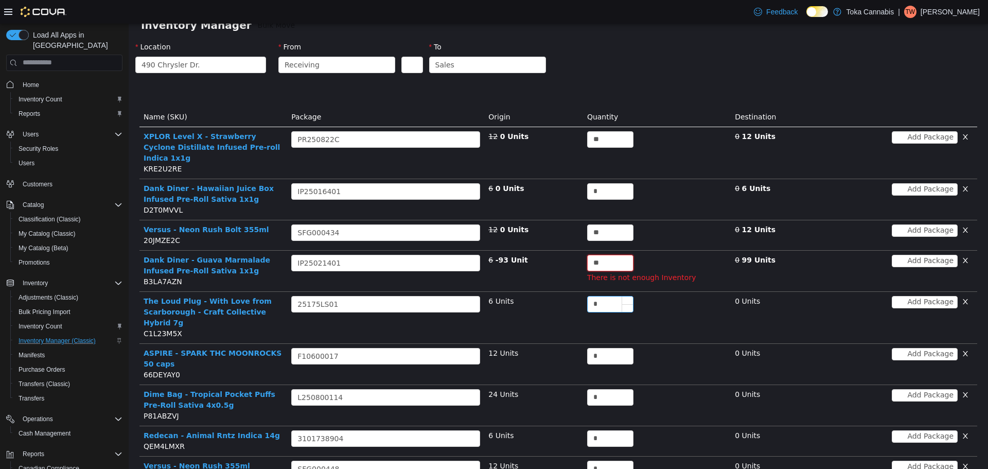
type input "*"
click at [603, 296] on input "*" at bounding box center [609, 303] width 45 height 15
paste input "*"
type input "*"
click at [604, 348] on input "*" at bounding box center [609, 355] width 45 height 15
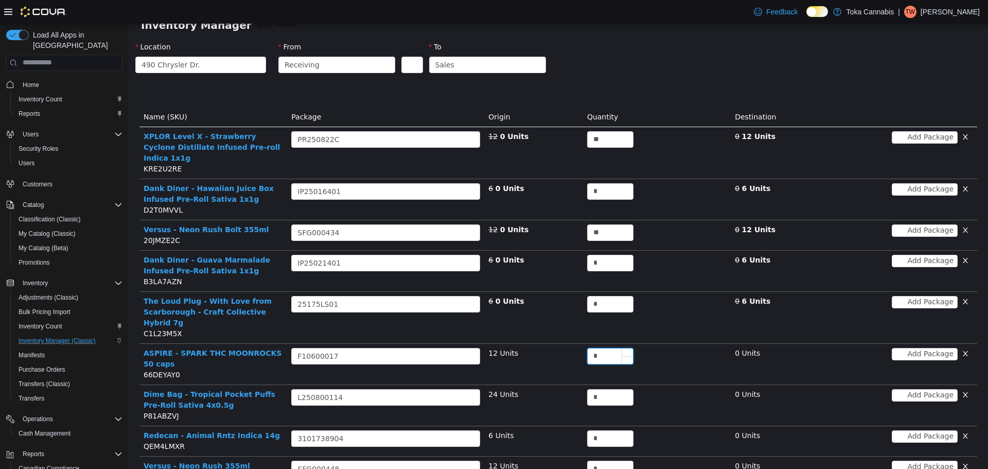
paste input "*"
type input "**"
click at [606, 389] on input "*" at bounding box center [609, 396] width 45 height 15
paste input "*"
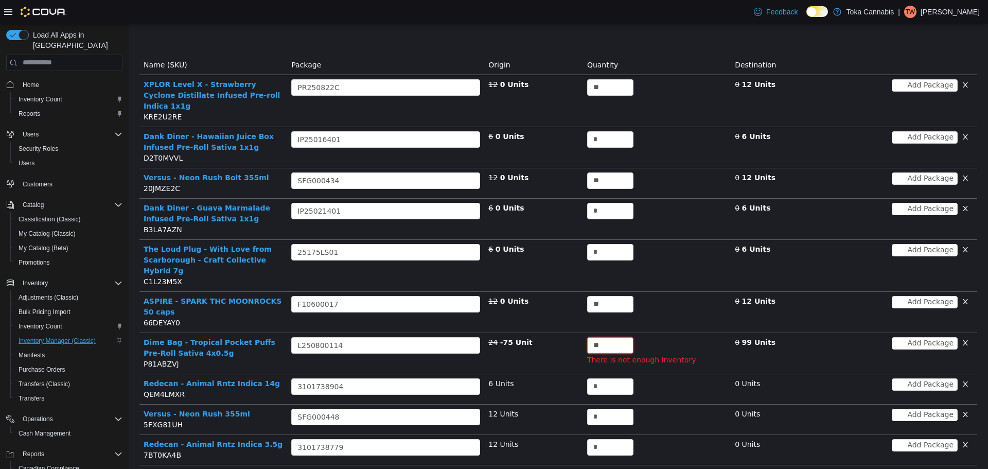
scroll to position [187, 0]
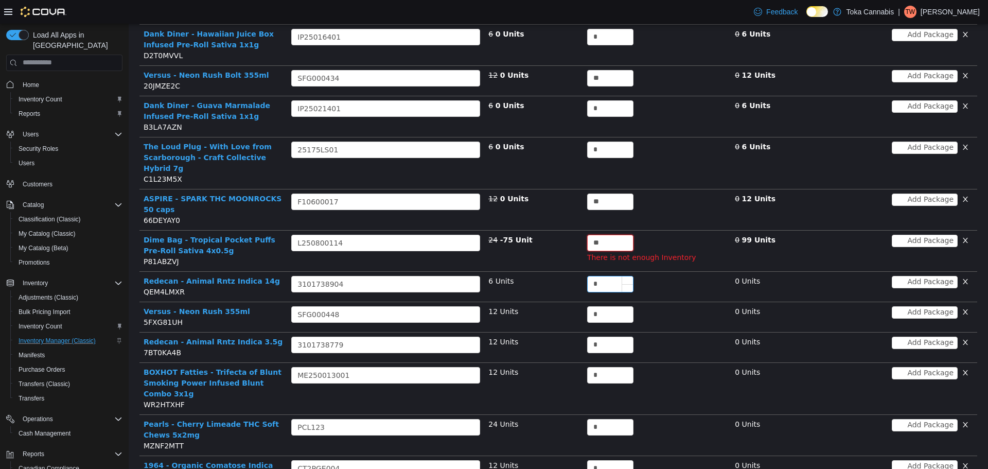
click at [610, 276] on input "*" at bounding box center [609, 283] width 45 height 15
type input "**"
paste input "*"
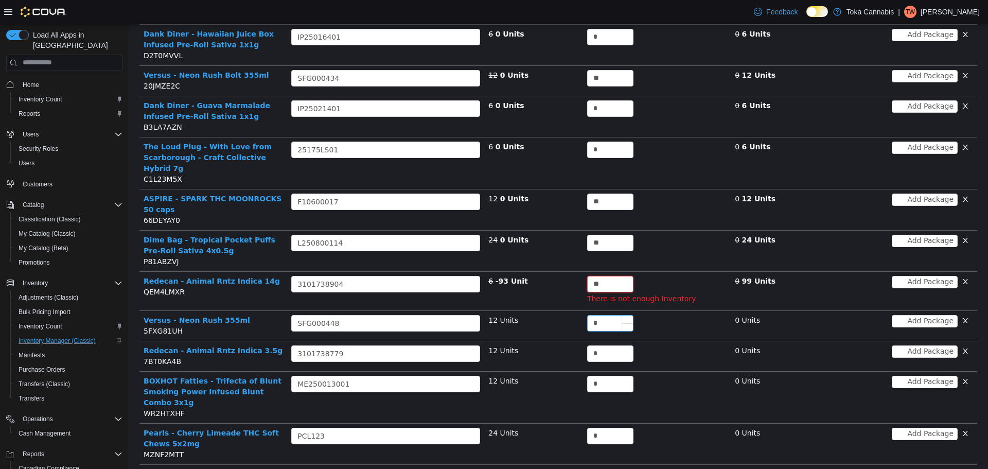
type input "*"
click at [606, 315] on input "*" at bounding box center [609, 322] width 45 height 15
paste input "*"
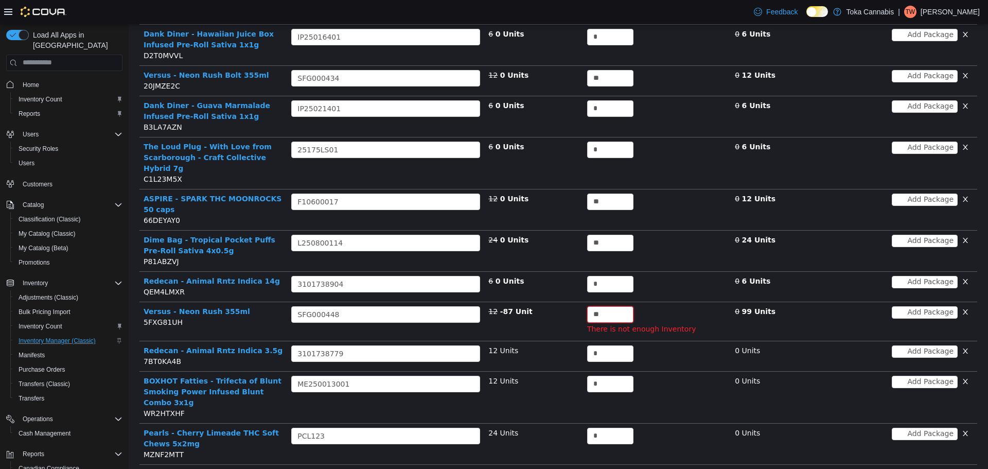
scroll to position [393, 0]
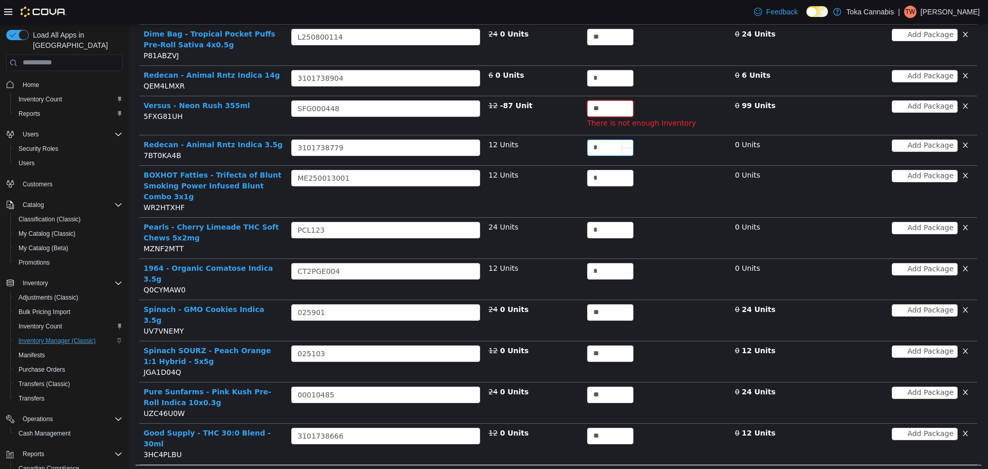
type input "**"
click at [601, 139] on input "*" at bounding box center [609, 146] width 45 height 15
paste input "*"
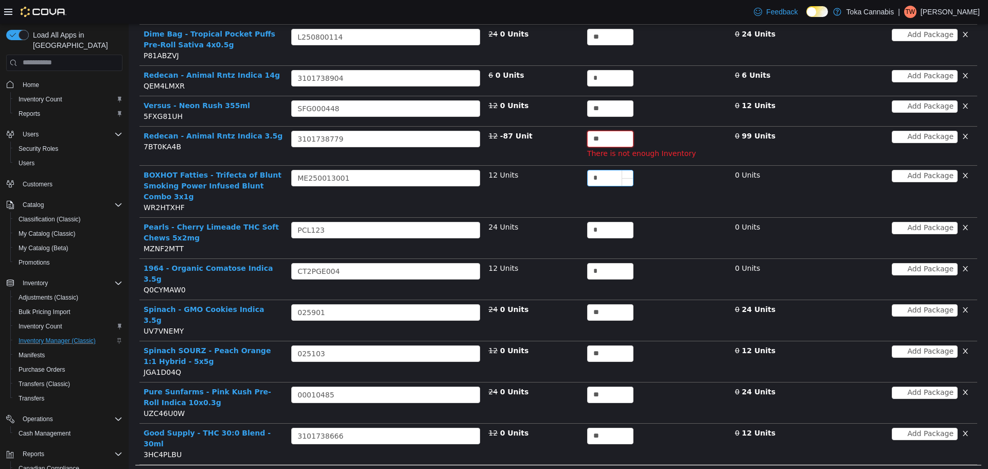
type input "**"
click at [601, 170] on input "*" at bounding box center [609, 177] width 45 height 15
paste input "*"
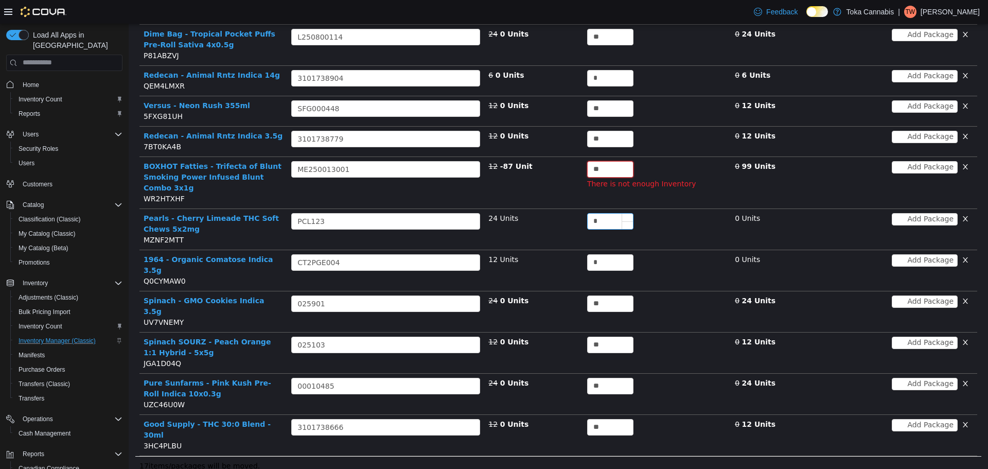
type input "**"
click at [605, 213] on input "*" at bounding box center [609, 220] width 45 height 15
paste input "*"
click at [604, 254] on input "*" at bounding box center [609, 261] width 45 height 15
type input "**"
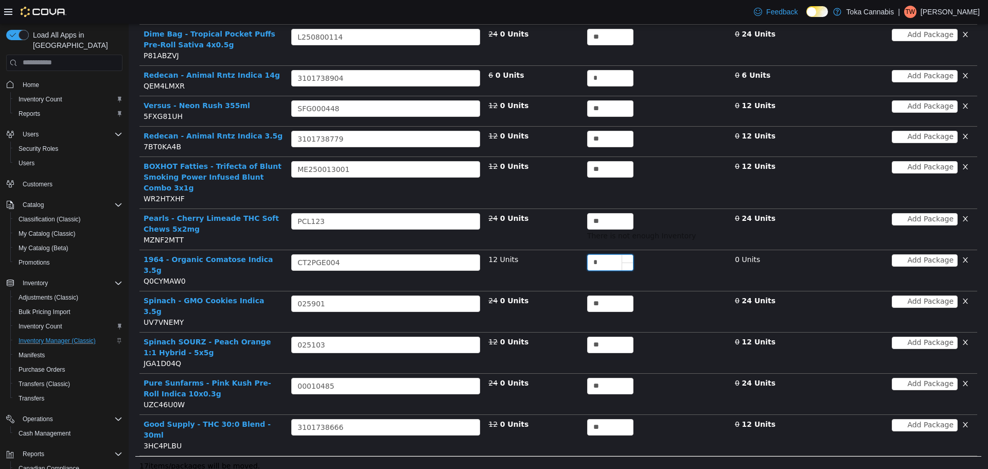
paste input "*"
click at [696, 373] on td "**" at bounding box center [657, 393] width 148 height 41
type input "**"
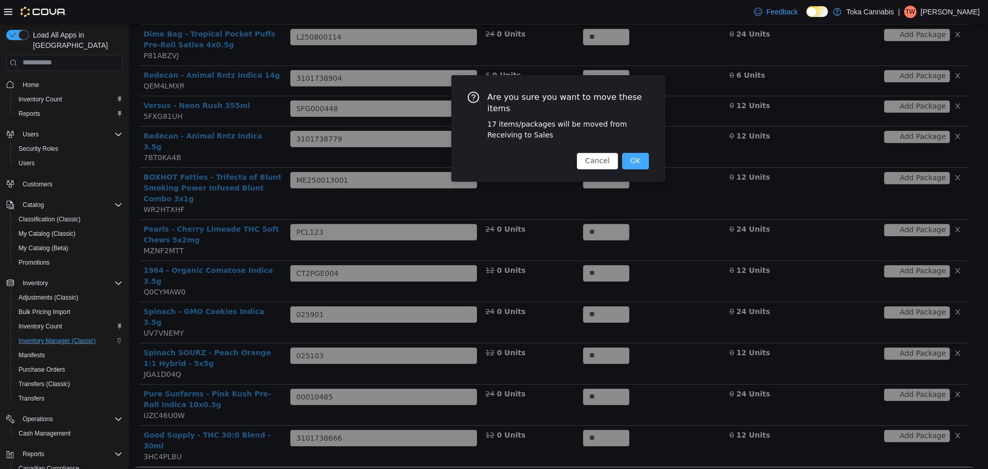
click at [639, 152] on button "OK" at bounding box center [635, 160] width 27 height 16
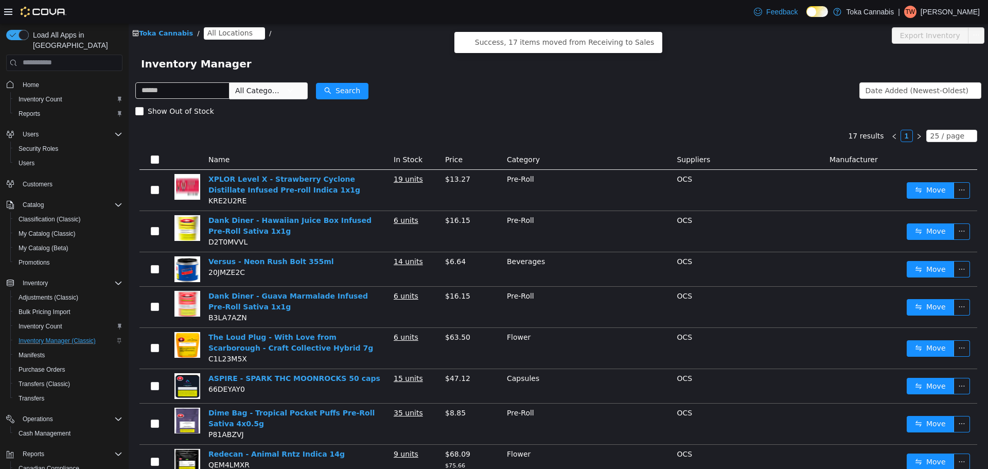
click at [238, 34] on span "All Locations" at bounding box center [229, 32] width 45 height 11
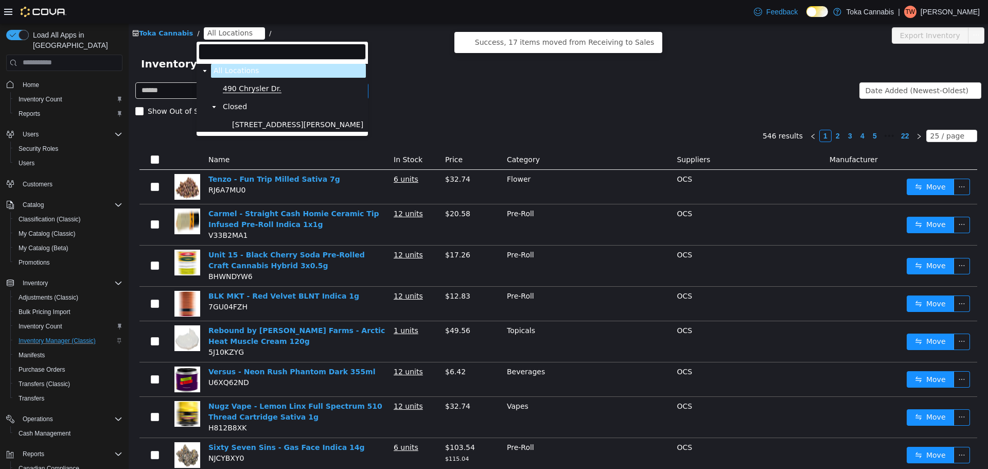
click at [251, 93] on span "490 Chrysler Dr." at bounding box center [252, 88] width 59 height 9
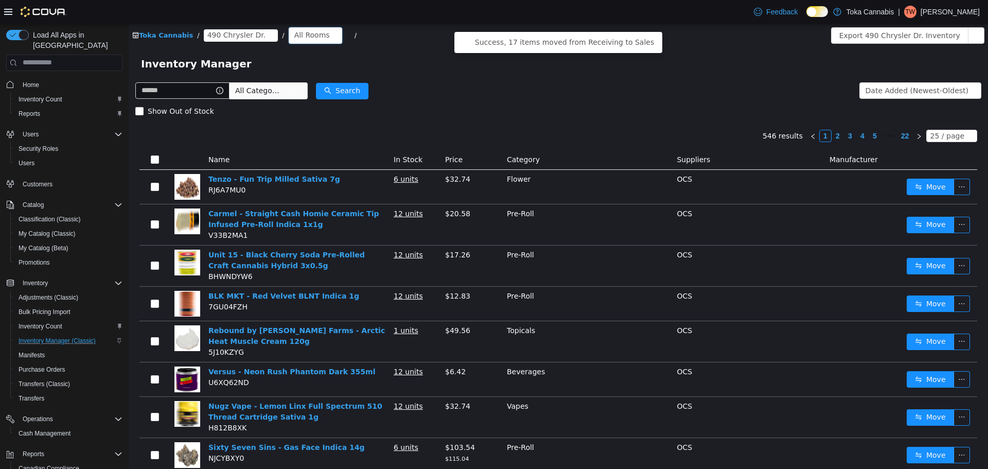
click at [301, 38] on div "All Rooms" at bounding box center [311, 34] width 35 height 15
click at [297, 100] on div "Show Out of Stock" at bounding box center [558, 110] width 846 height 21
